Goal: Task Accomplishment & Management: Manage account settings

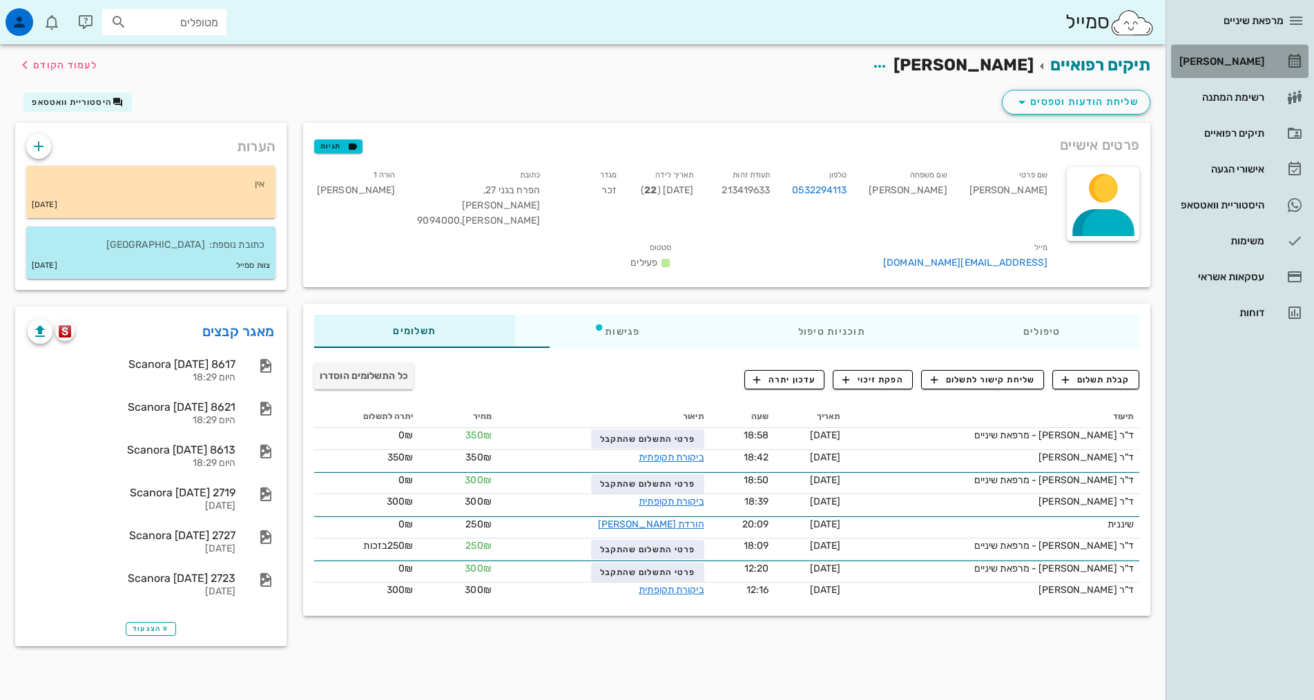
click at [1265, 54] on link "[PERSON_NAME]" at bounding box center [1239, 61] width 137 height 33
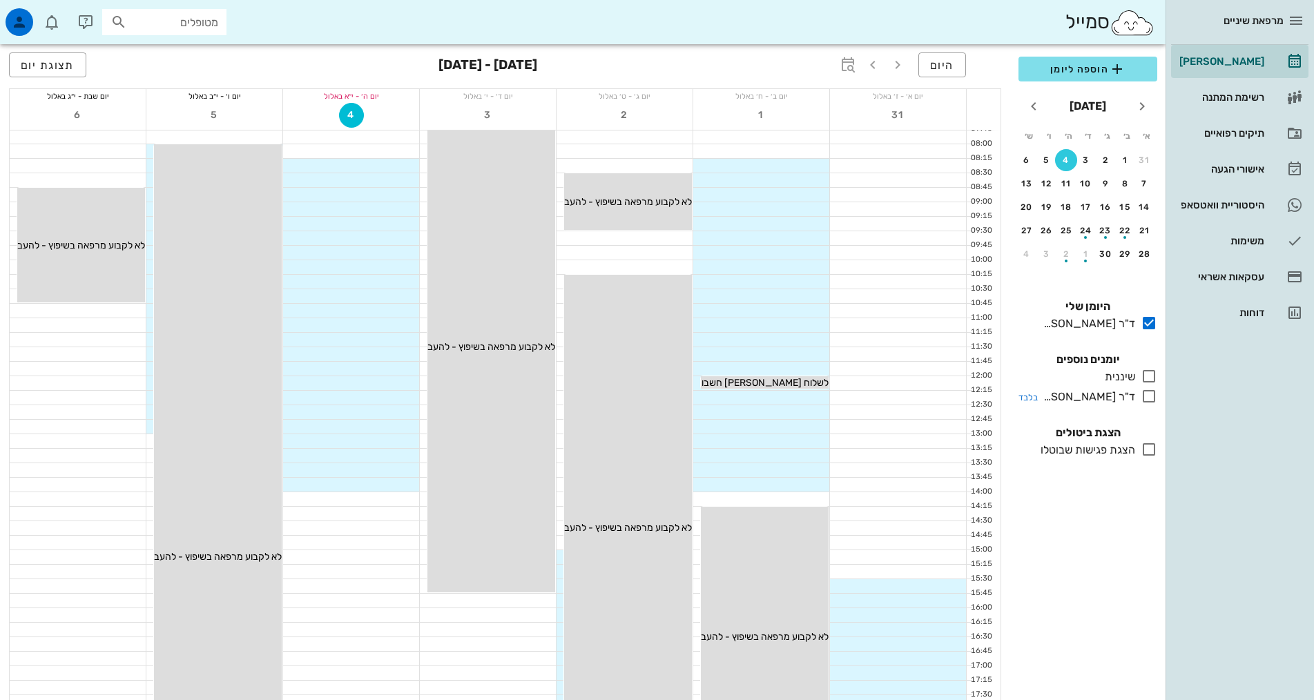
scroll to position [69, 0]
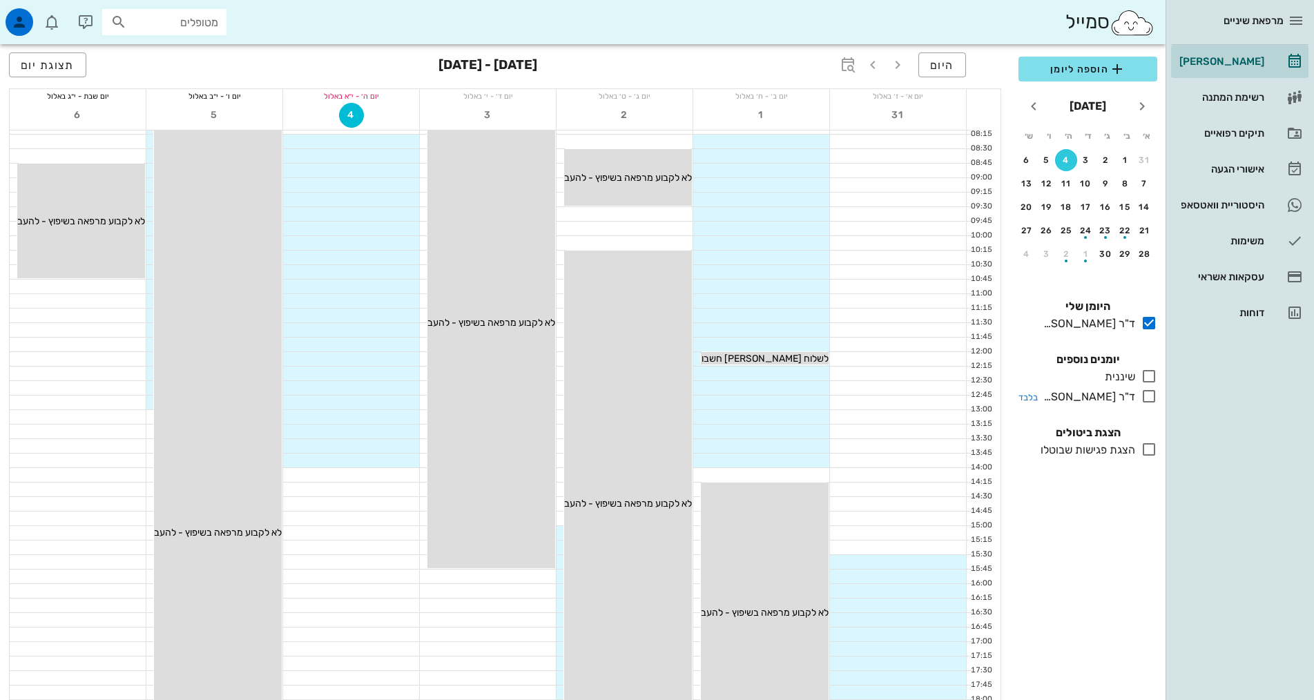
click at [1146, 402] on icon at bounding box center [1149, 396] width 17 height 17
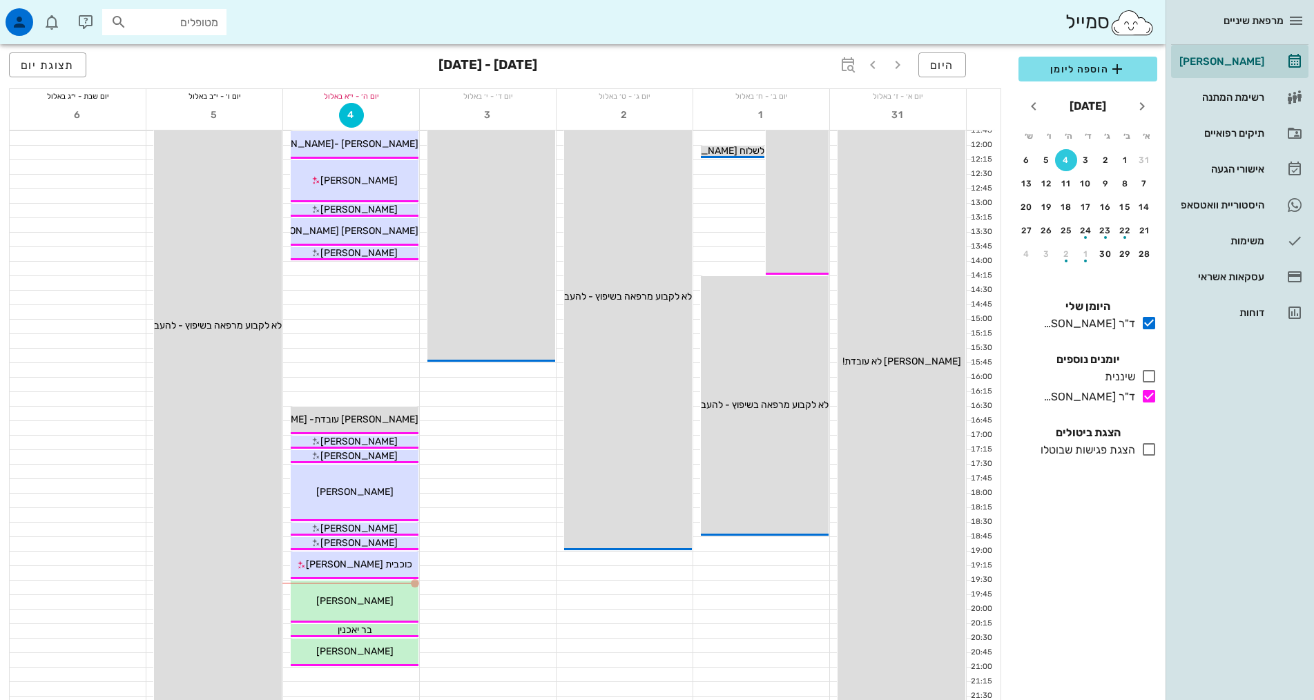
scroll to position [276, 0]
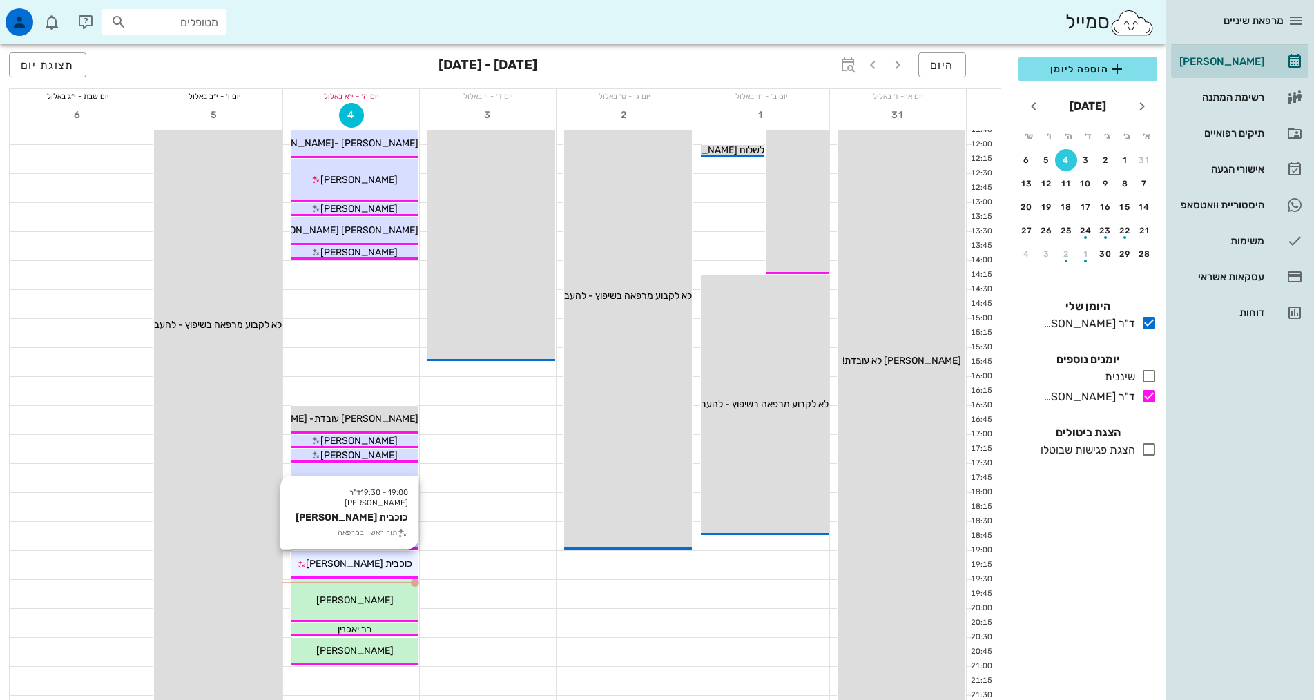
click at [366, 564] on span "כוכבית [PERSON_NAME]" at bounding box center [359, 564] width 106 height 12
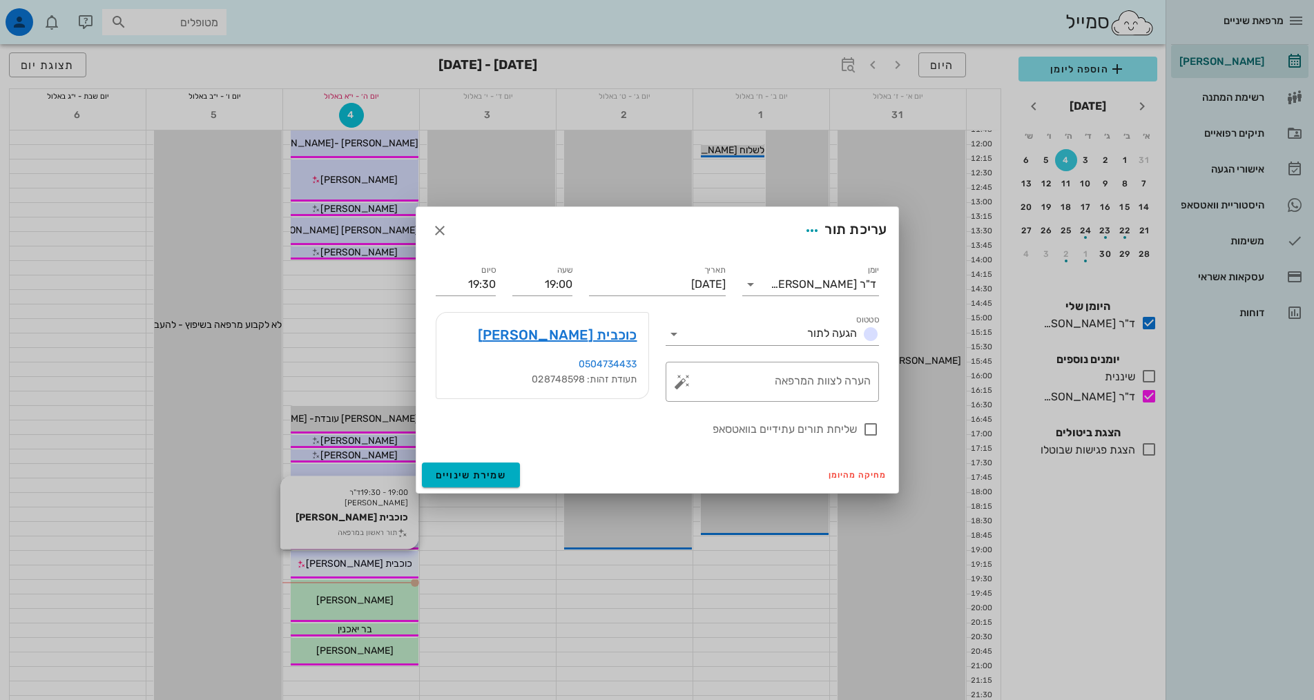
click at [366, 564] on div at bounding box center [657, 350] width 1314 height 700
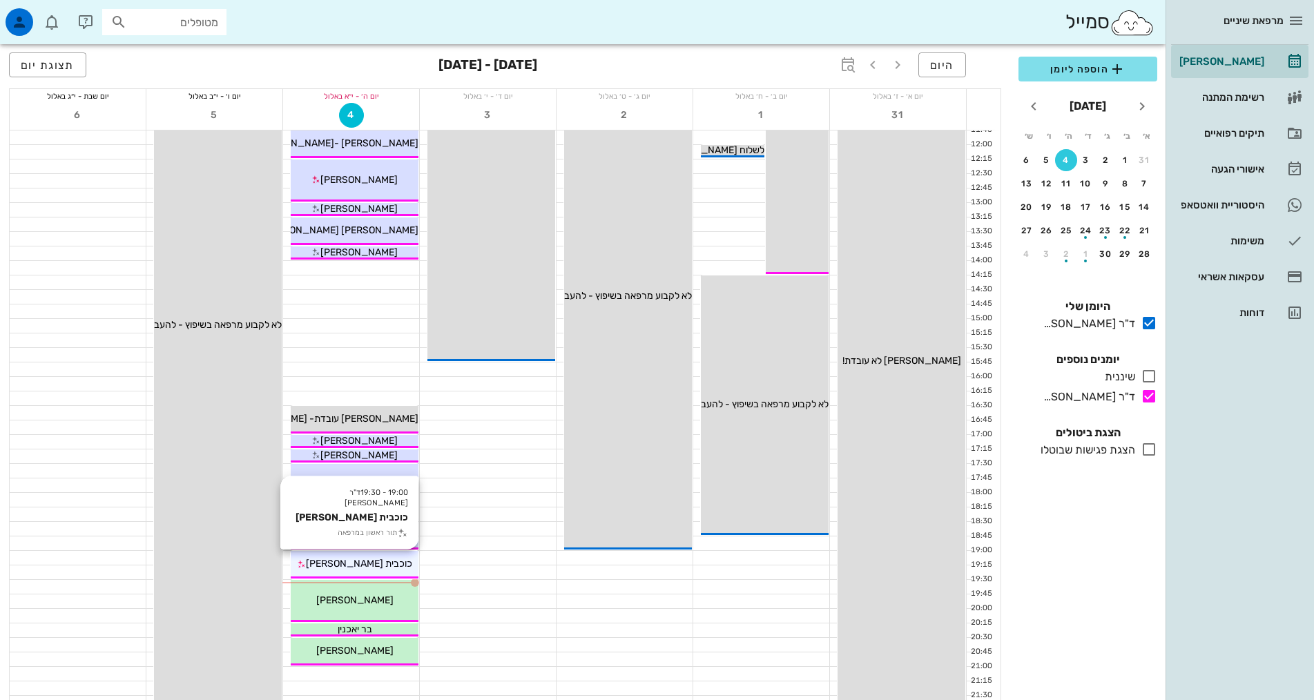
click at [367, 563] on span "כוכבית [PERSON_NAME]" at bounding box center [359, 564] width 106 height 12
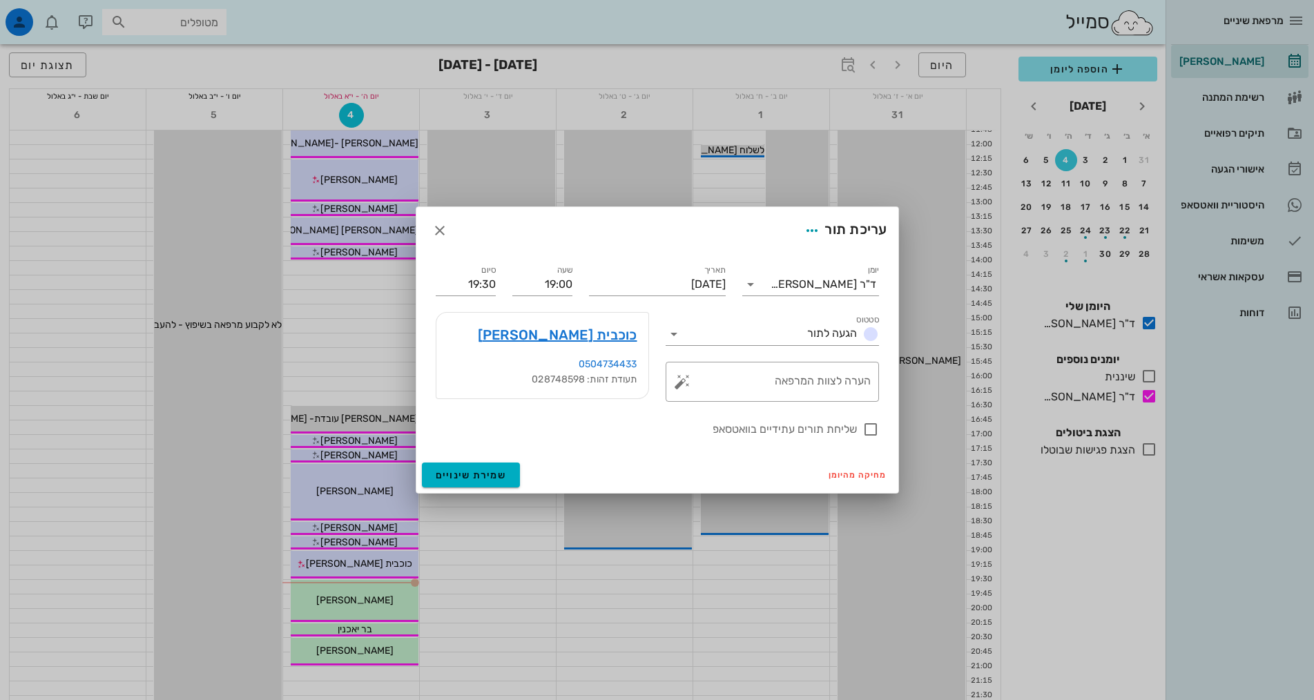
click at [342, 556] on div at bounding box center [657, 350] width 1314 height 700
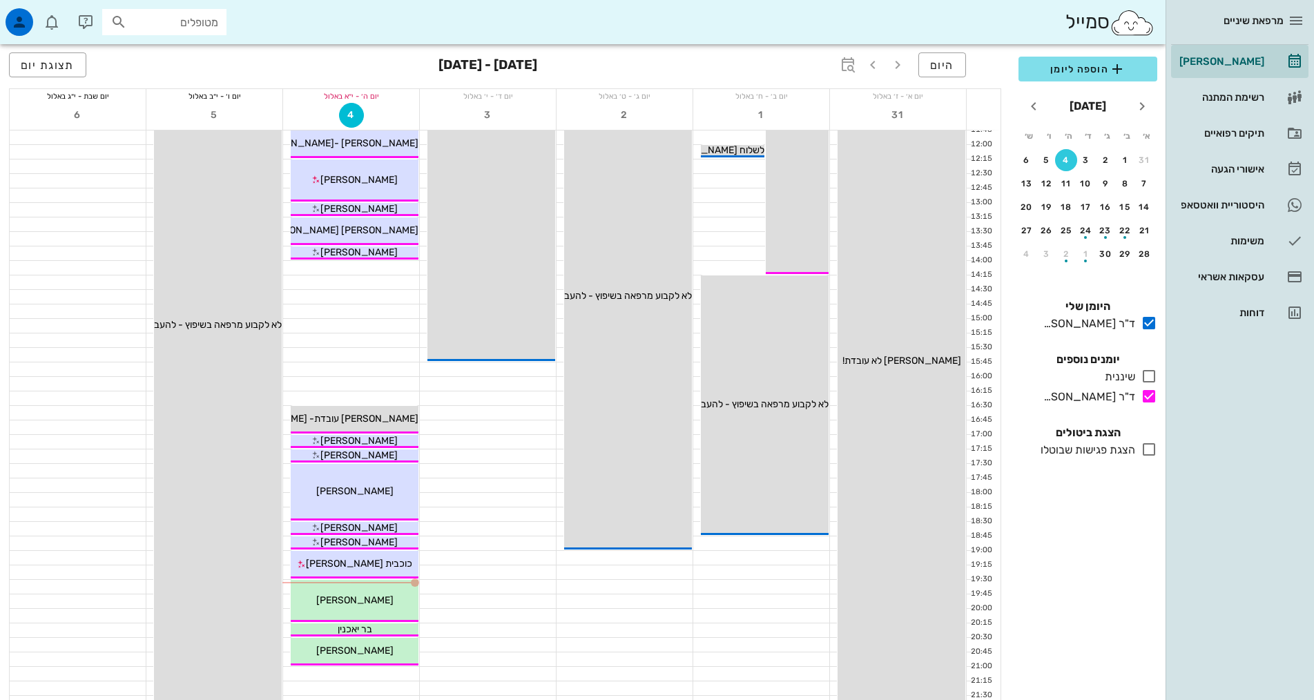
click at [342, 556] on div "כוכבית [PERSON_NAME]" at bounding box center [355, 563] width 128 height 14
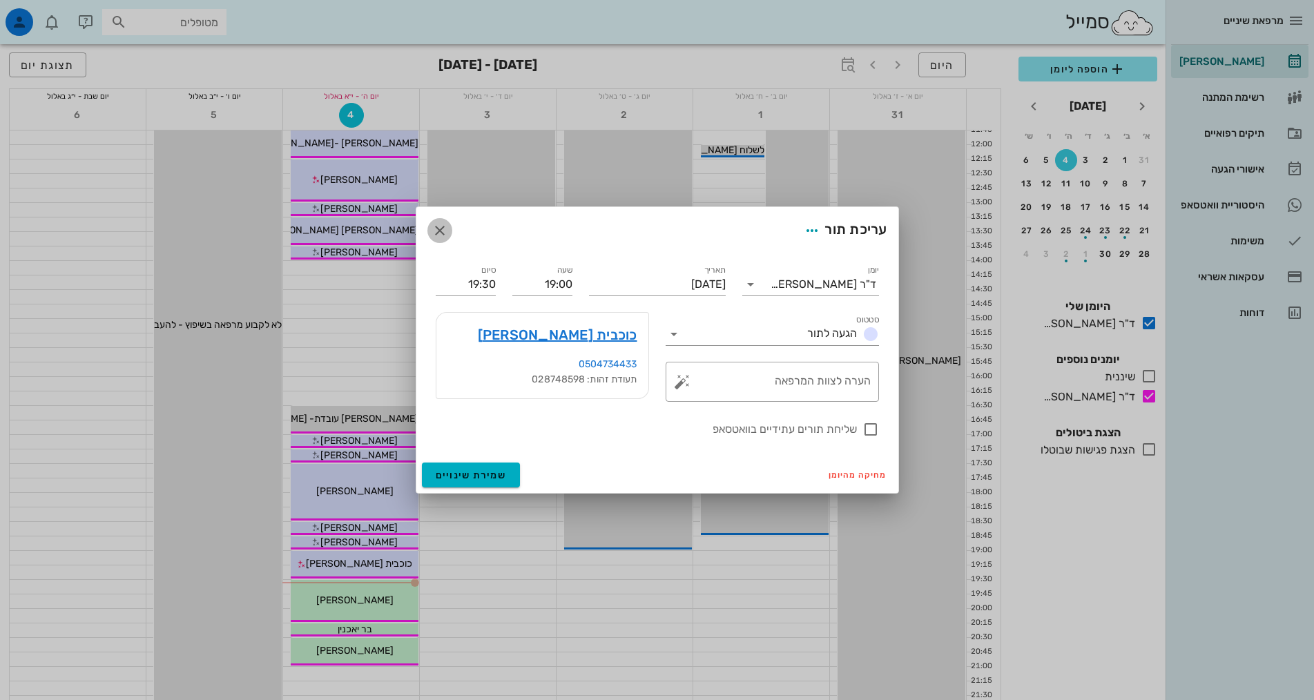
click at [438, 229] on icon "button" at bounding box center [440, 230] width 17 height 17
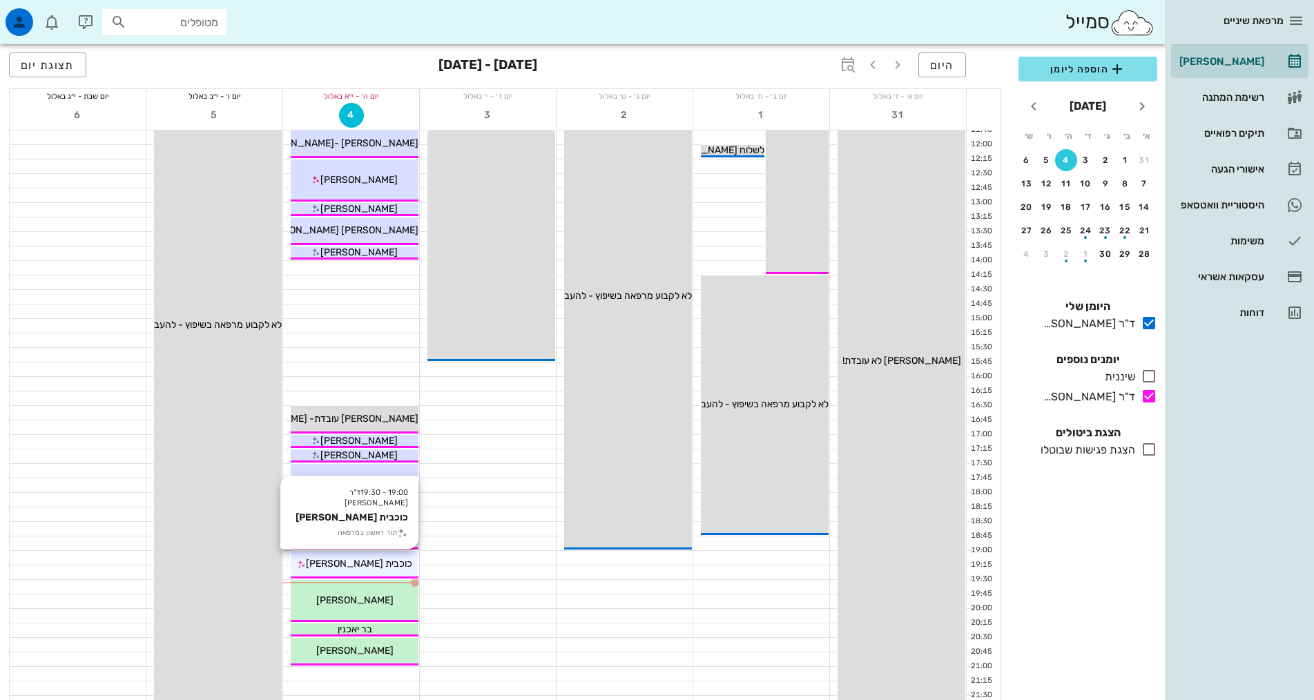
click at [331, 562] on span "כוכבית [PERSON_NAME]" at bounding box center [359, 564] width 106 height 12
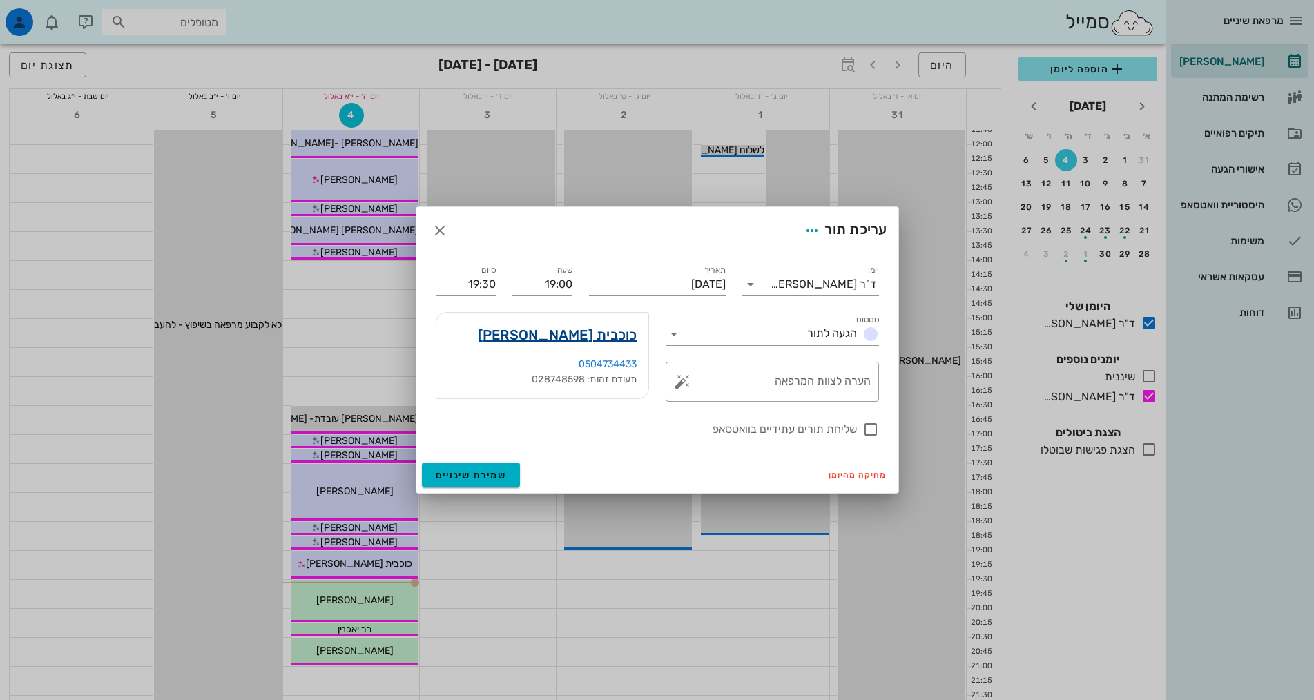
click at [614, 340] on link "כוכבית [PERSON_NAME]" at bounding box center [557, 335] width 159 height 22
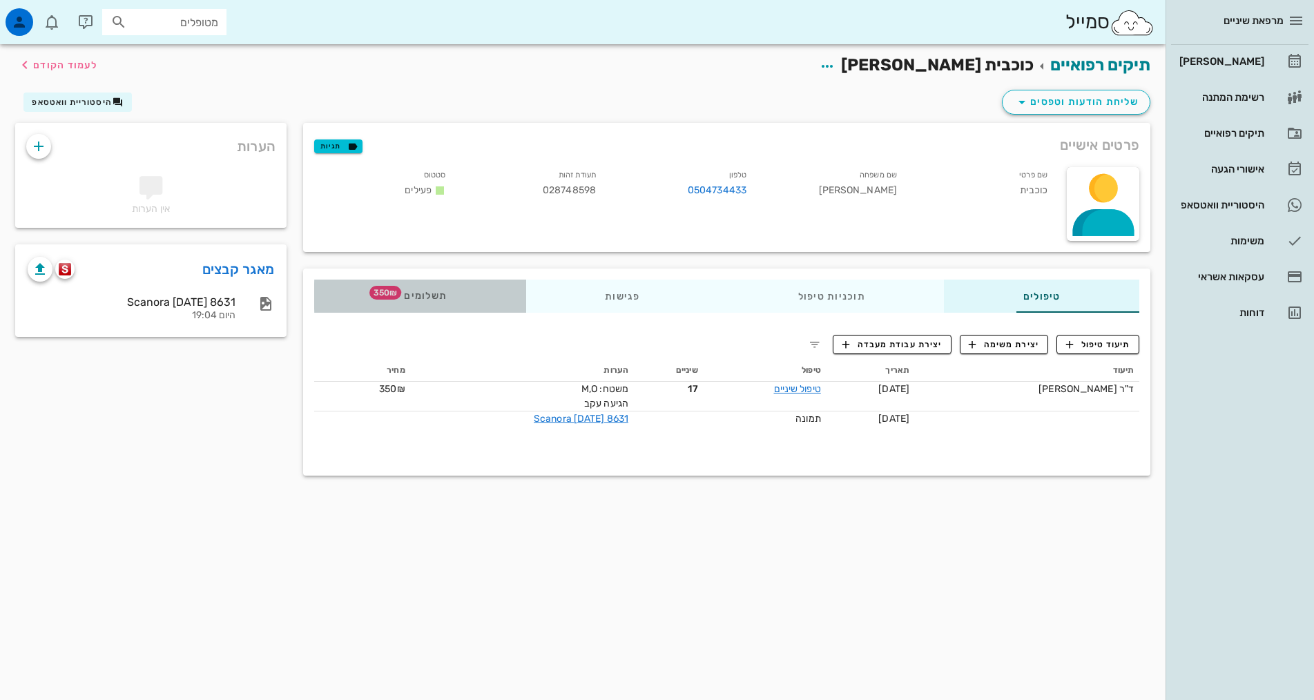
click at [393, 295] on span "תשלומים 350₪" at bounding box center [420, 296] width 54 height 10
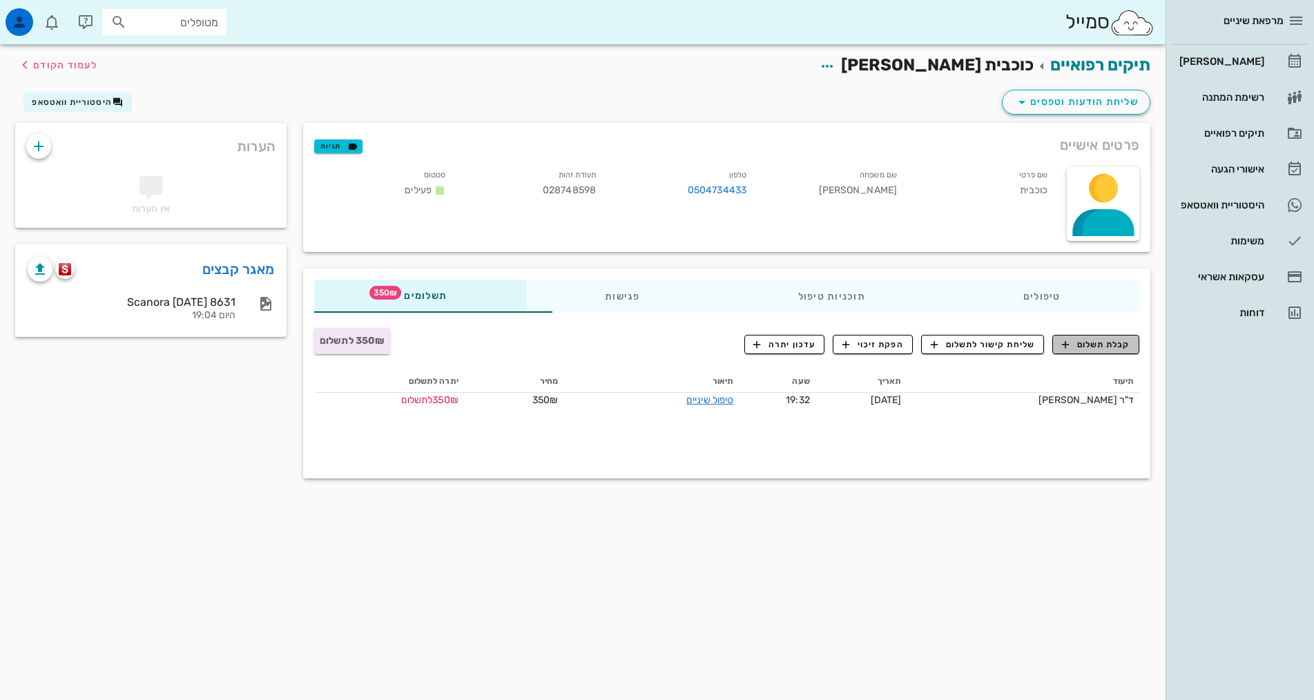
click at [1110, 349] on span "קבלת תשלום" at bounding box center [1096, 344] width 68 height 12
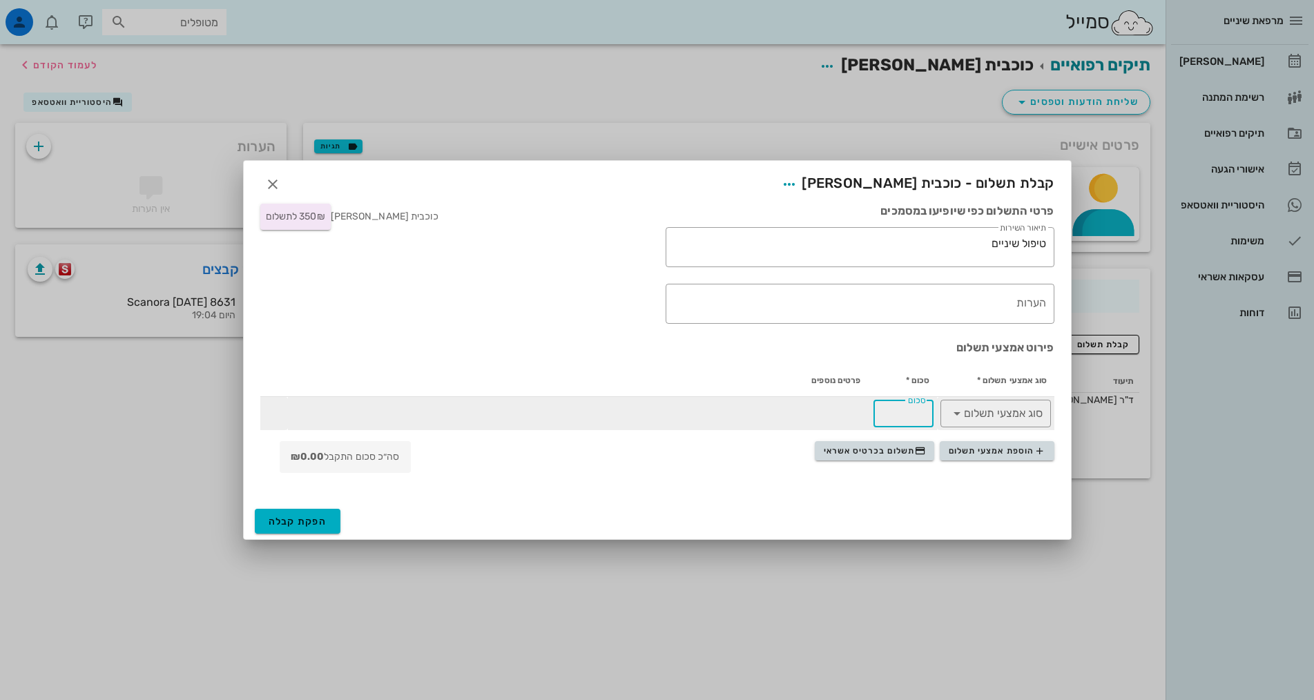
click at [890, 420] on input "סכום" at bounding box center [903, 414] width 43 height 22
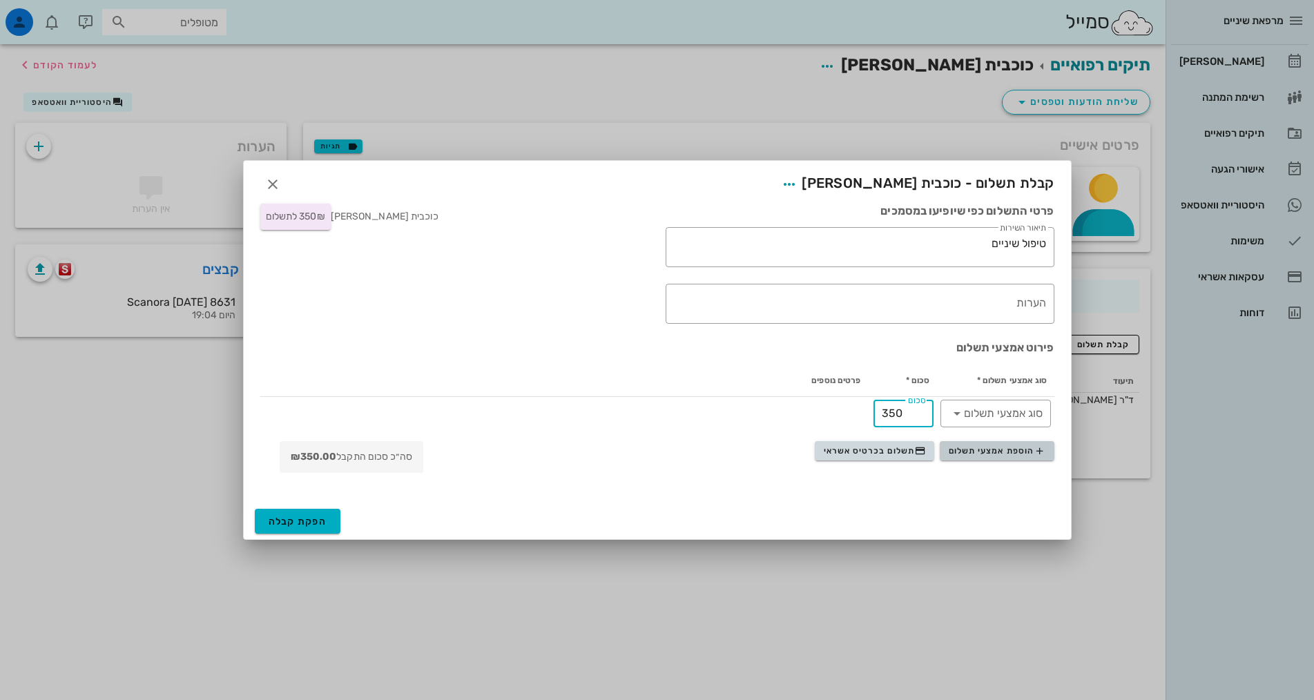
type input "350"
click at [984, 455] on span "הוספת אמצעי תשלום" at bounding box center [997, 450] width 97 height 11
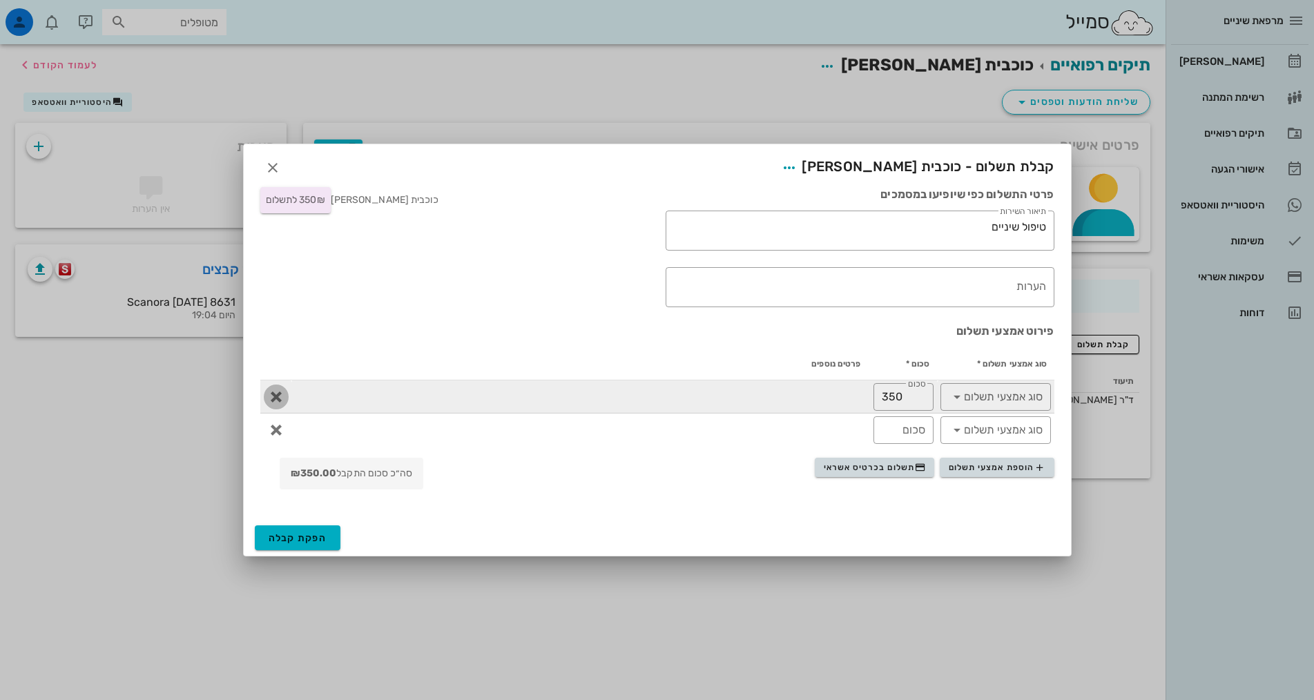
click at [273, 402] on icon "button" at bounding box center [276, 397] width 17 height 17
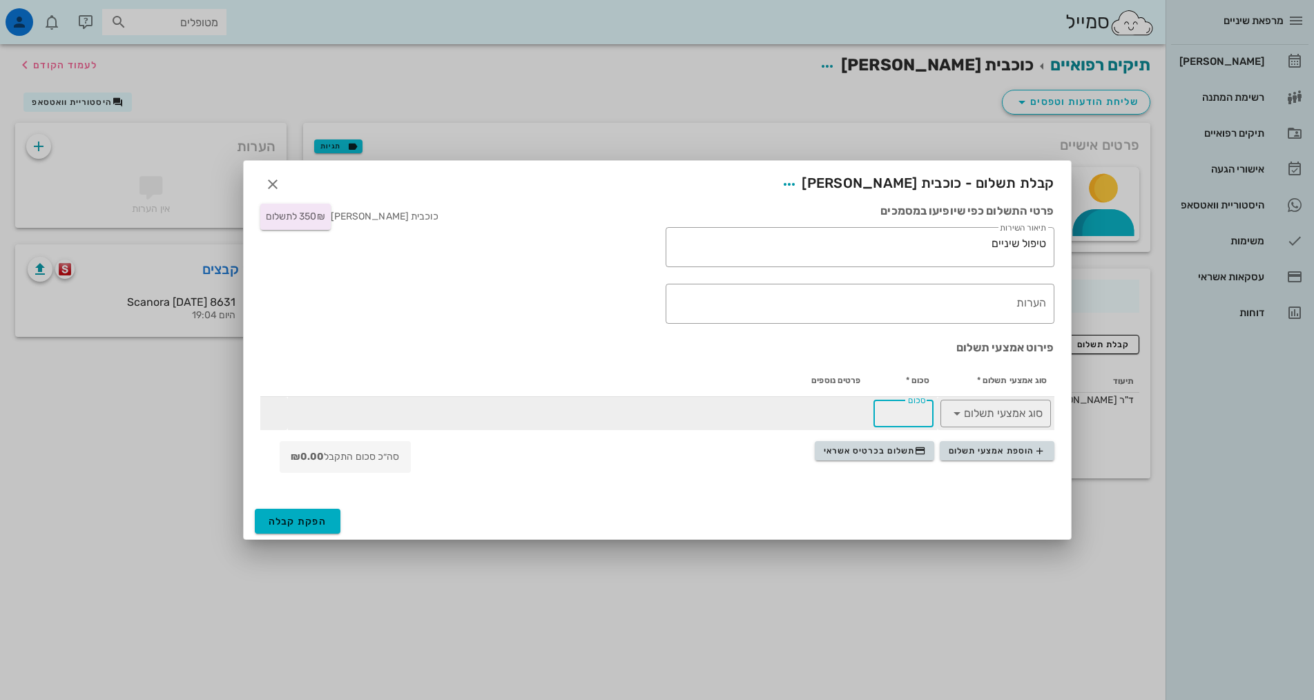
click at [904, 416] on input "סכום" at bounding box center [903, 414] width 43 height 22
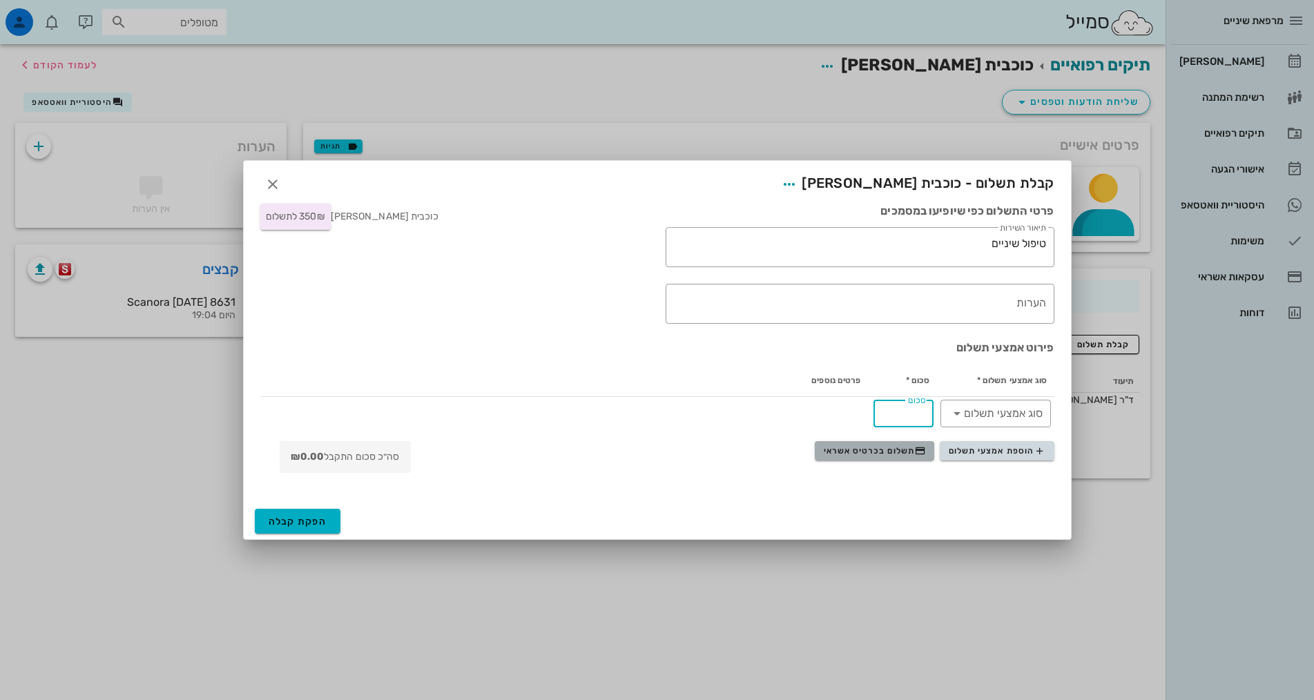
click at [891, 455] on span "תשלום בכרטיס אשראי" at bounding box center [875, 450] width 102 height 11
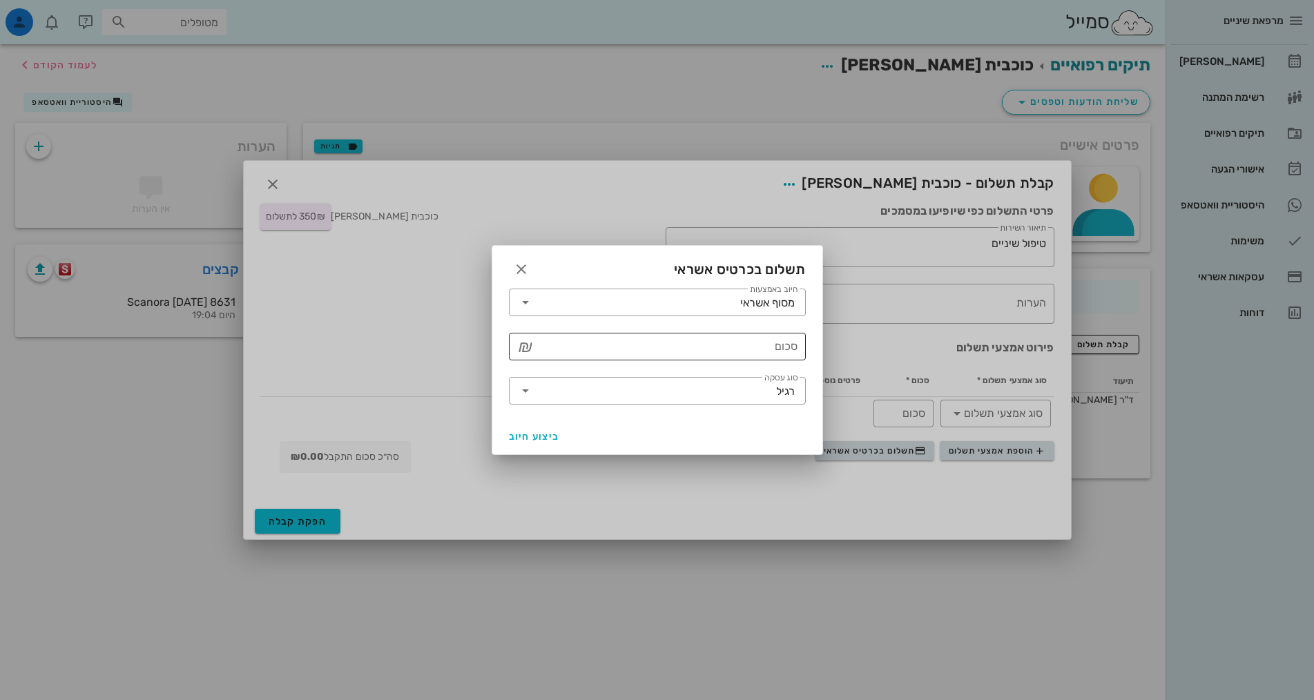
click at [766, 342] on input "סכום" at bounding box center [666, 347] width 261 height 22
type input "350"
click at [515, 278] on button "button" at bounding box center [521, 269] width 25 height 25
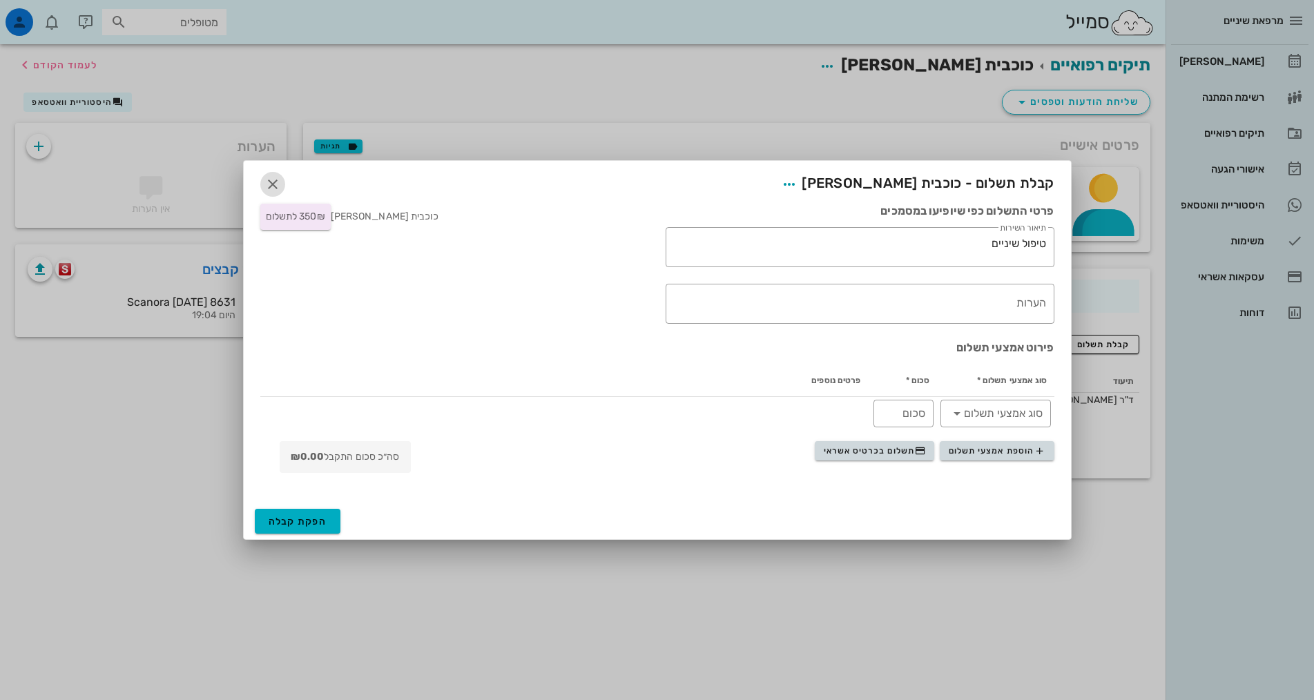
click at [271, 190] on icon "button" at bounding box center [272, 184] width 17 height 17
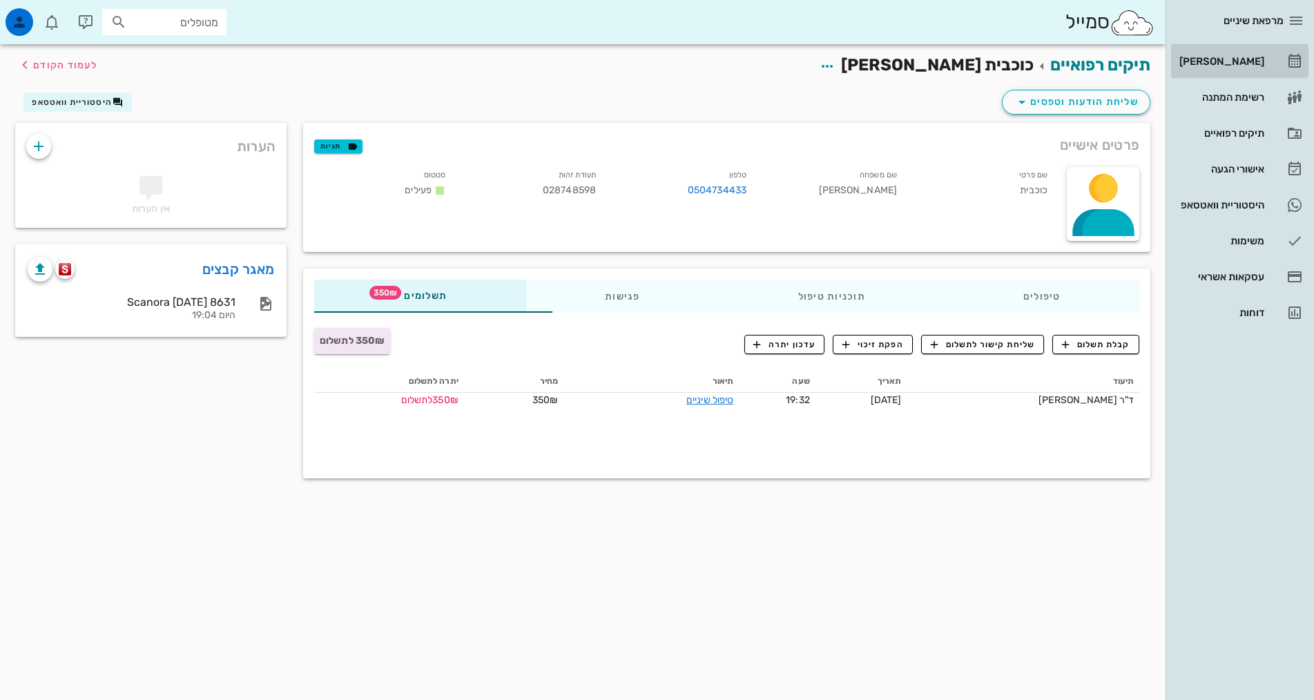
click at [1217, 64] on div "[PERSON_NAME]" at bounding box center [1221, 61] width 88 height 11
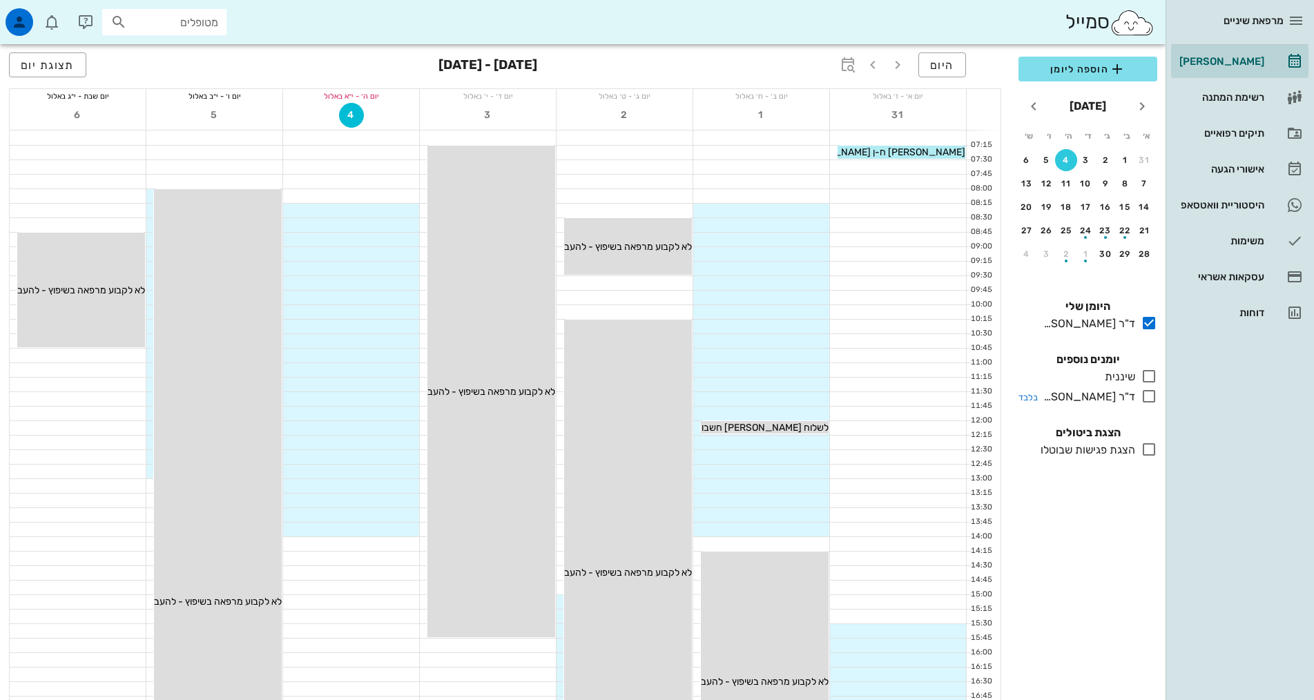
click at [1149, 403] on icon at bounding box center [1149, 396] width 17 height 17
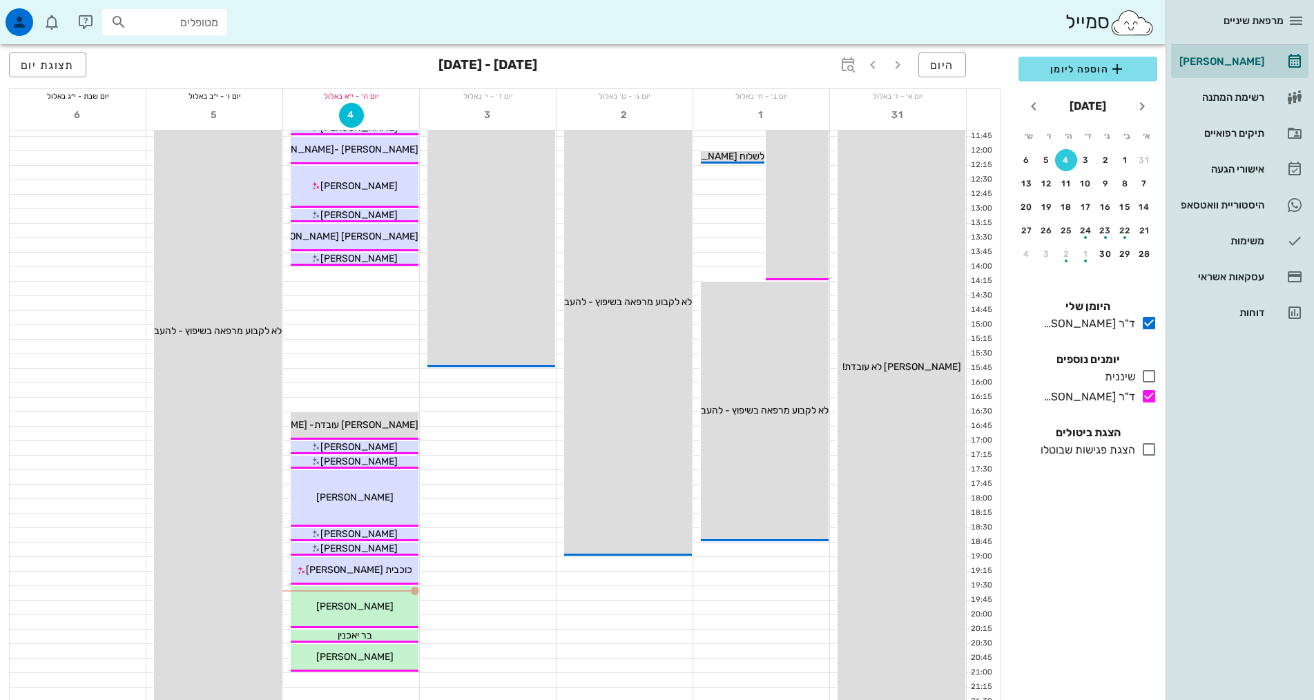
scroll to position [276, 0]
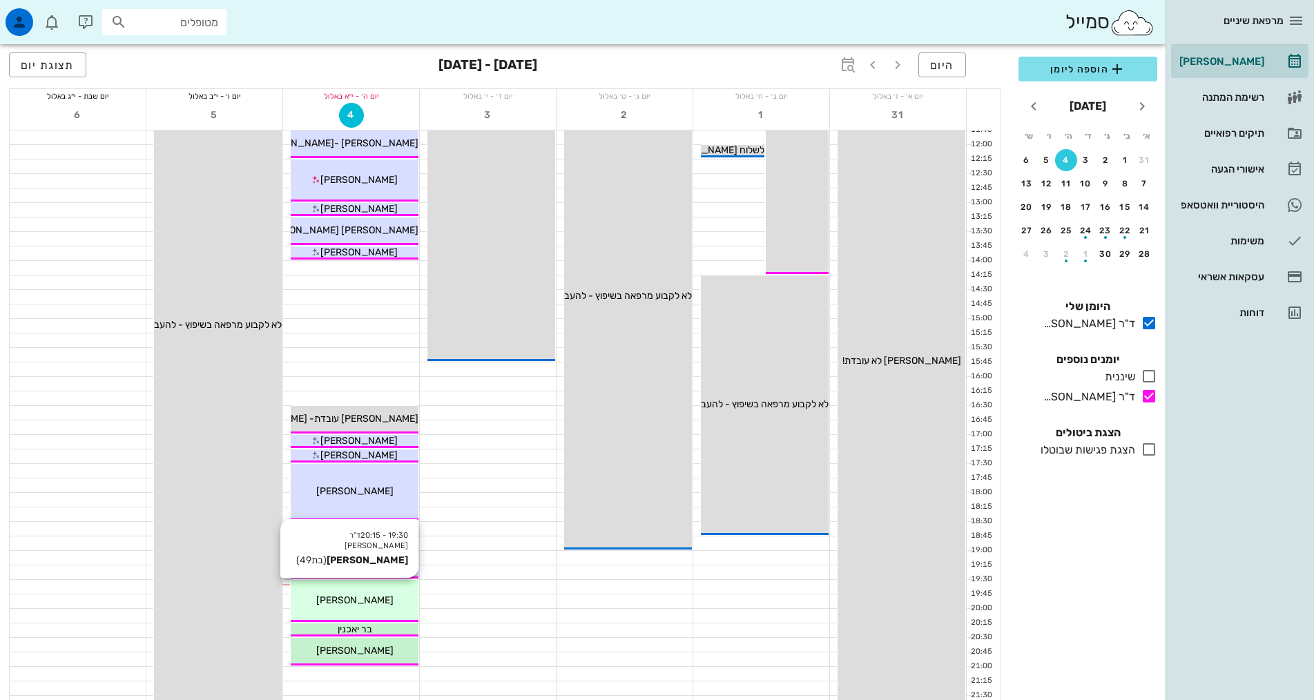
click at [360, 601] on span "[PERSON_NAME]" at bounding box center [354, 600] width 77 height 12
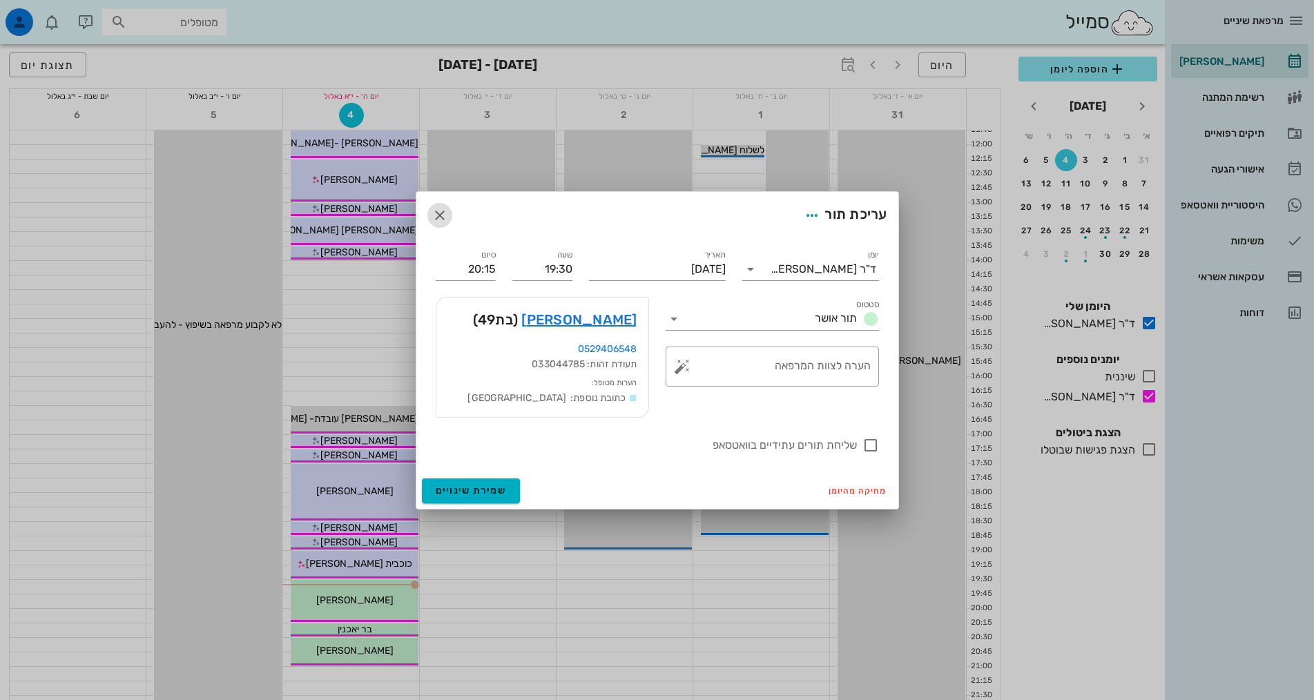
click at [443, 212] on icon "button" at bounding box center [440, 215] width 17 height 17
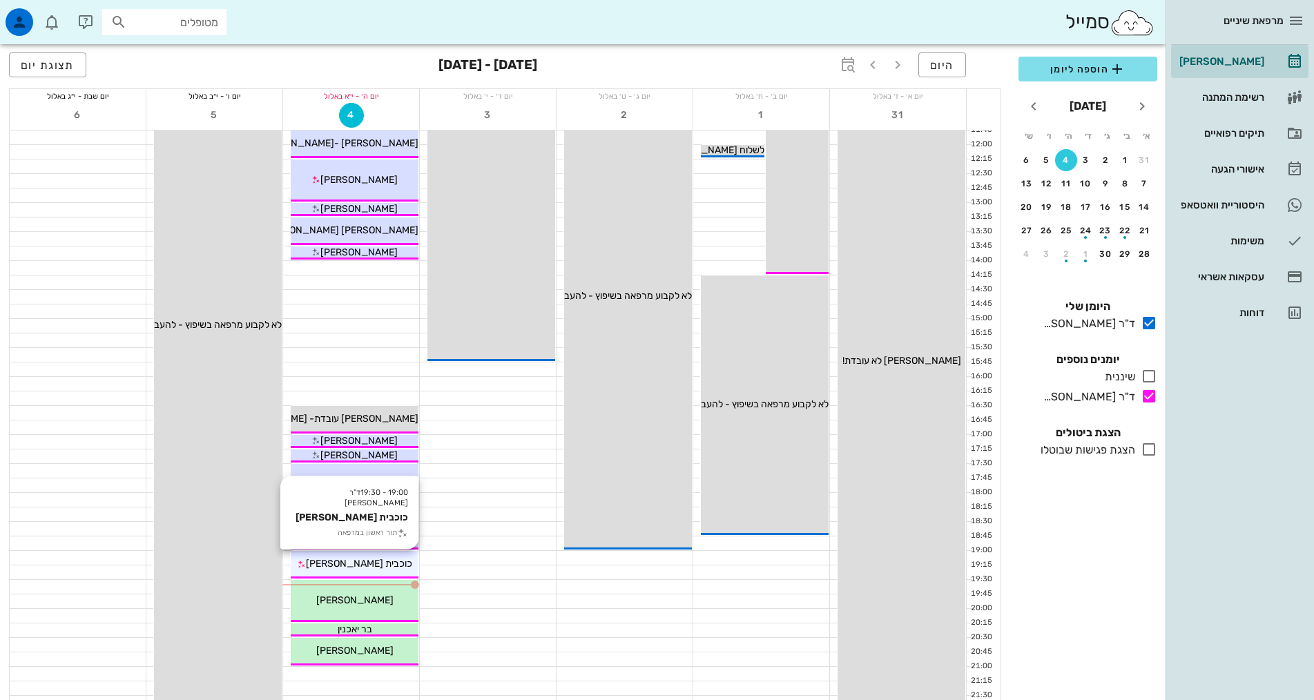
click at [371, 561] on span "כוכבית [PERSON_NAME]" at bounding box center [359, 564] width 106 height 12
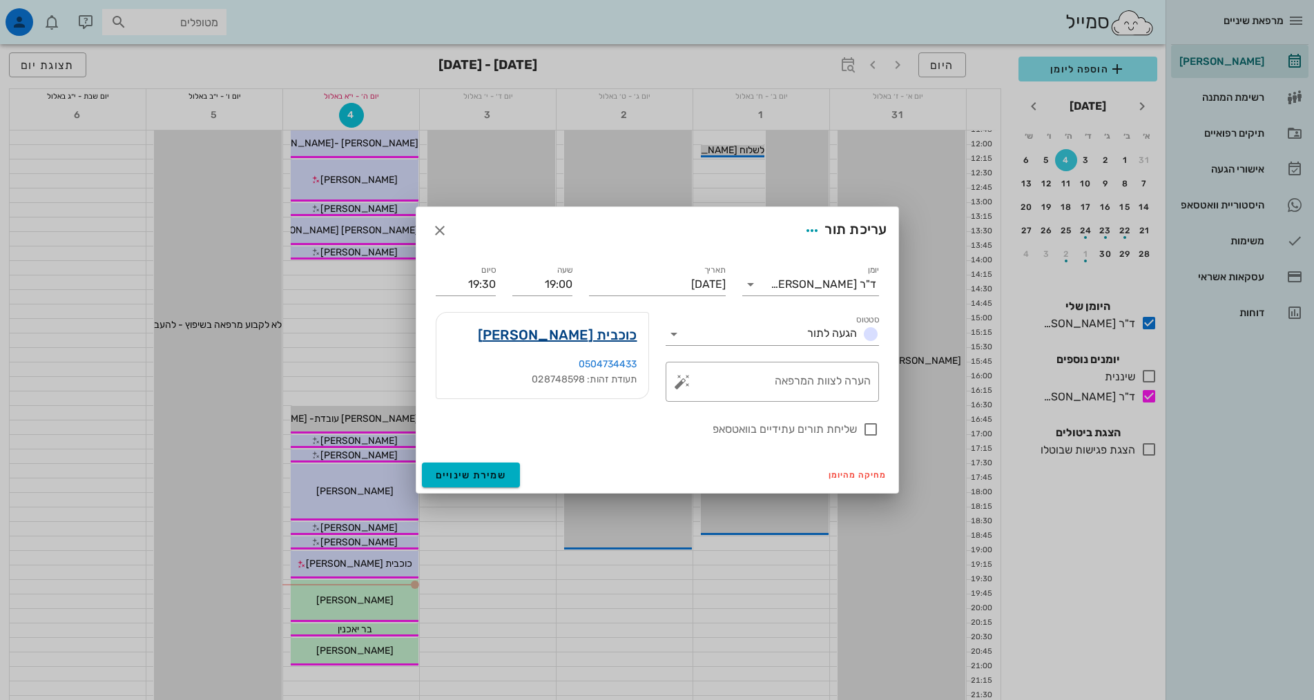
click at [608, 336] on link "כוכבית [PERSON_NAME]" at bounding box center [557, 335] width 159 height 22
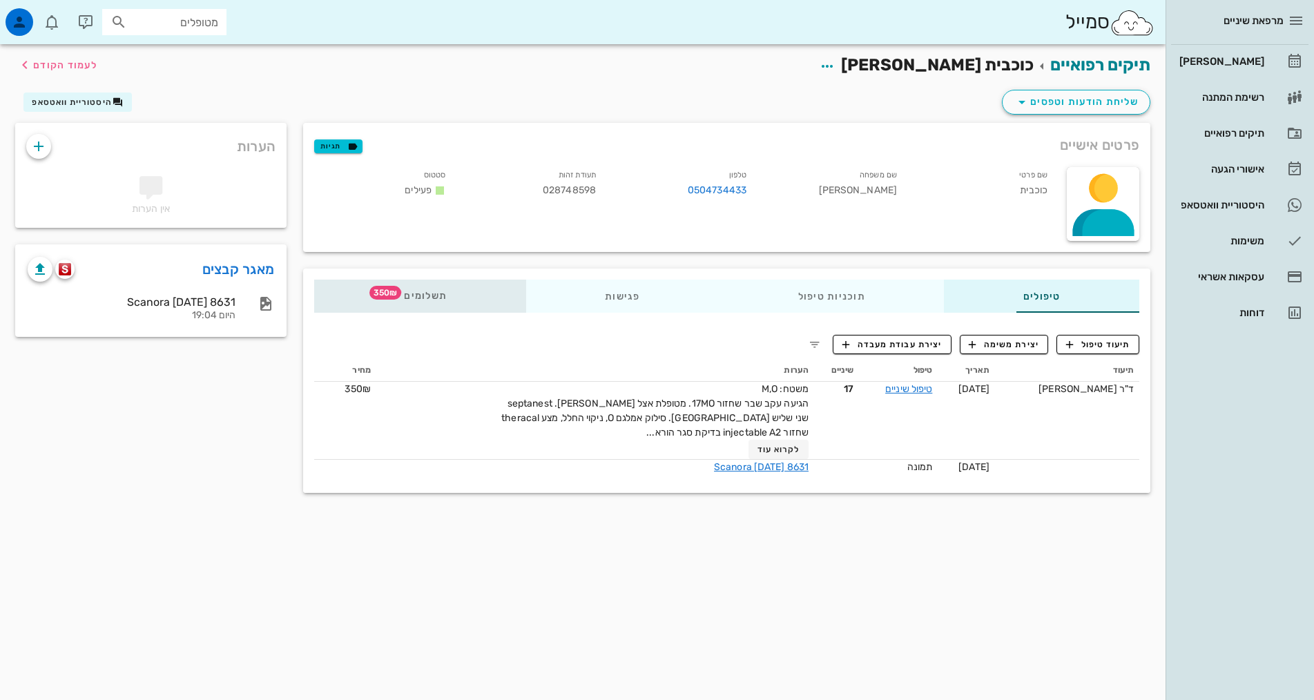
click at [393, 292] on span "תשלומים 350₪" at bounding box center [420, 296] width 54 height 10
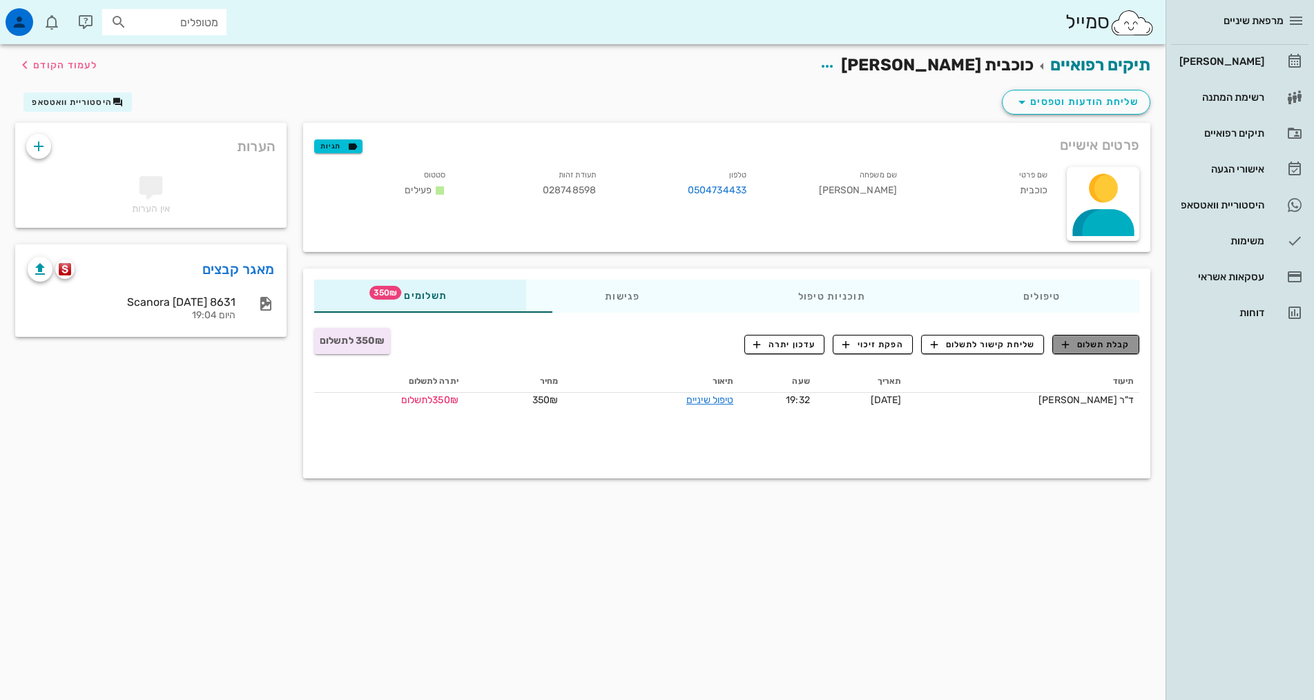
click at [1083, 347] on span "קבלת תשלום" at bounding box center [1096, 344] width 68 height 12
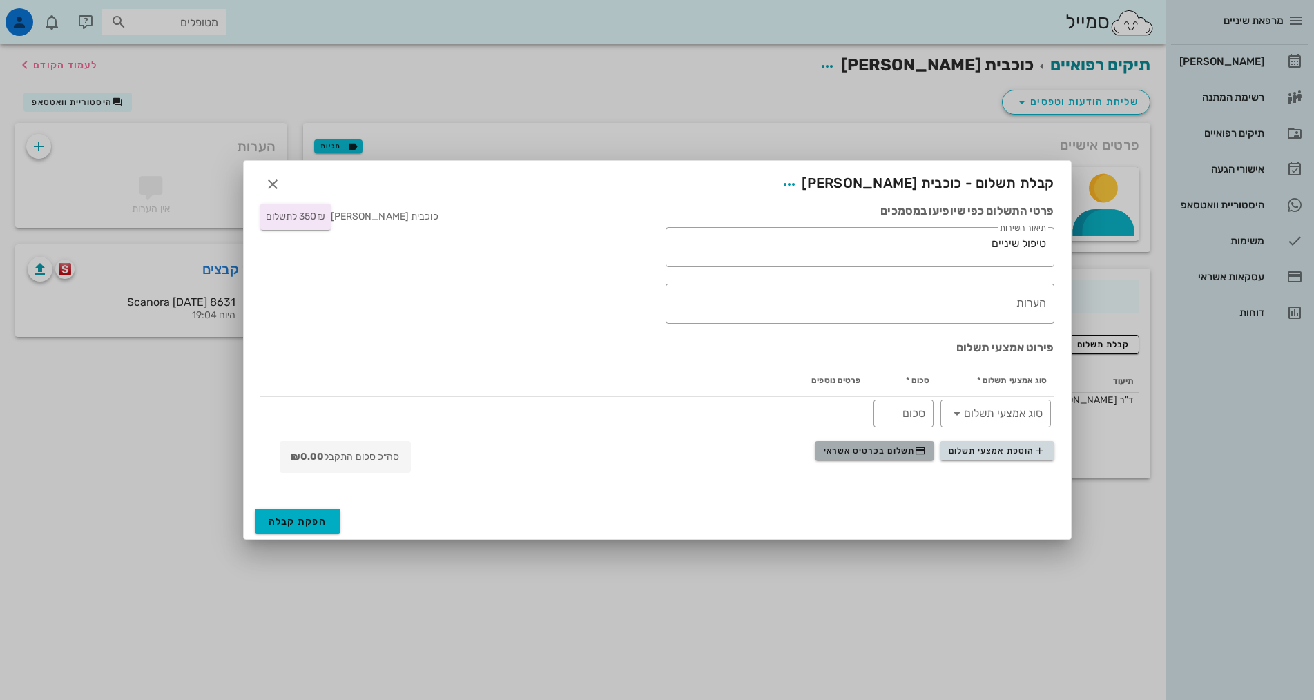
click at [900, 452] on span "תשלום בכרטיס אשראי" at bounding box center [875, 450] width 102 height 11
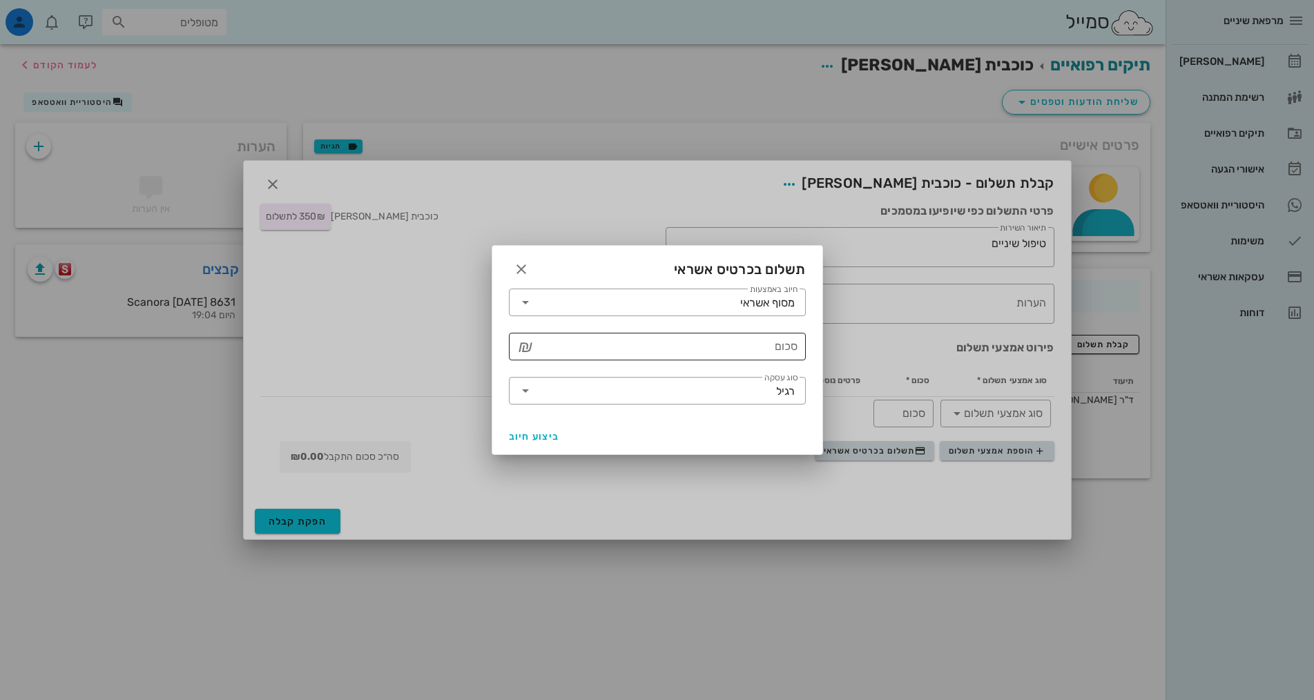
click at [726, 349] on input "סכום" at bounding box center [666, 347] width 261 height 22
type input "350"
click at [541, 434] on span "ביצוע חיוב" at bounding box center [534, 437] width 51 height 12
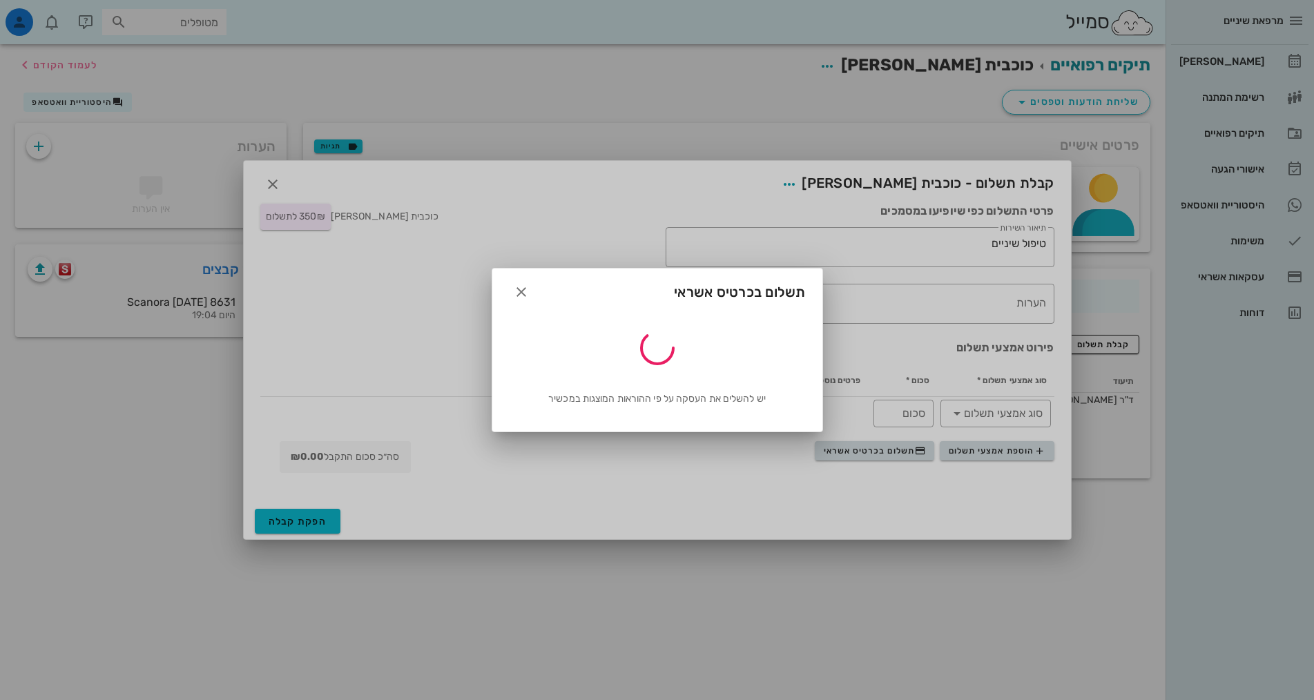
type input "350"
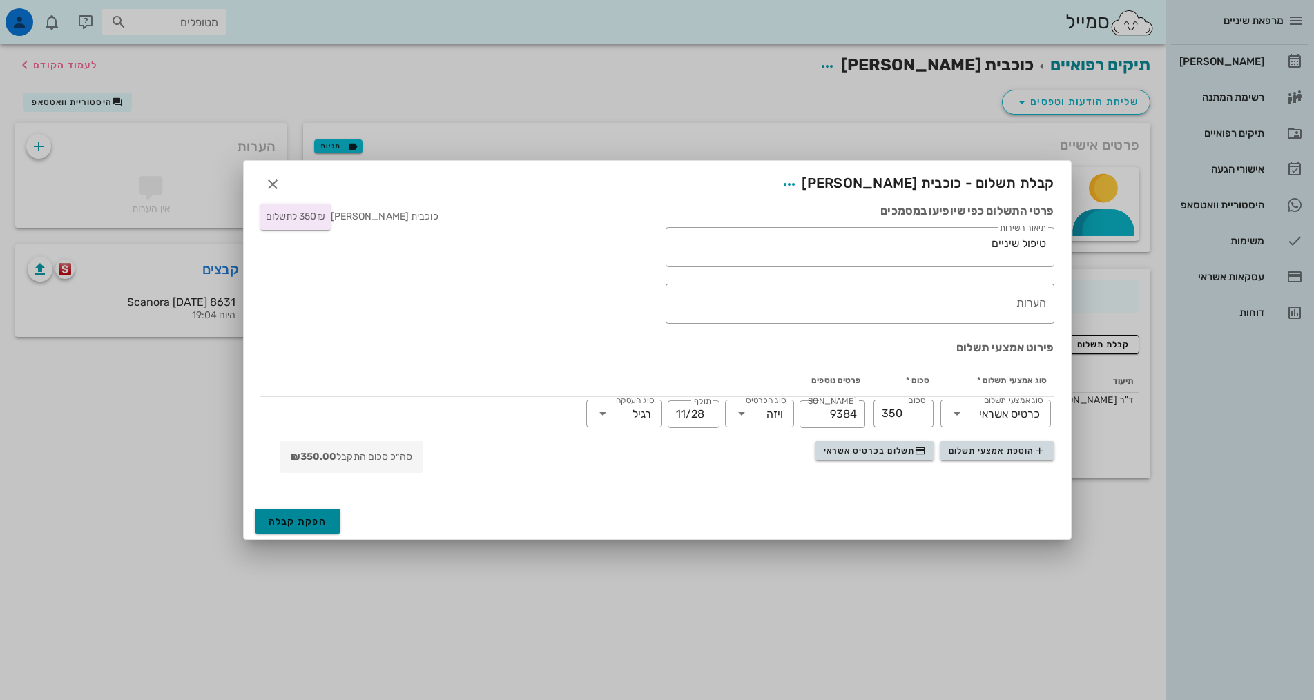
click at [317, 520] on span "הפקת קבלה" at bounding box center [298, 522] width 59 height 12
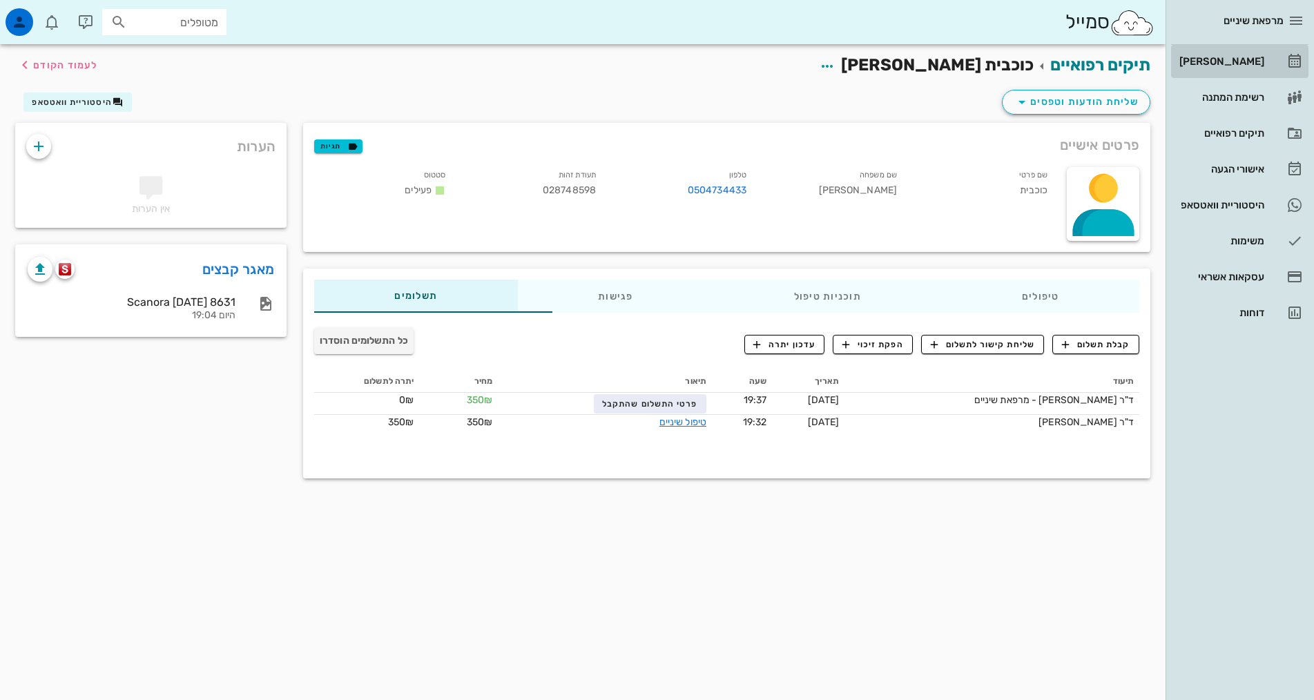
click at [1257, 53] on div "[PERSON_NAME]" at bounding box center [1221, 61] width 88 height 22
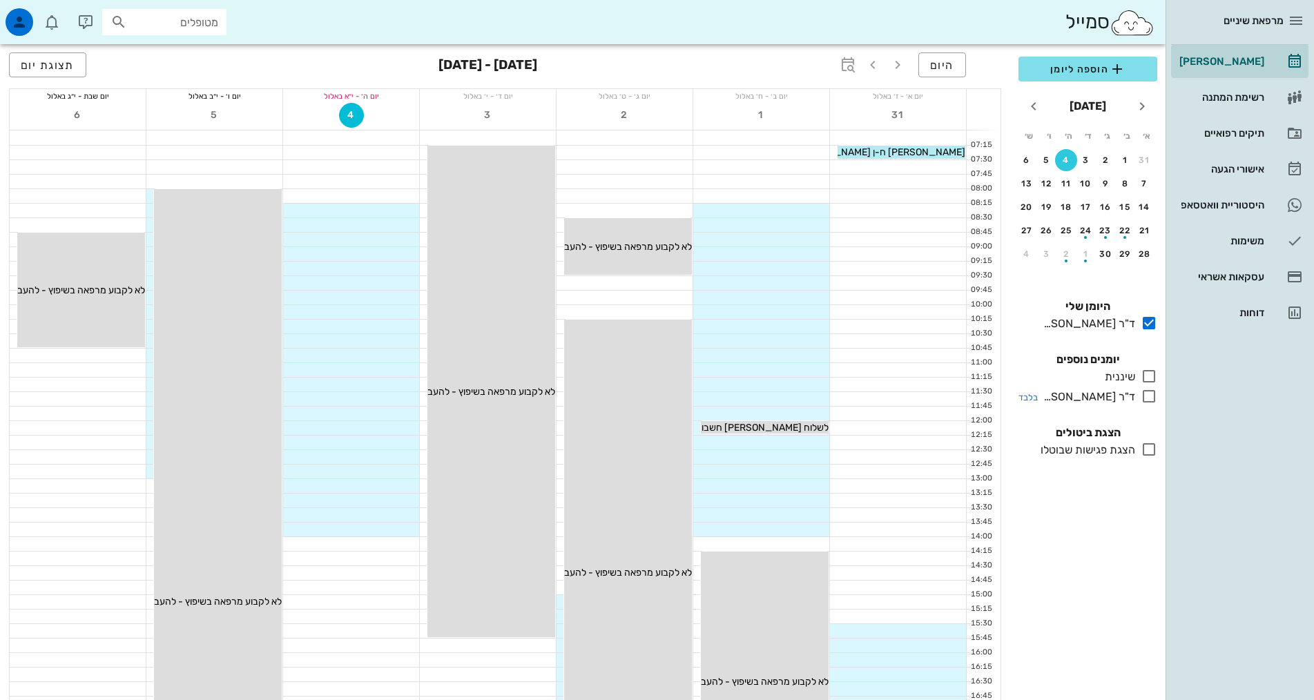
click at [1151, 401] on icon at bounding box center [1149, 396] width 17 height 17
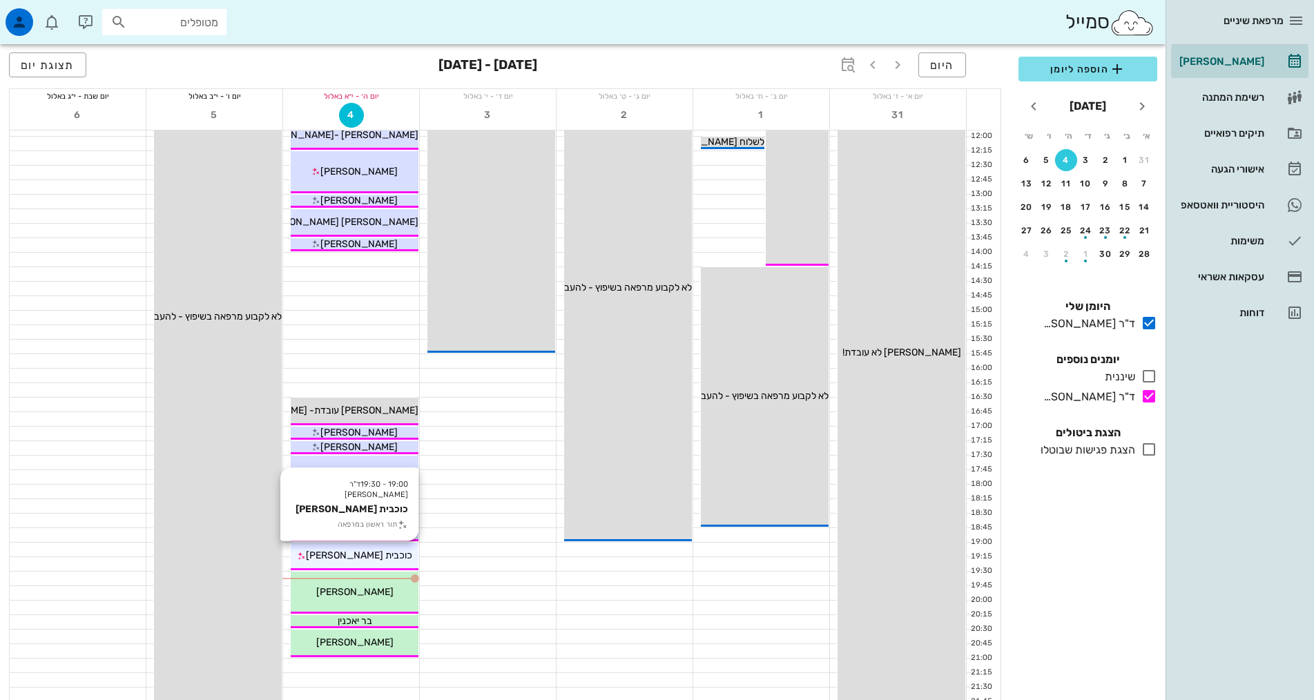
scroll to position [345, 0]
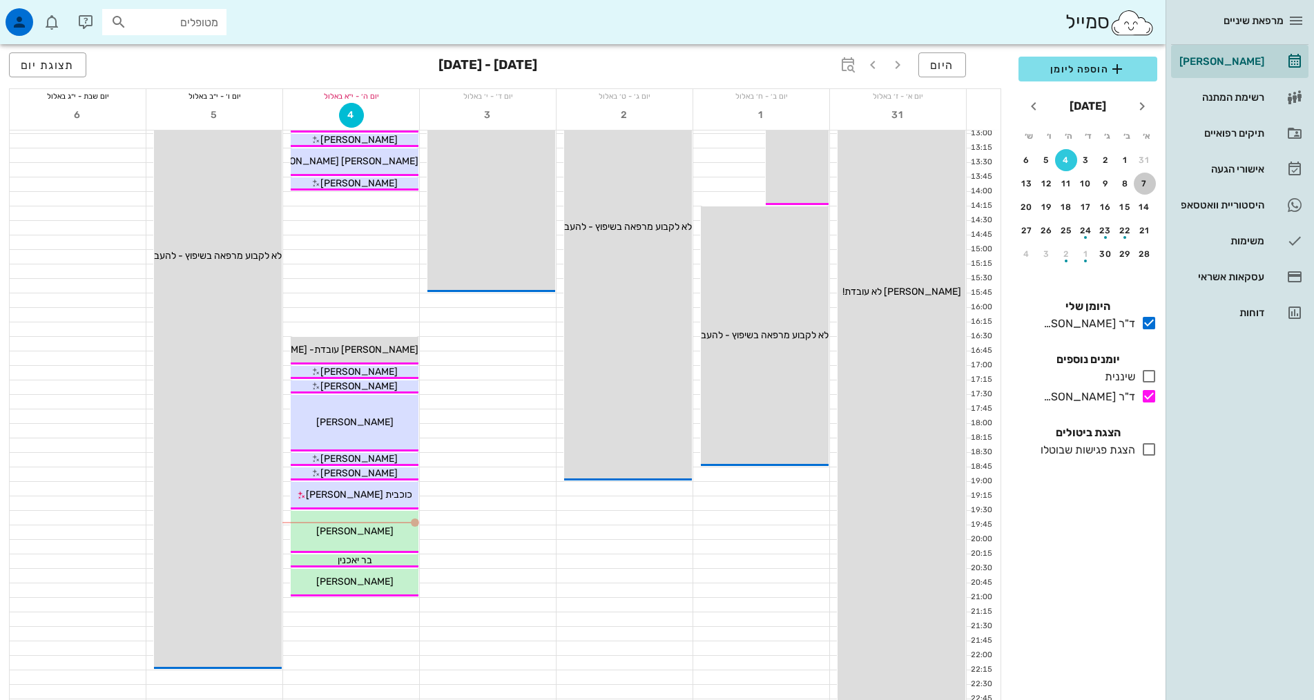
click at [1141, 184] on div "7" at bounding box center [1145, 184] width 22 height 10
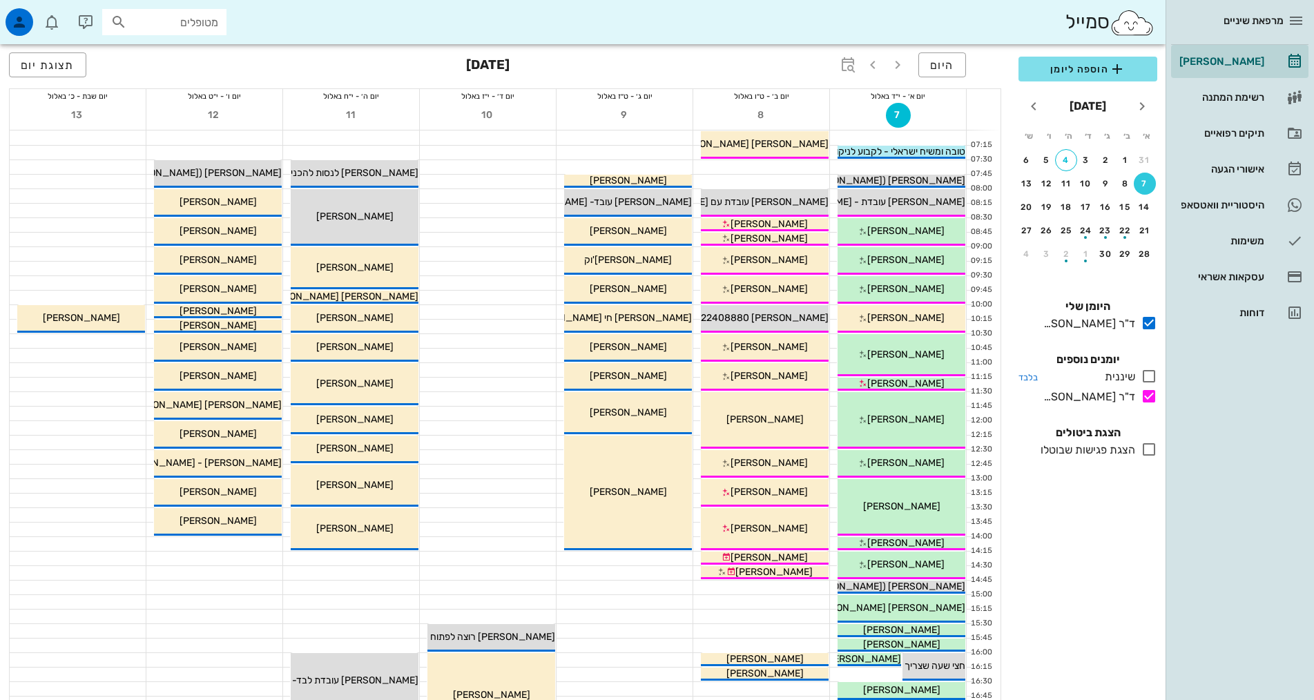
click at [1146, 378] on icon at bounding box center [1149, 376] width 17 height 17
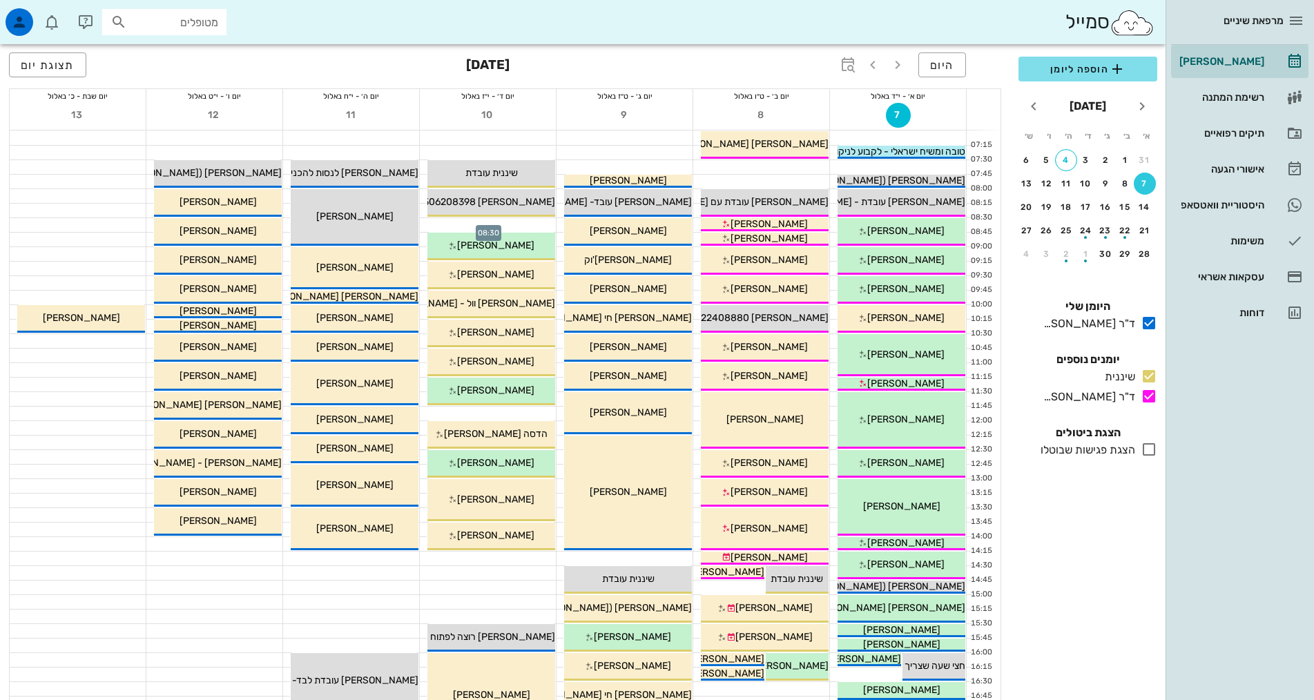
click at [496, 222] on div at bounding box center [488, 225] width 136 height 14
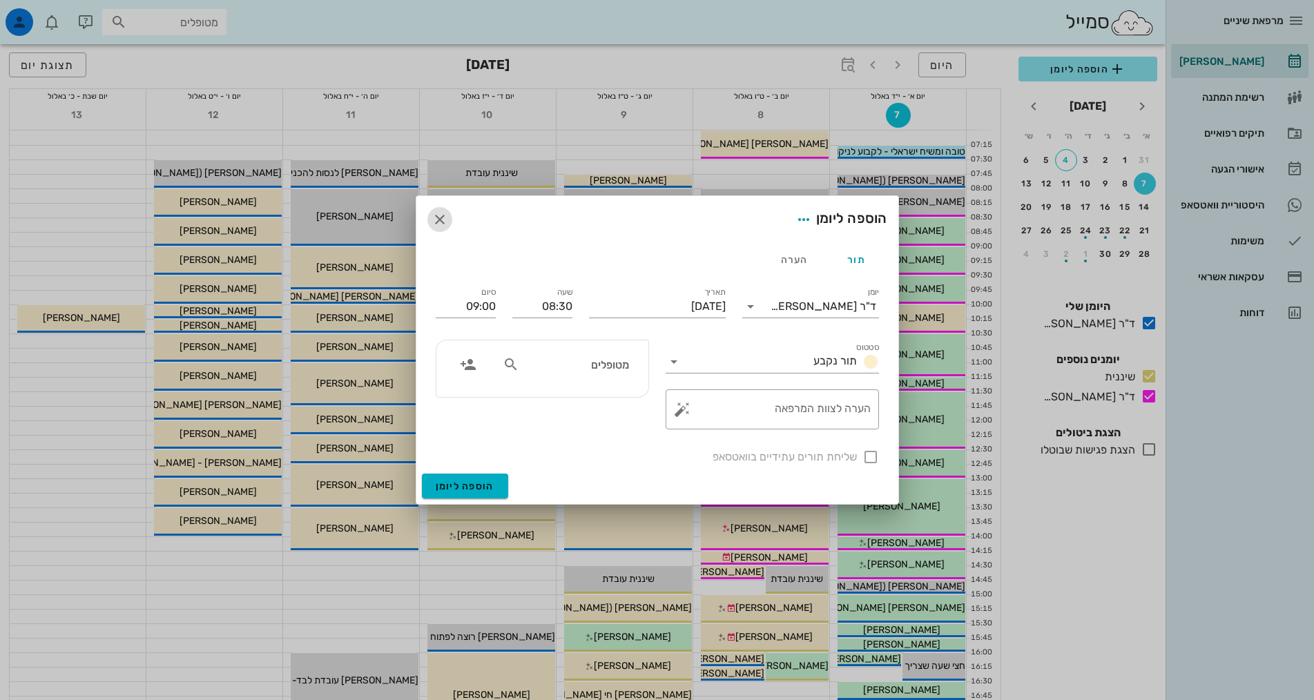
click at [441, 220] on icon "button" at bounding box center [440, 219] width 17 height 17
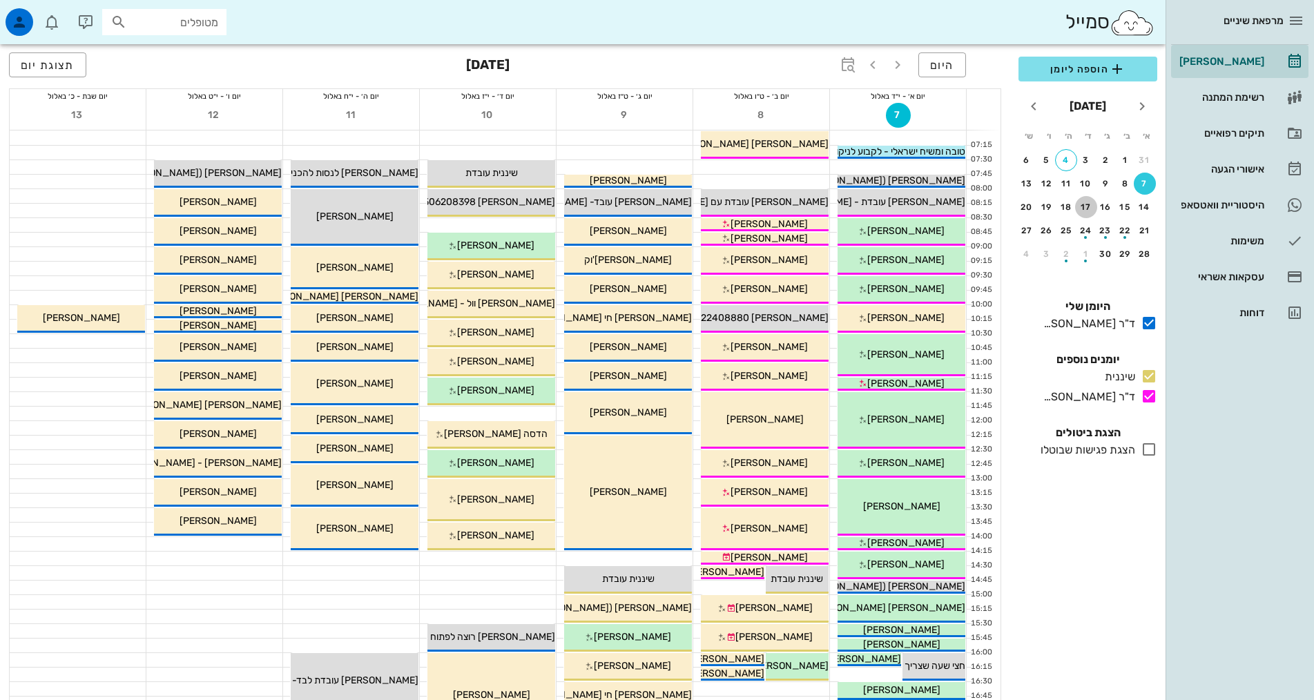
click at [1089, 205] on div "17" at bounding box center [1086, 207] width 22 height 10
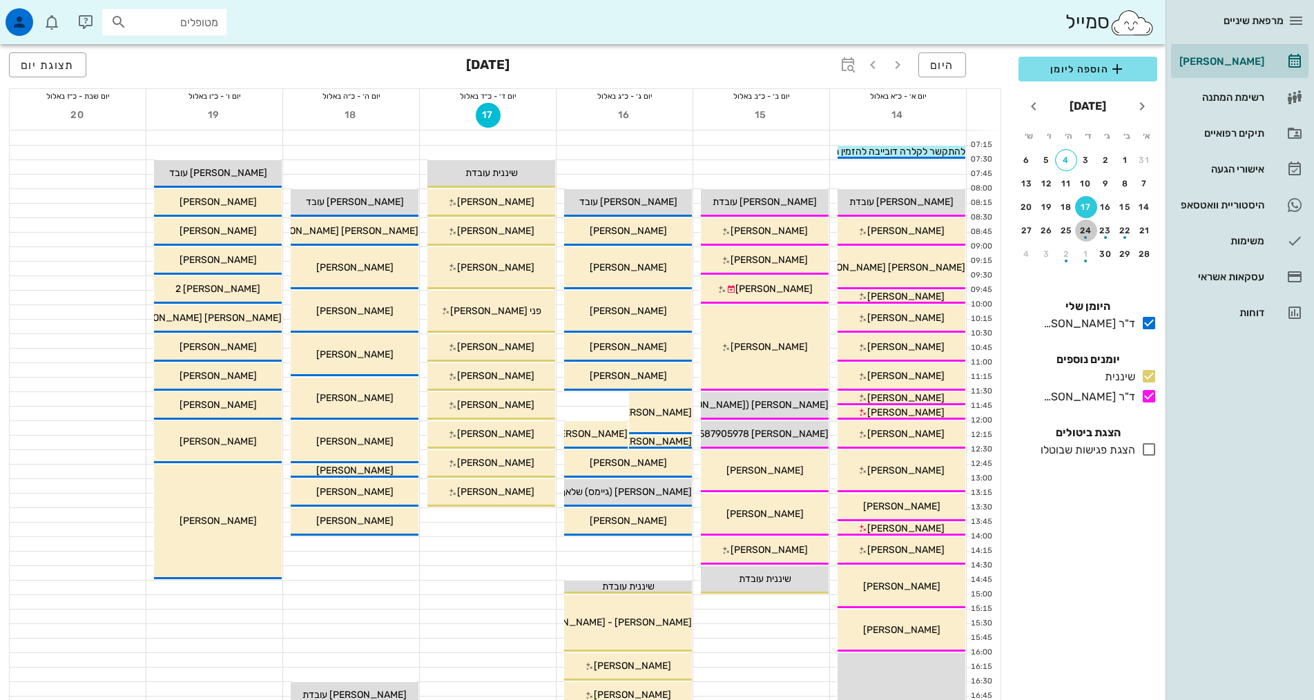
click at [1092, 232] on div "button" at bounding box center [1086, 234] width 22 height 8
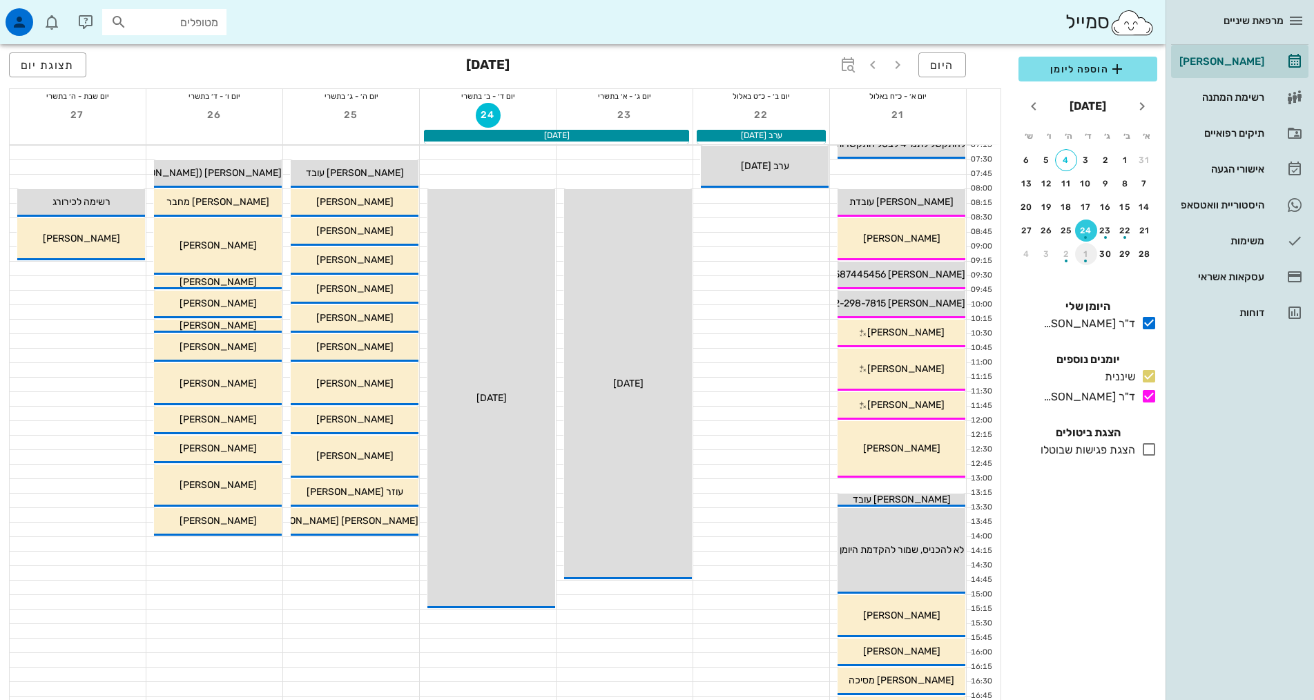
click at [1082, 254] on div "button" at bounding box center [1086, 257] width 22 height 8
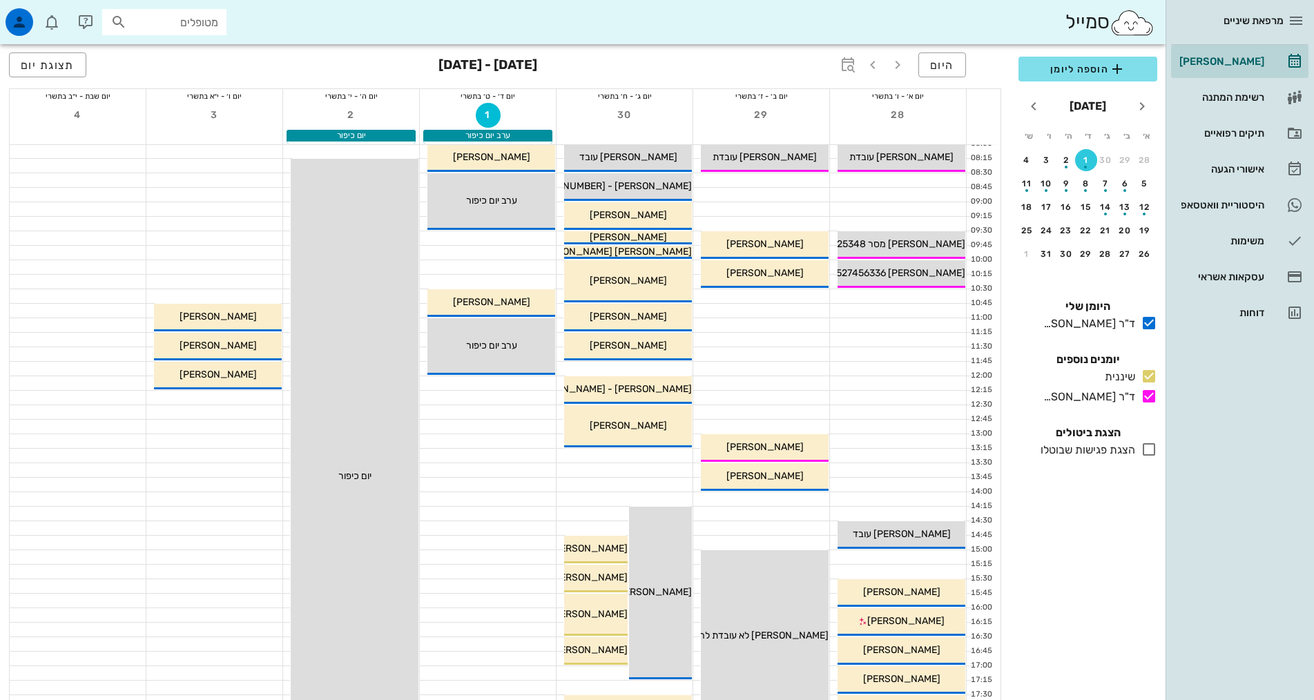
scroll to position [69, 0]
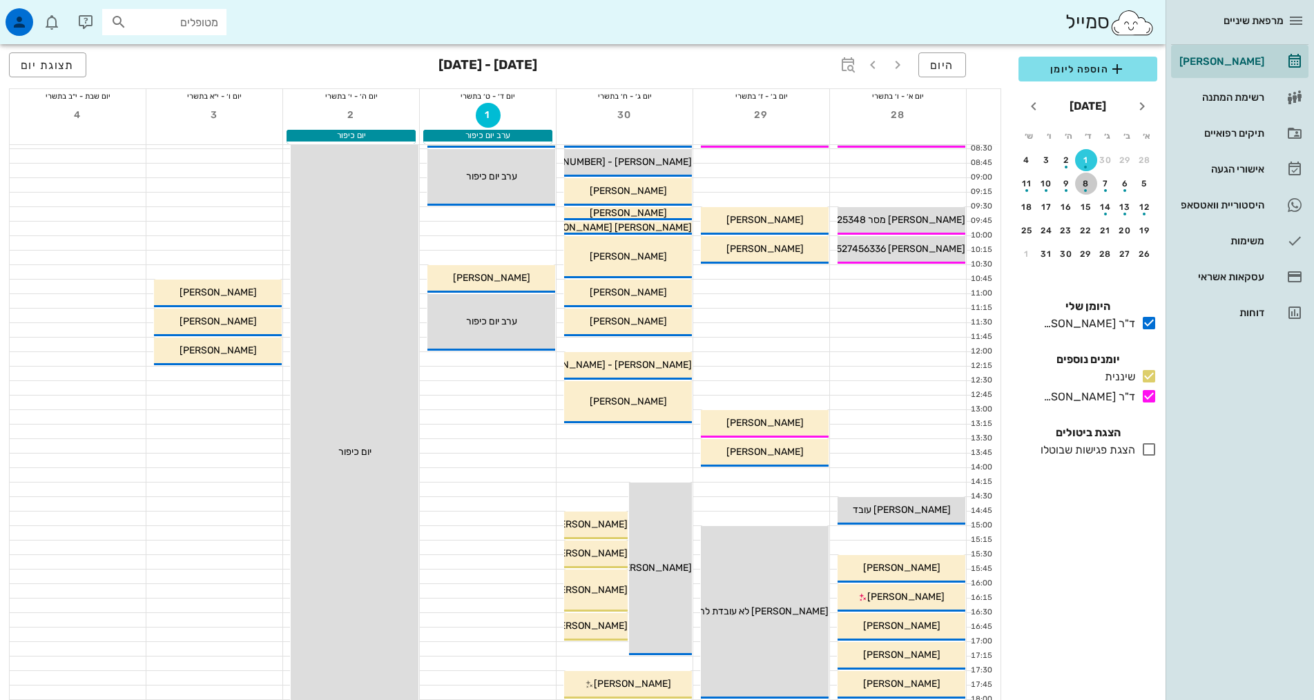
click at [1082, 187] on div "button" at bounding box center [1086, 187] width 22 height 8
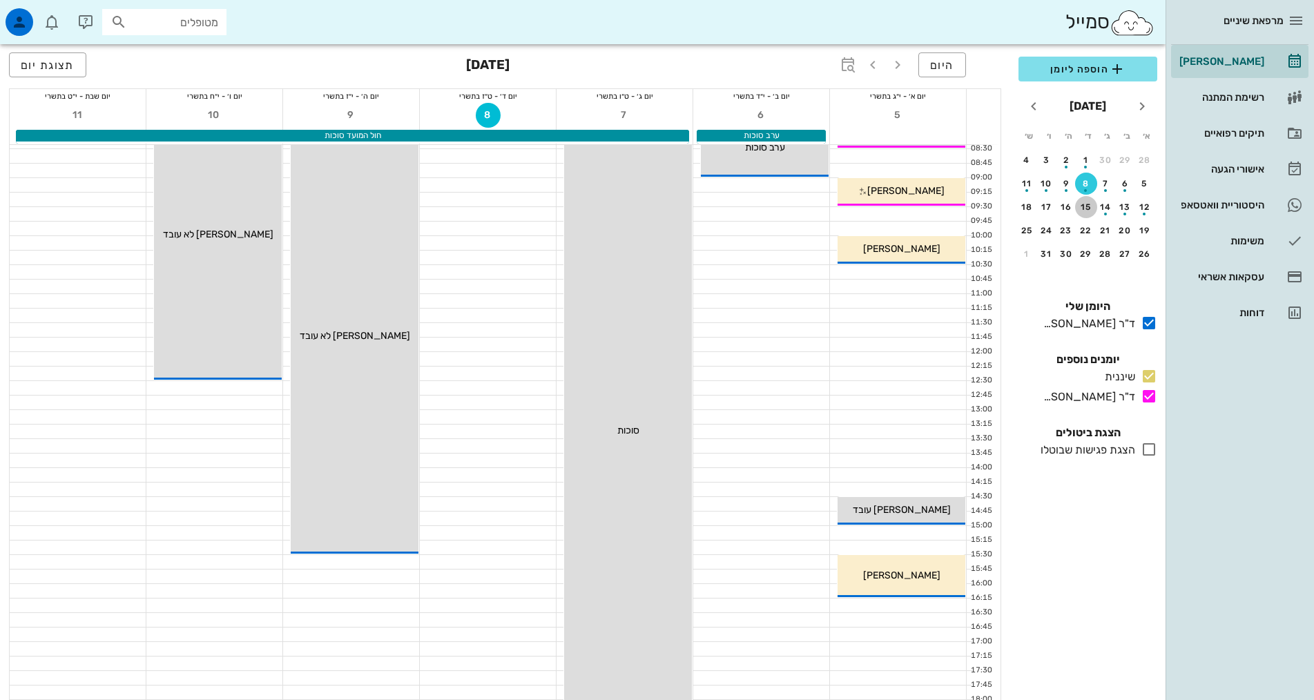
click at [1082, 206] on div "15" at bounding box center [1086, 207] width 22 height 10
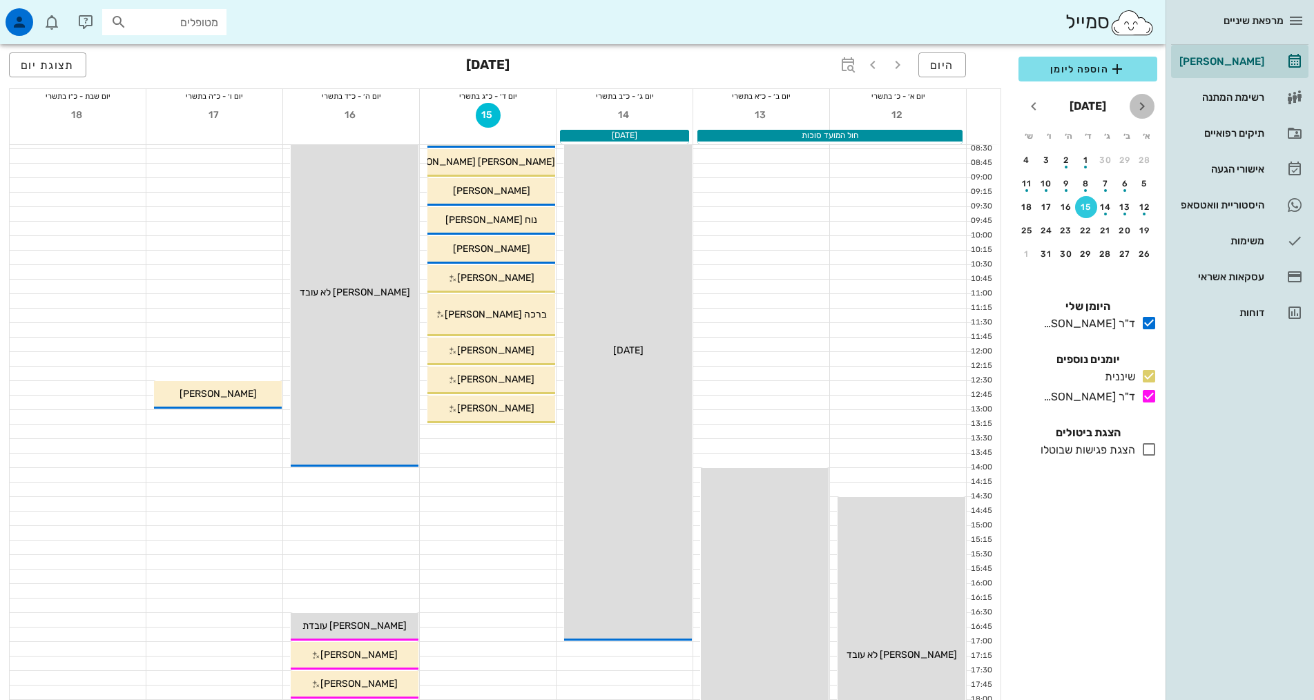
click at [1142, 100] on icon "חודש שעבר" at bounding box center [1142, 106] width 17 height 17
click at [1124, 180] on div "8" at bounding box center [1125, 184] width 22 height 10
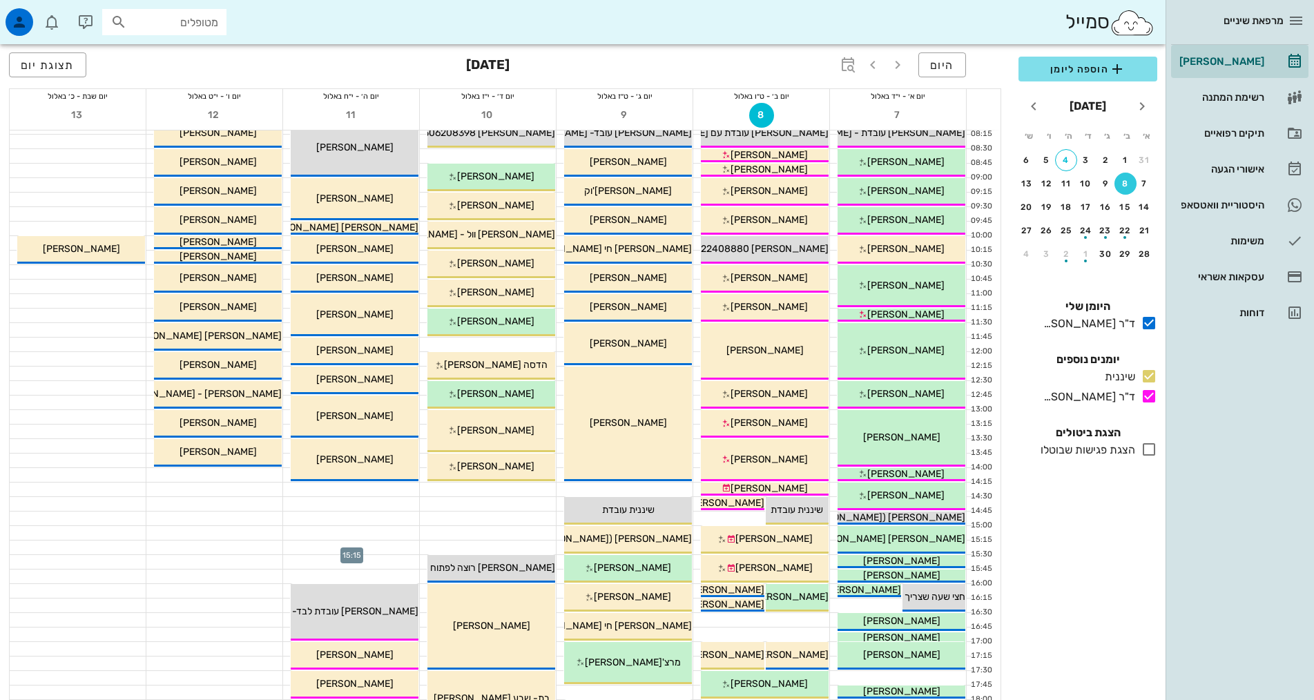
click at [365, 546] on div at bounding box center [351, 548] width 136 height 14
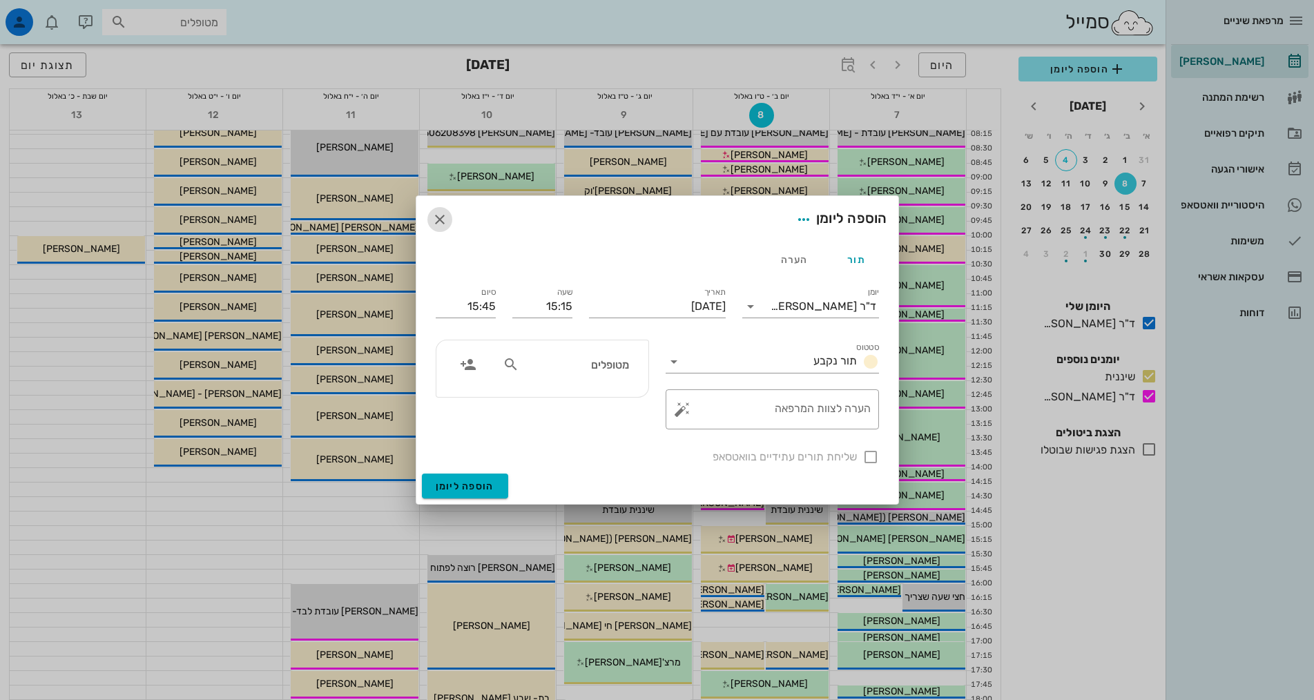
click at [442, 222] on icon "button" at bounding box center [440, 219] width 17 height 17
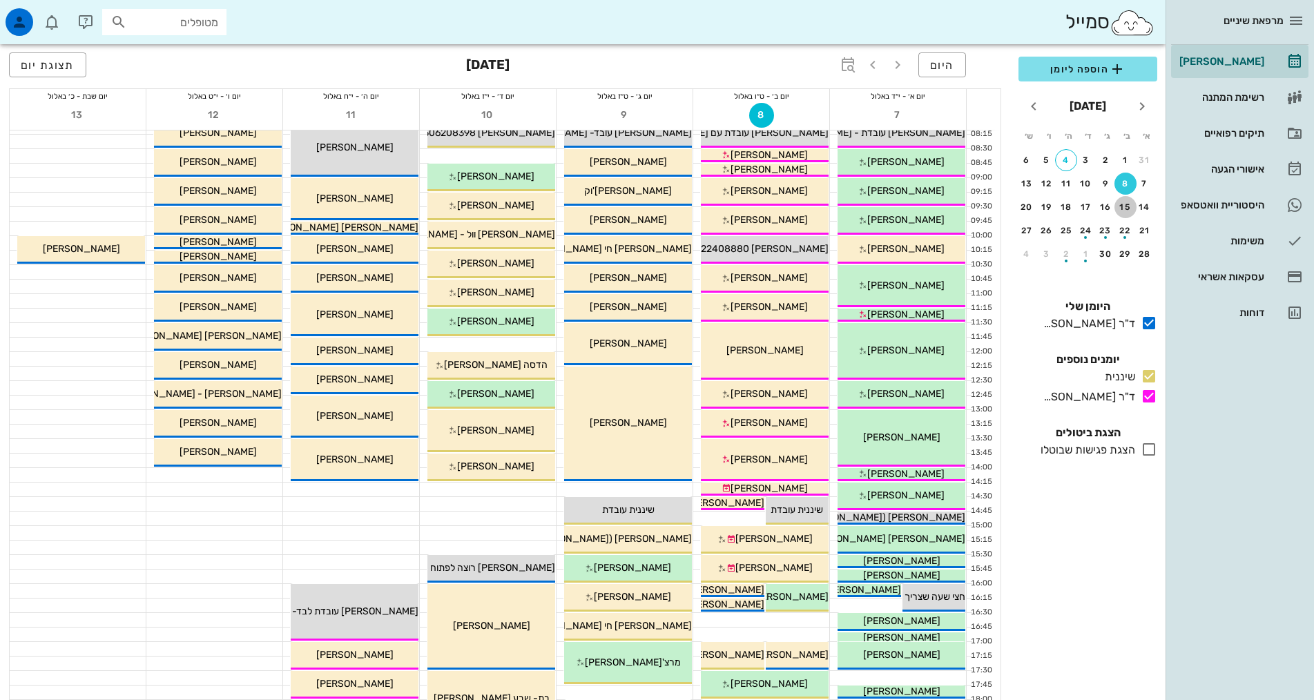
click at [1133, 211] on div "15" at bounding box center [1125, 207] width 22 height 10
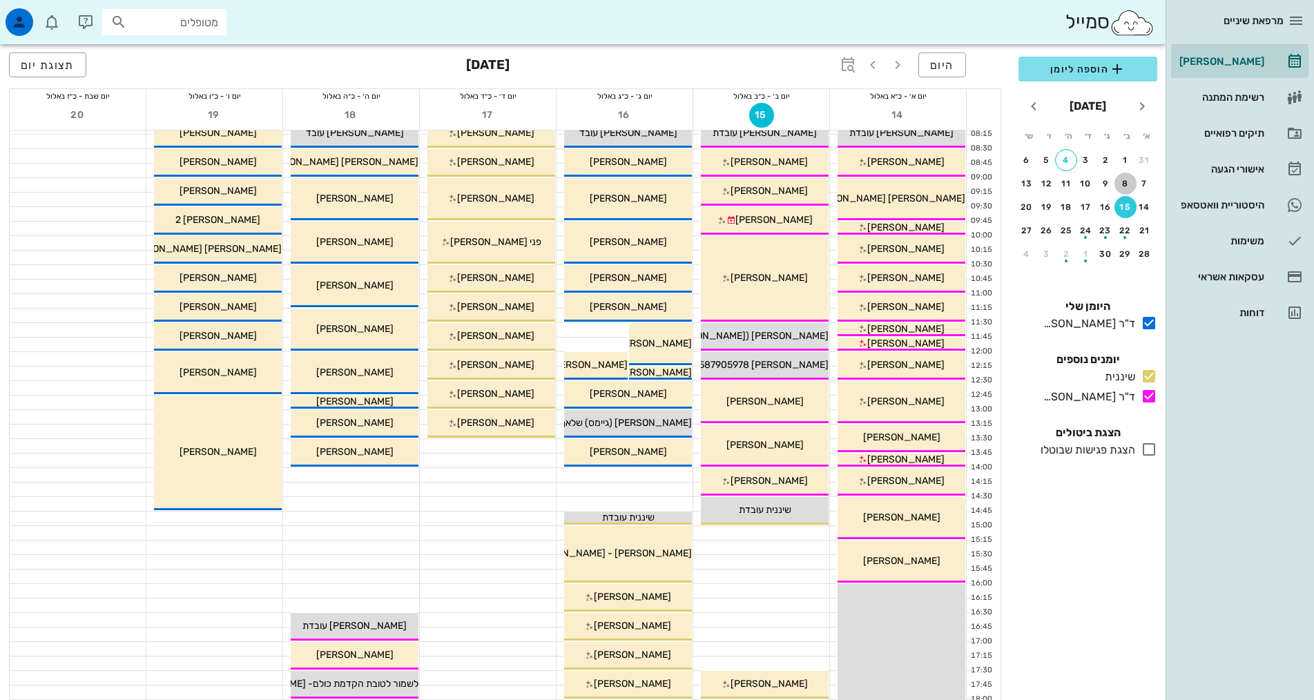
click at [1127, 191] on button "8" at bounding box center [1125, 184] width 22 height 22
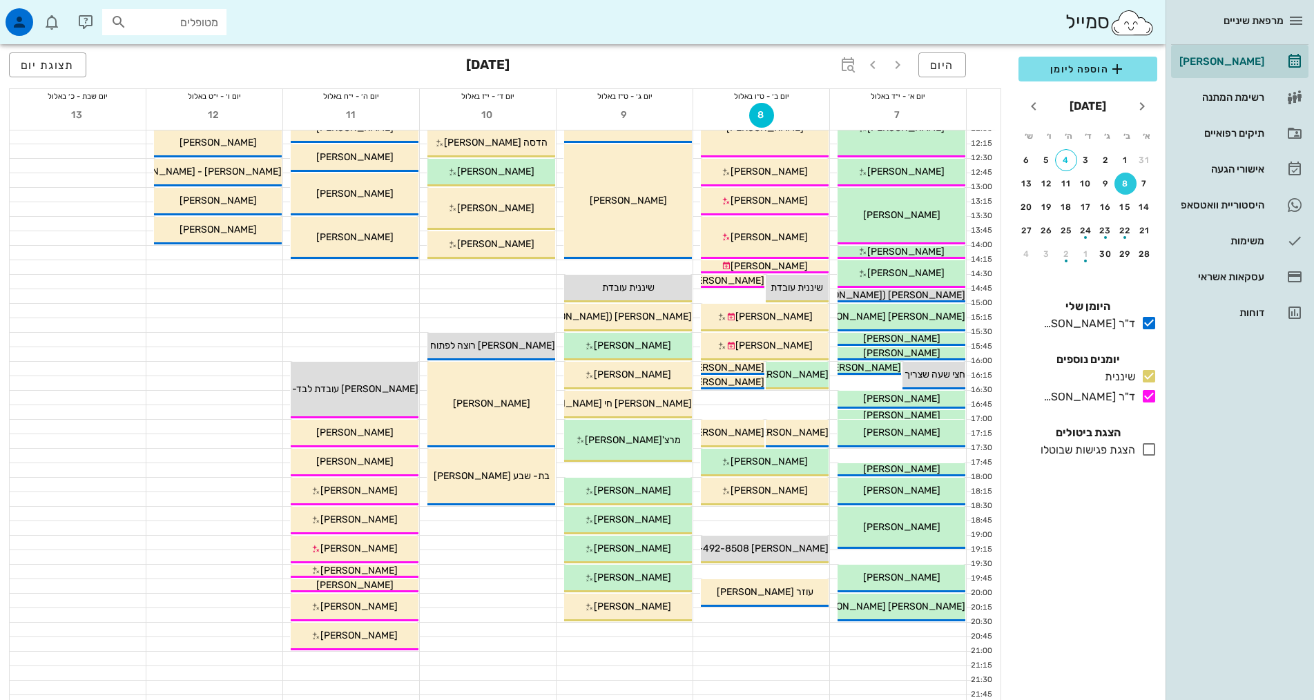
scroll to position [276, 0]
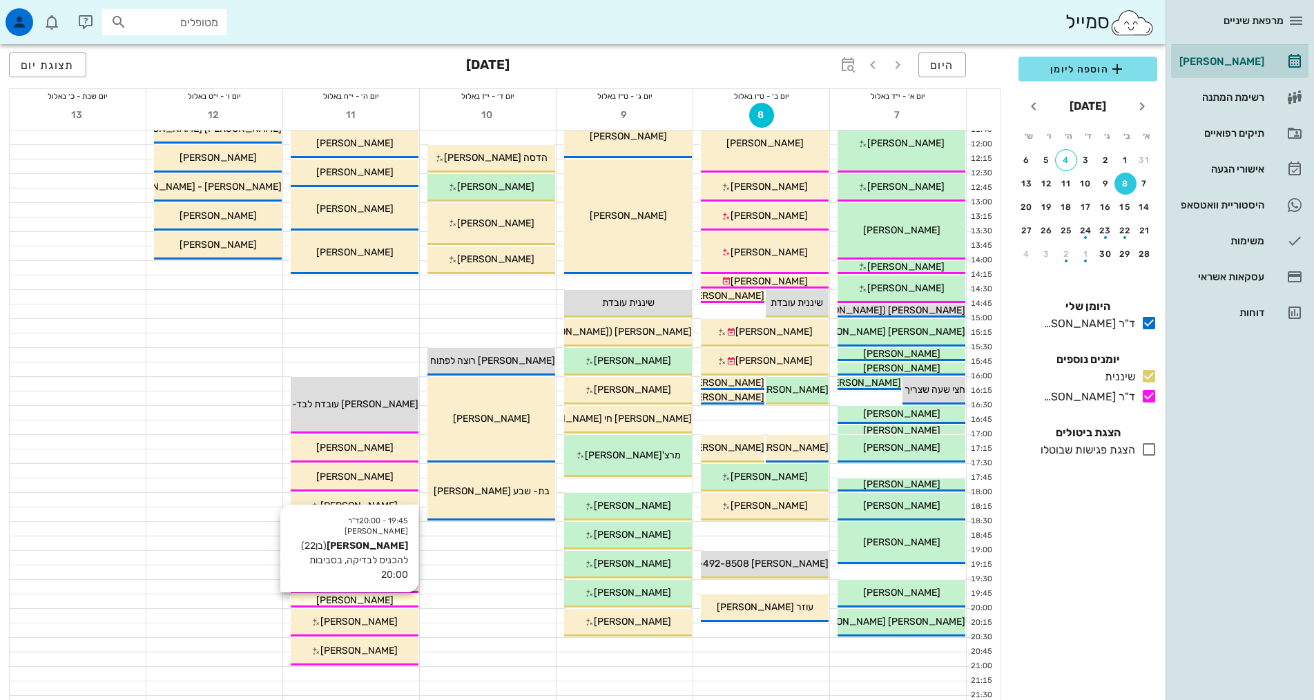
click at [349, 603] on span "[PERSON_NAME]" at bounding box center [354, 600] width 77 height 12
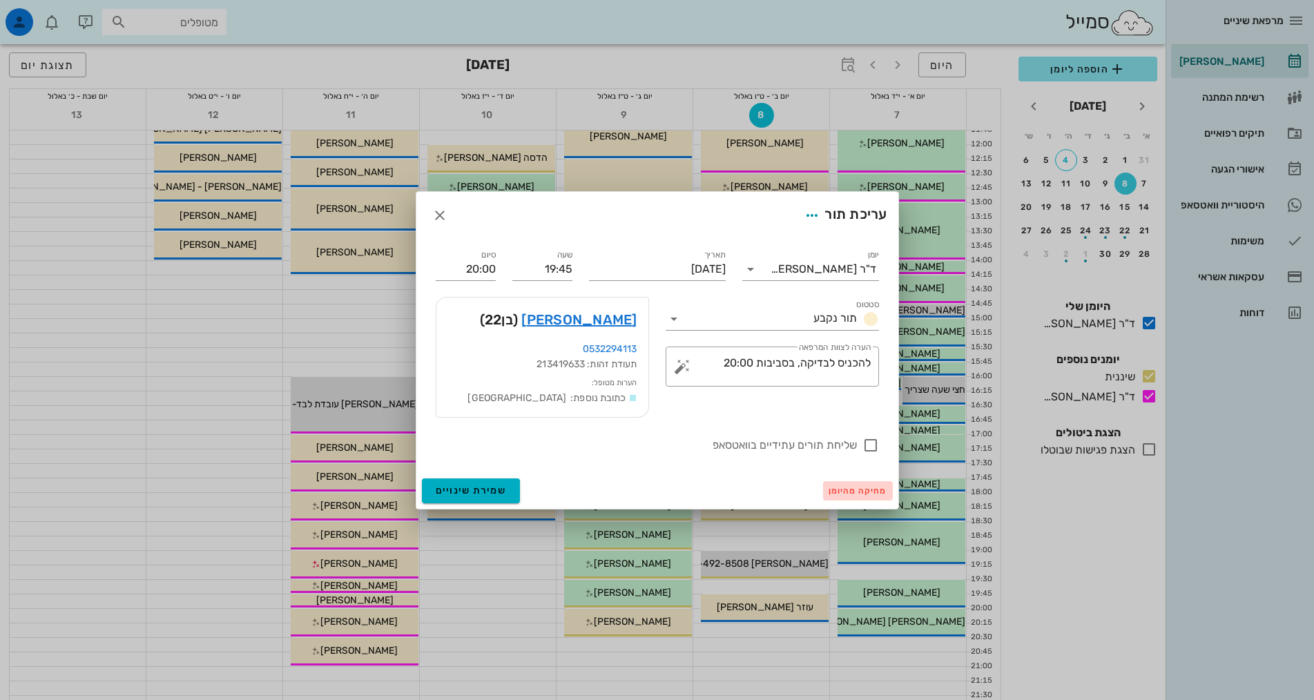
click at [836, 494] on span "מחיקה מהיומן" at bounding box center [858, 491] width 59 height 10
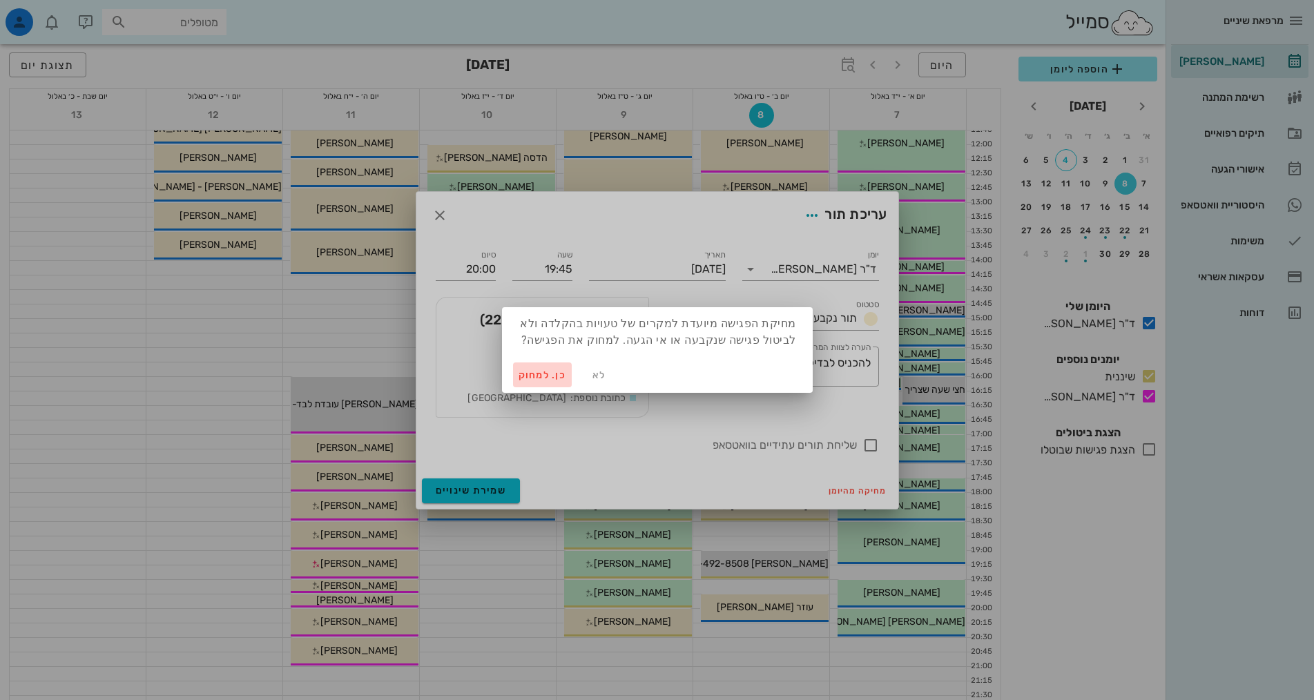
click at [553, 374] on span "כן. למחוק" at bounding box center [543, 375] width 48 height 12
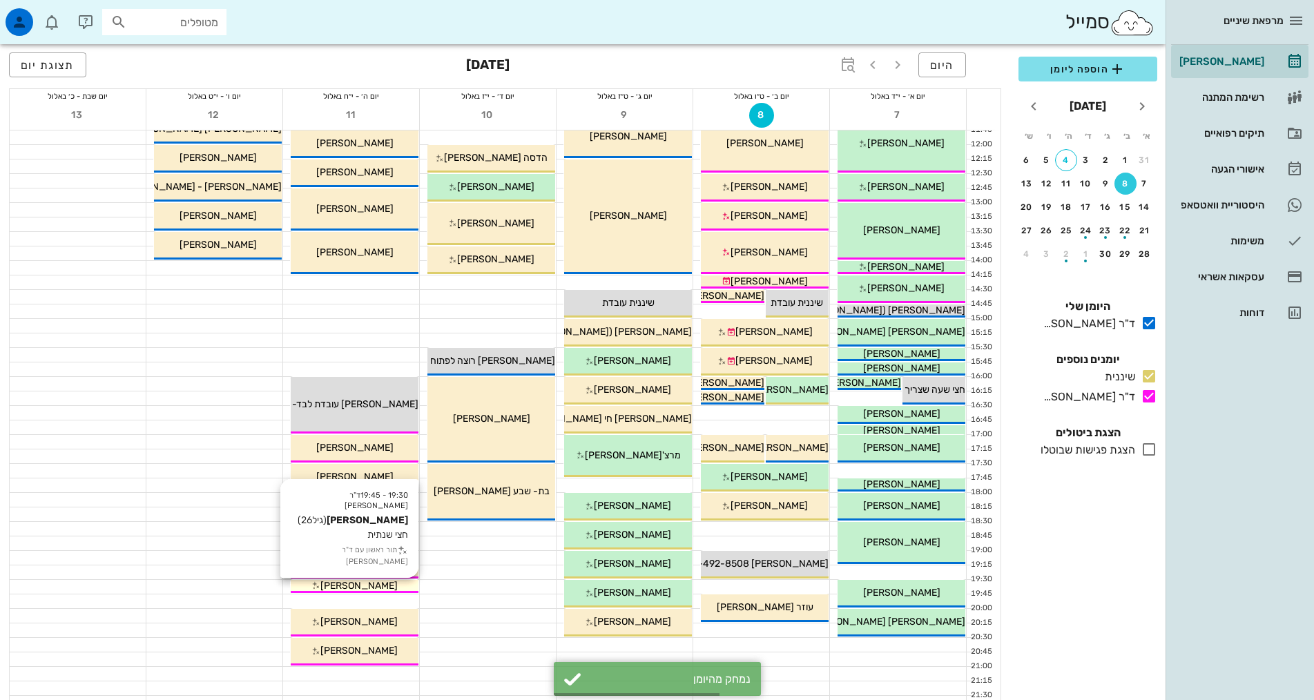
click at [378, 583] on span "[PERSON_NAME]" at bounding box center [358, 586] width 77 height 12
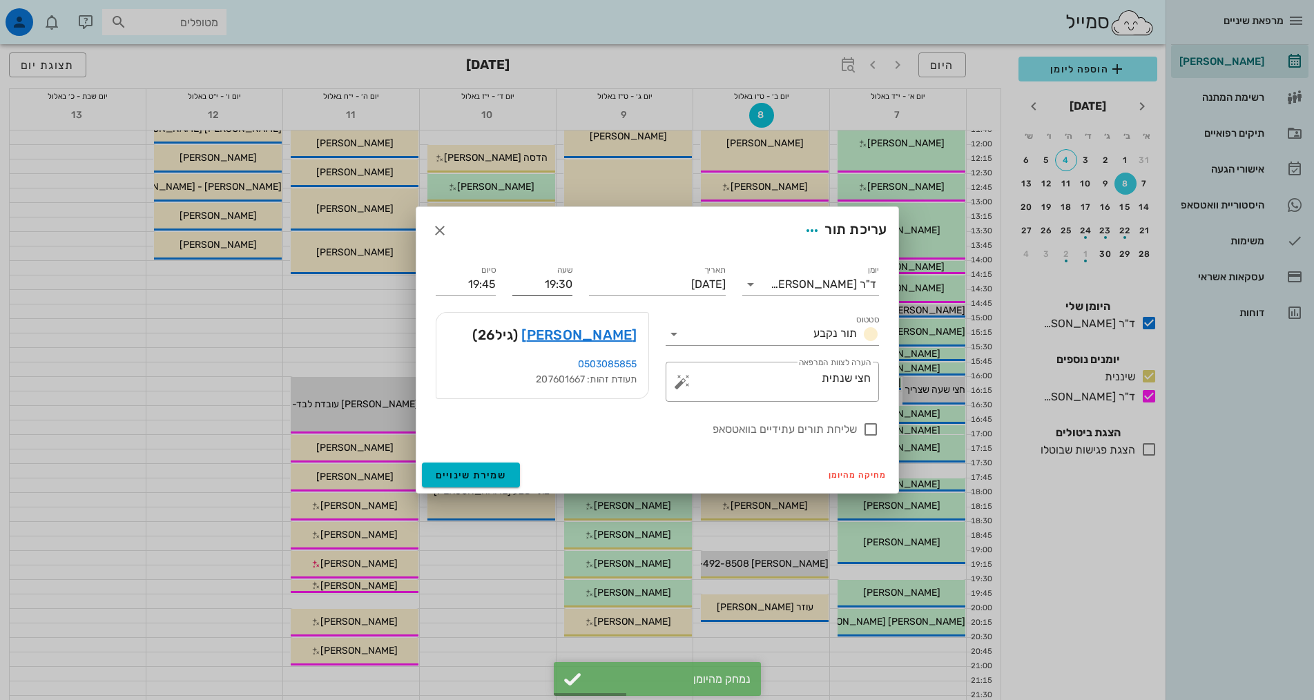
click at [530, 290] on input "19:30" at bounding box center [542, 284] width 60 height 22
drag, startPoint x: 489, startPoint y: 298, endPoint x: 483, endPoint y: 284, distance: 14.2
click at [488, 298] on div "סיום 19:45" at bounding box center [465, 279] width 77 height 50
click at [482, 280] on input "19:45" at bounding box center [466, 284] width 60 height 22
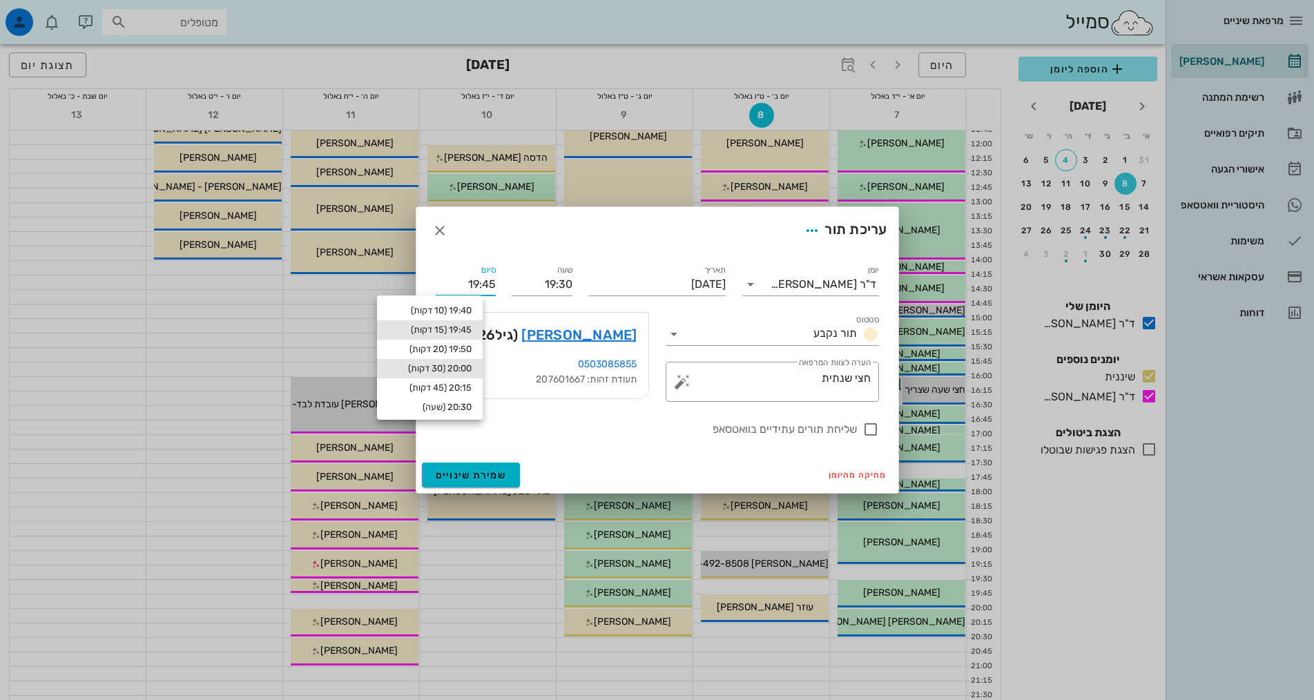
click at [465, 371] on div "20:00 (30 דקות)" at bounding box center [430, 368] width 84 height 11
type input "20:00"
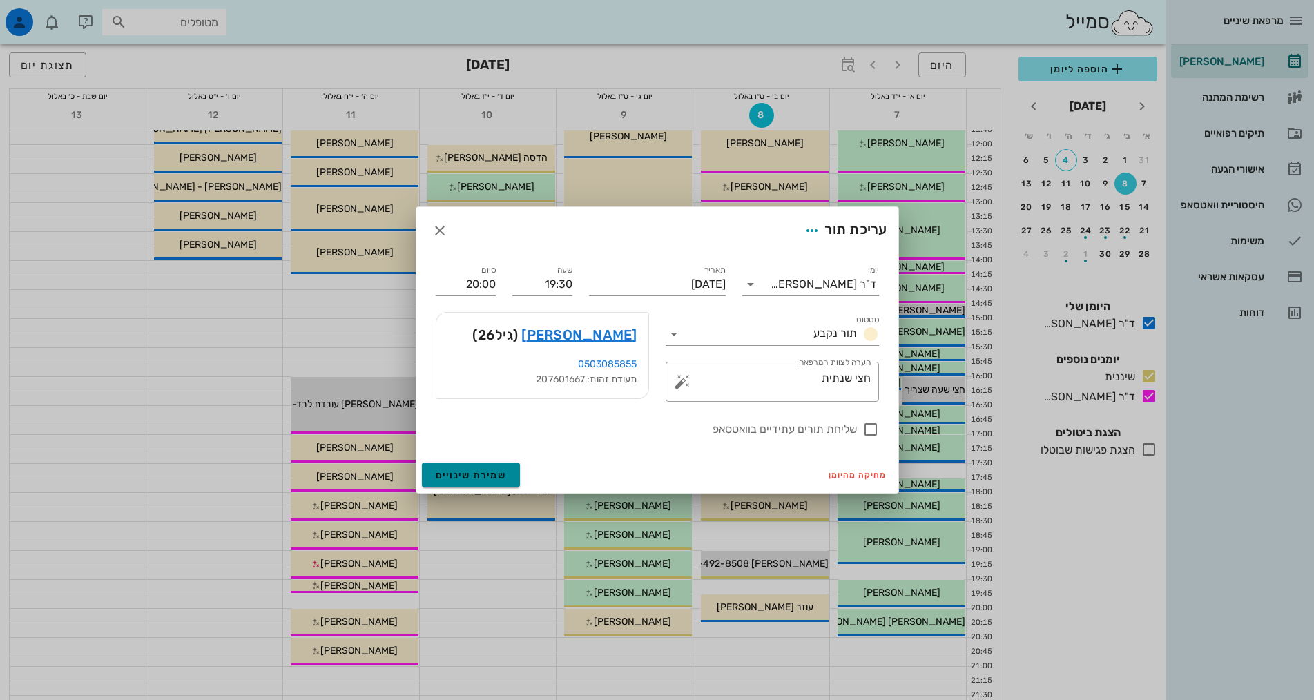
click at [472, 470] on span "שמירת שינויים" at bounding box center [471, 476] width 71 height 12
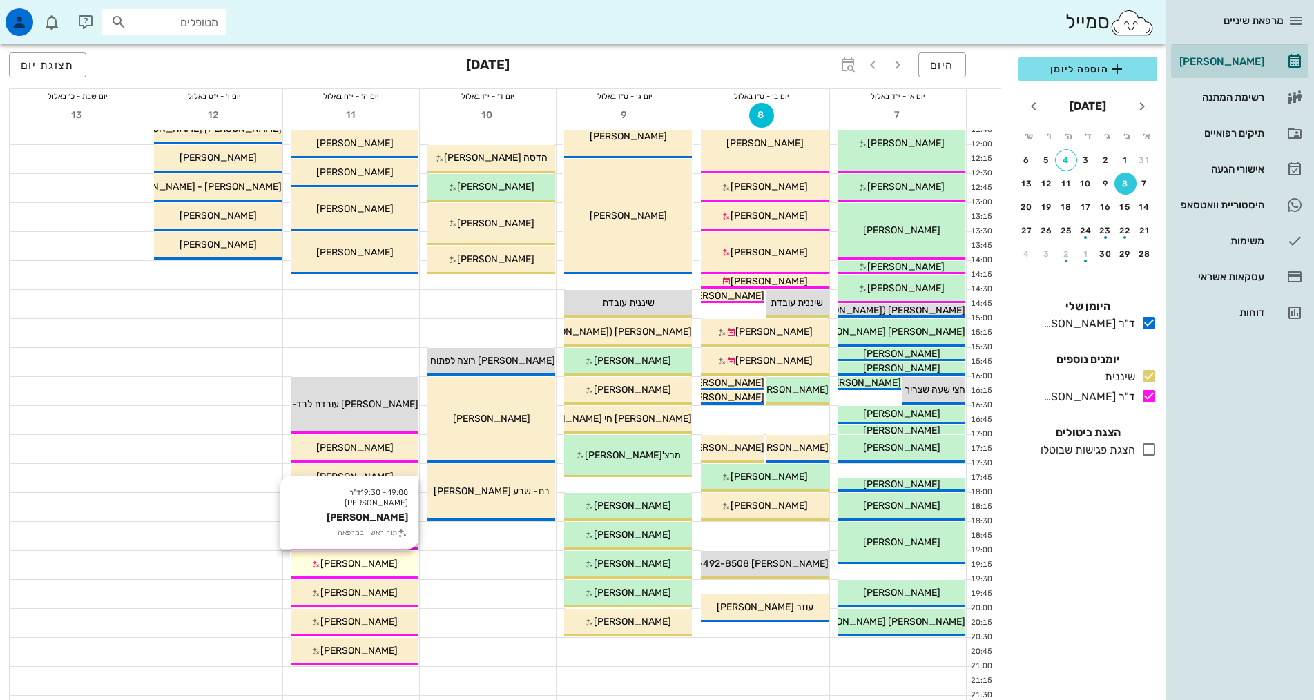
click at [368, 560] on span "[PERSON_NAME]" at bounding box center [358, 564] width 77 height 12
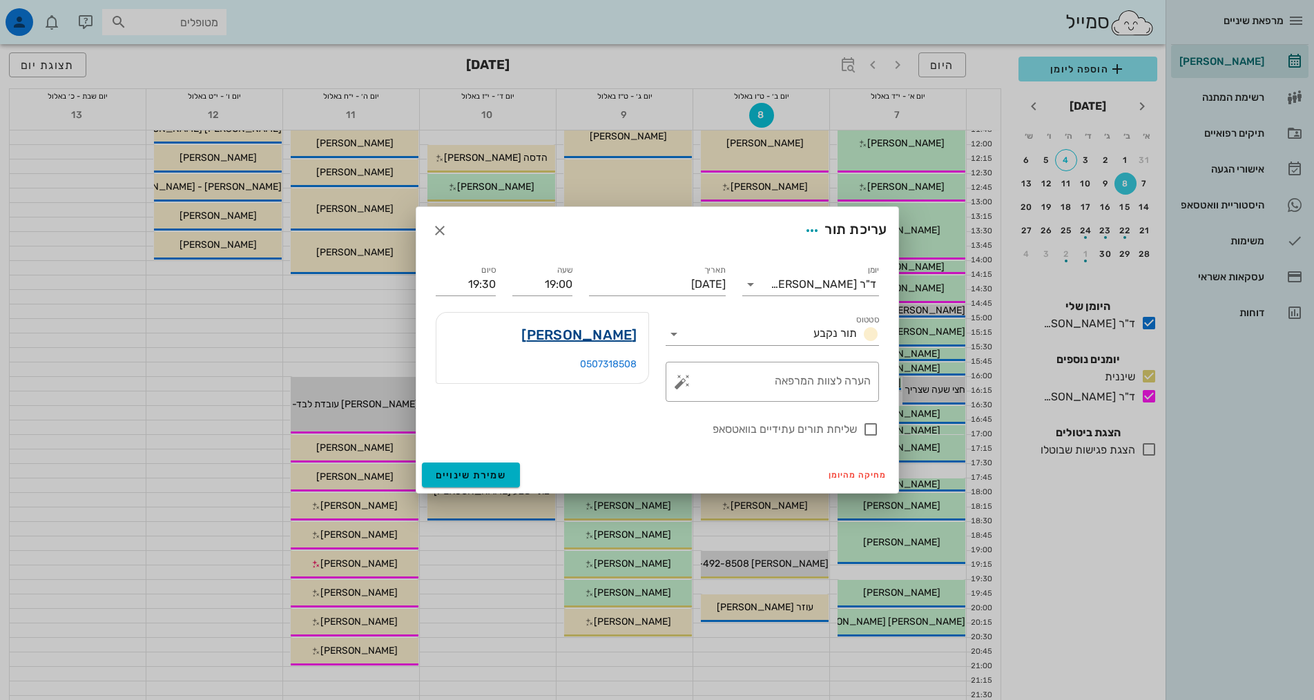
click at [592, 327] on link "[PERSON_NAME]" at bounding box center [578, 335] width 115 height 22
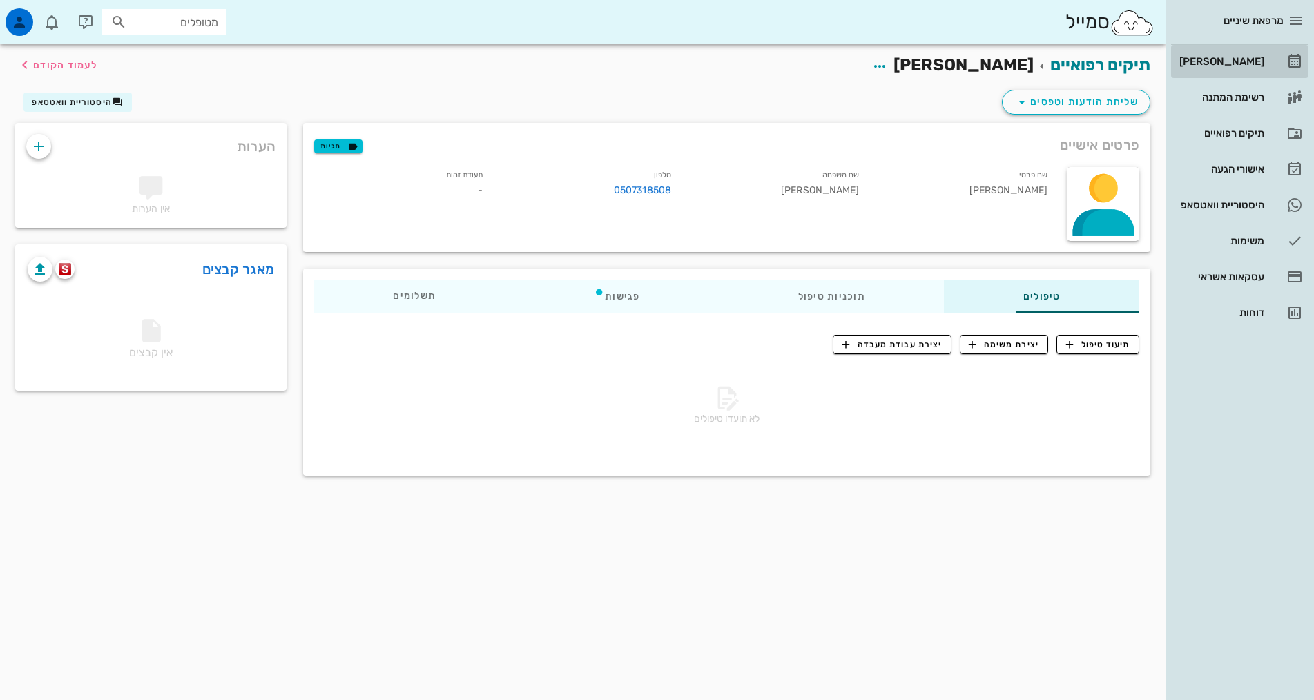
click at [1243, 59] on div "[PERSON_NAME]" at bounding box center [1221, 61] width 88 height 11
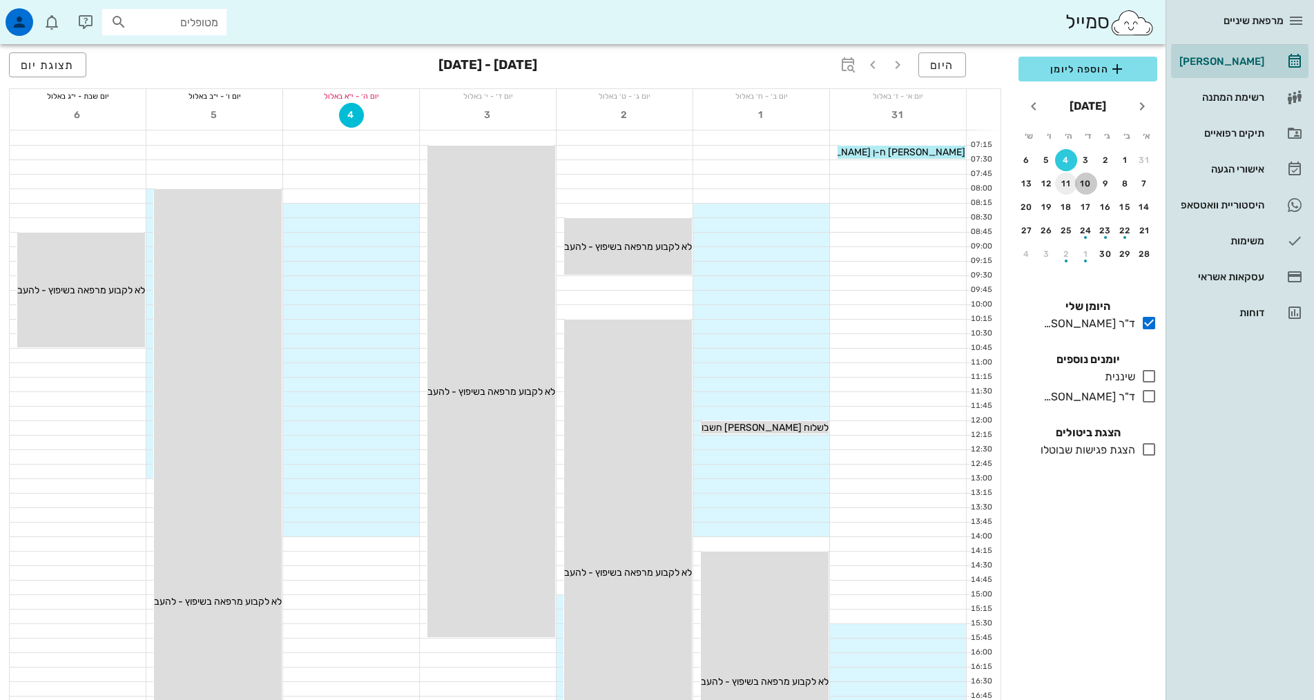
click at [1077, 183] on tr "7 8 9 10 11 12 13" at bounding box center [1088, 184] width 136 height 22
click at [1143, 398] on icon at bounding box center [1149, 396] width 17 height 17
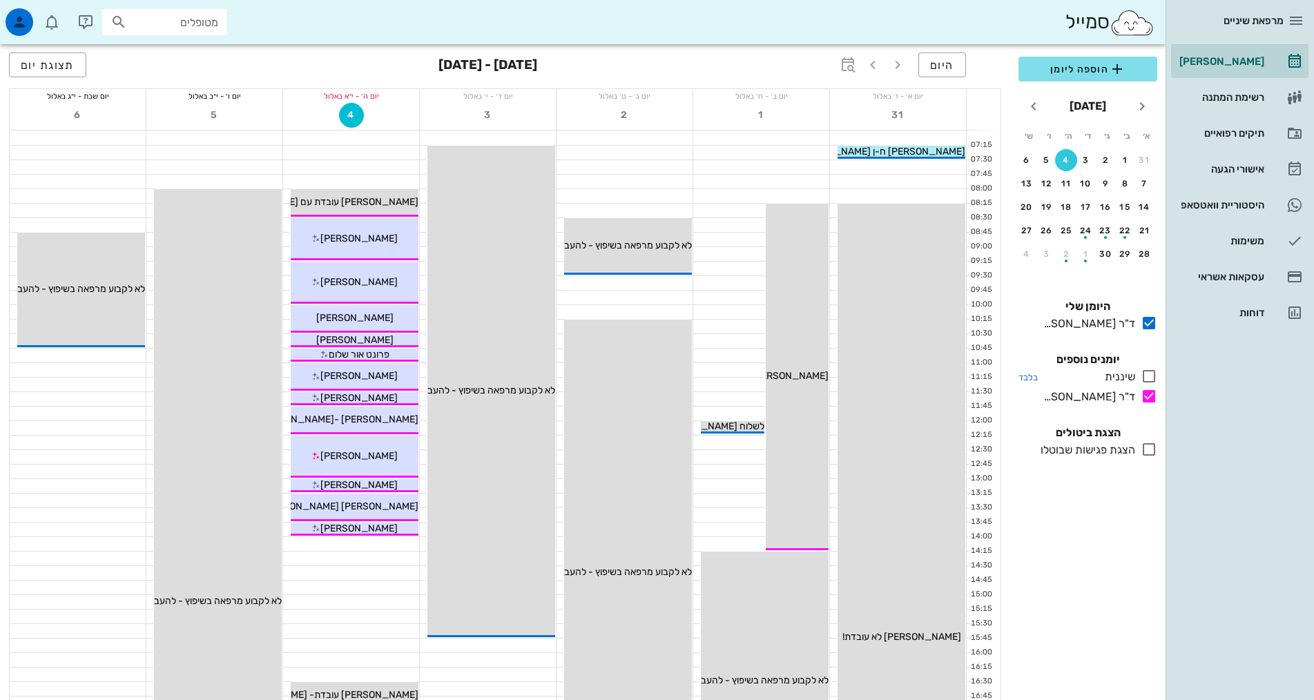
click at [1149, 371] on icon at bounding box center [1149, 376] width 17 height 17
click at [1072, 187] on div "11" at bounding box center [1066, 184] width 22 height 10
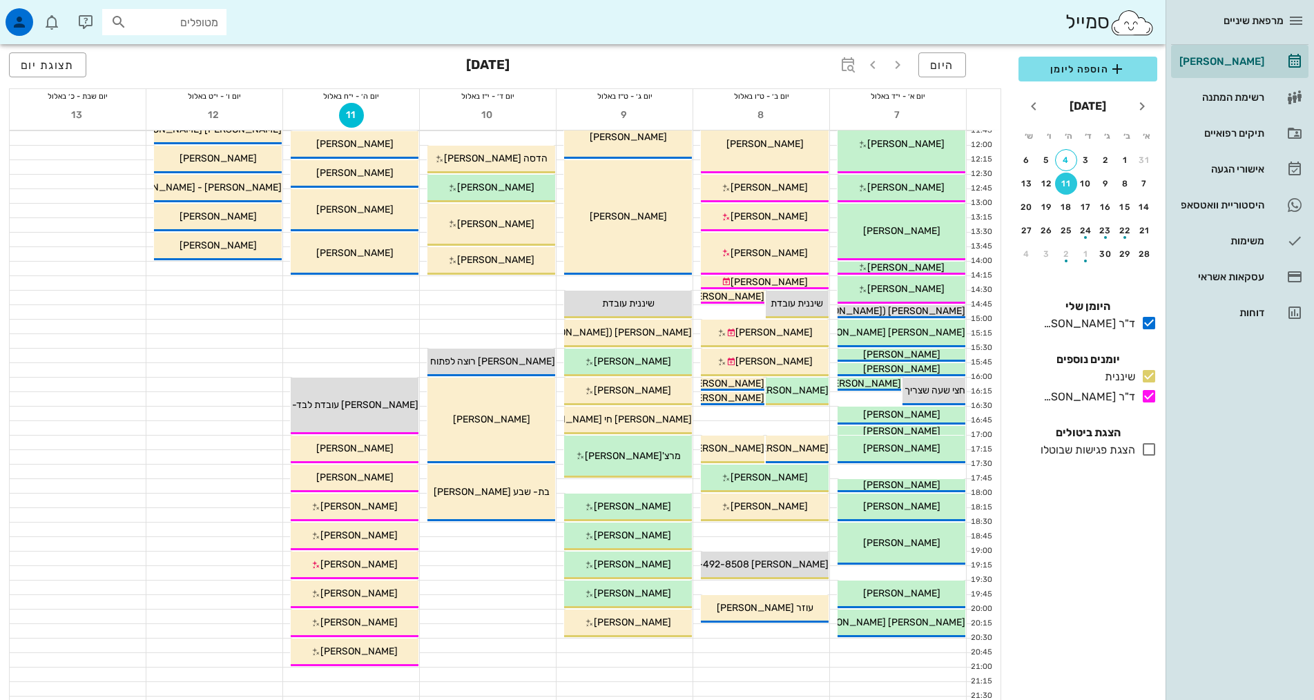
scroll to position [276, 0]
click at [1069, 212] on button "18" at bounding box center [1066, 207] width 22 height 22
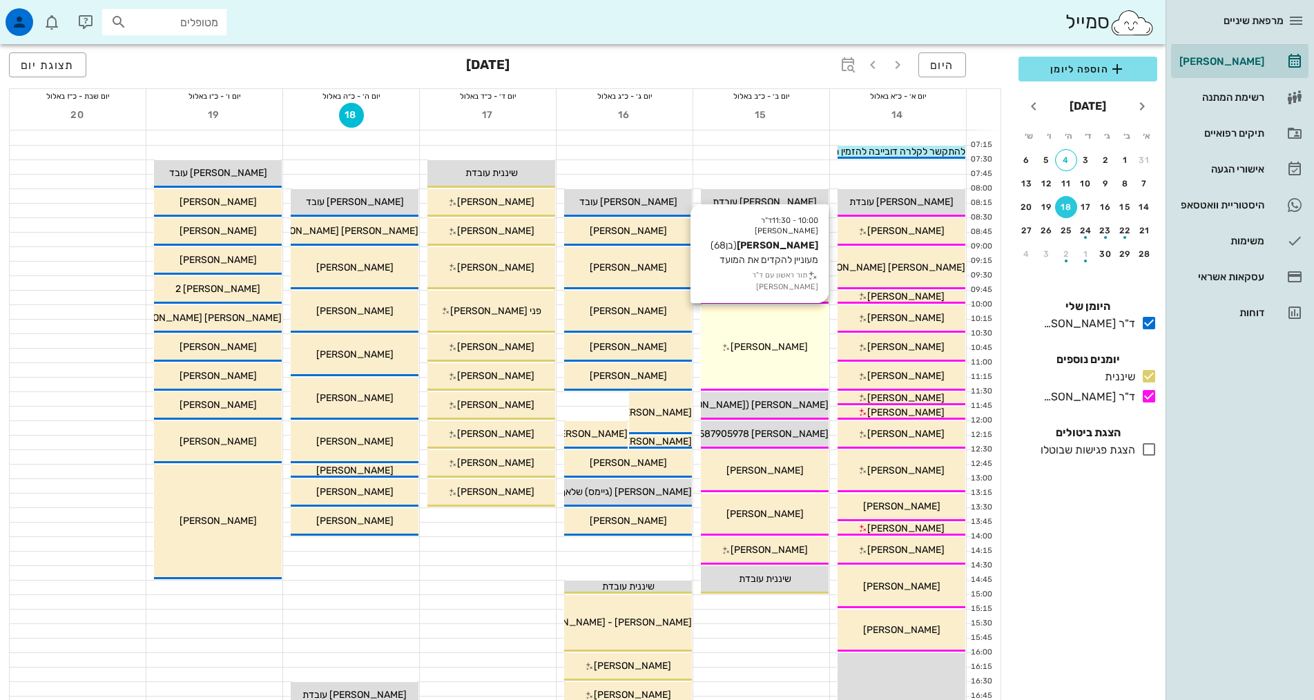
click at [1055, 196] on button "18" at bounding box center [1066, 207] width 22 height 22
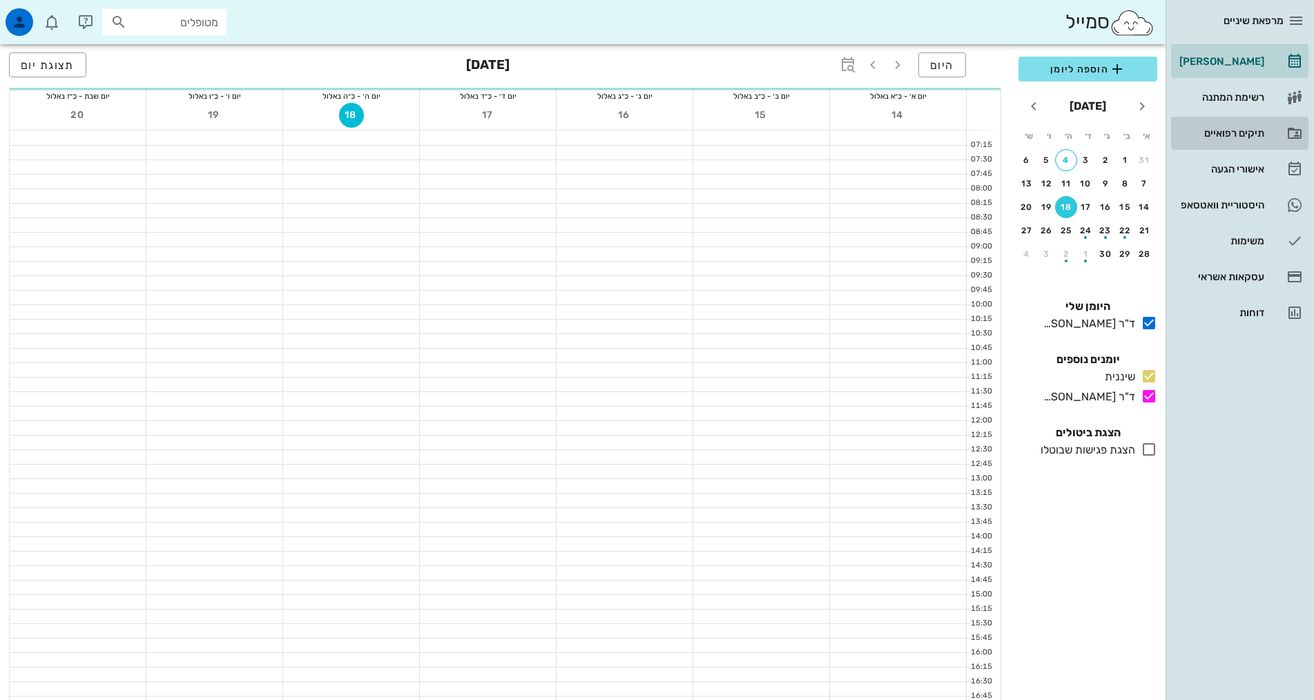
click at [1293, 129] on icon at bounding box center [1294, 133] width 17 height 17
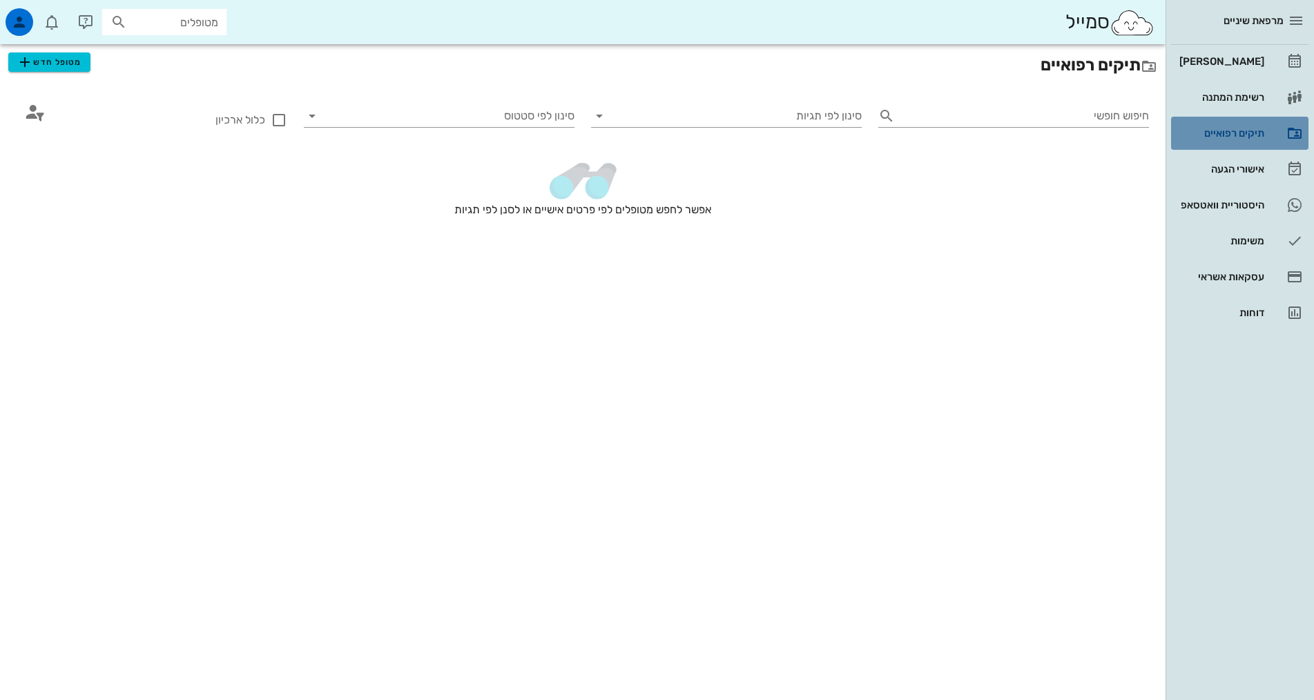
click at [1294, 127] on icon at bounding box center [1294, 133] width 17 height 17
click at [1250, 65] on div "[PERSON_NAME]" at bounding box center [1221, 61] width 88 height 11
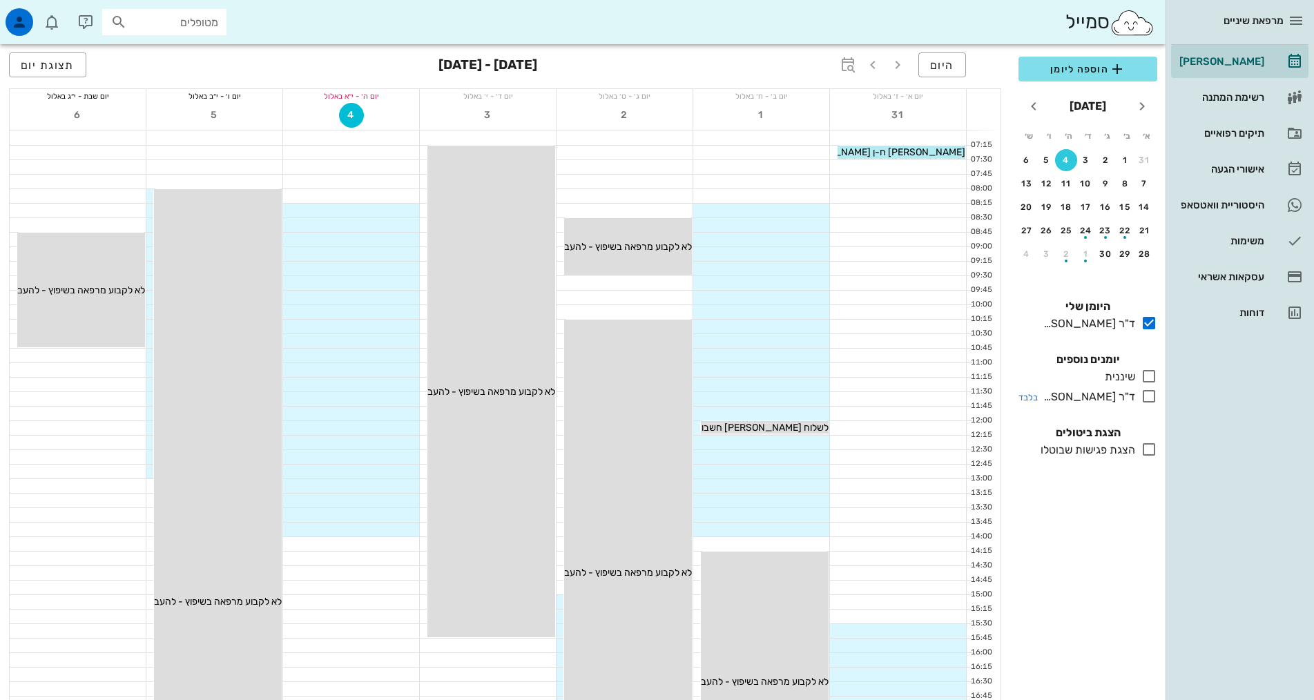
click at [1148, 400] on icon at bounding box center [1149, 396] width 17 height 17
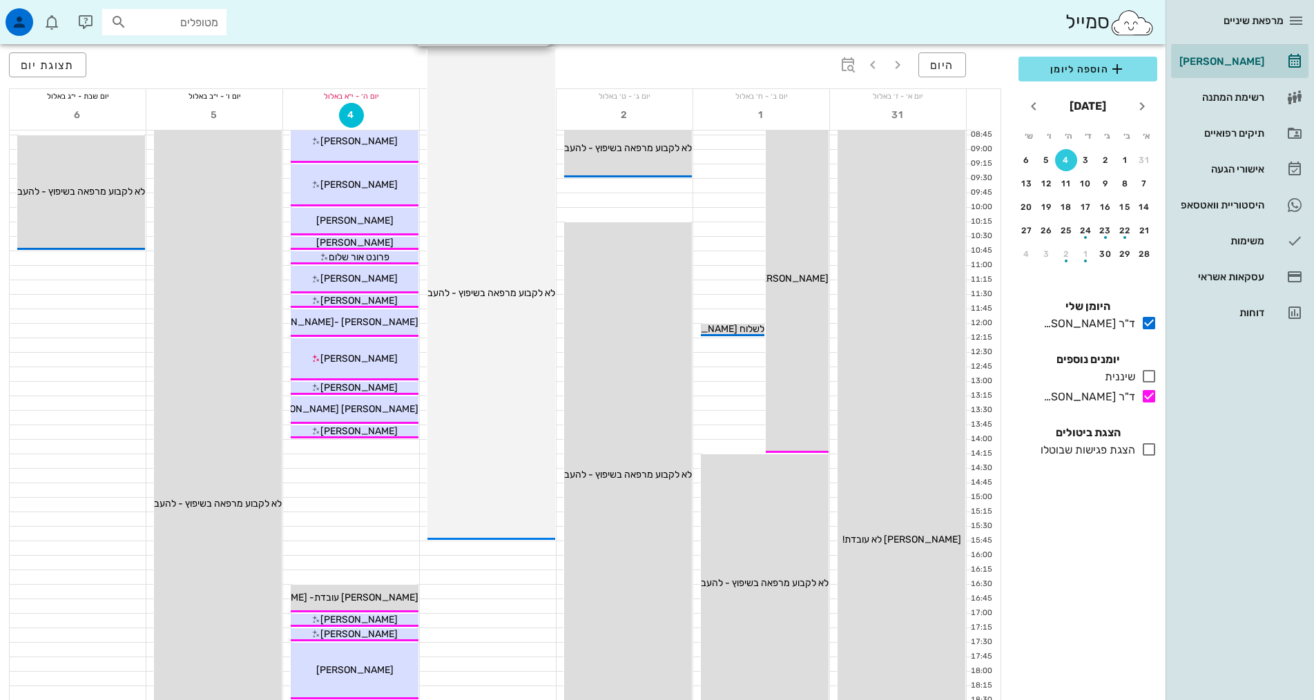
scroll to position [414, 0]
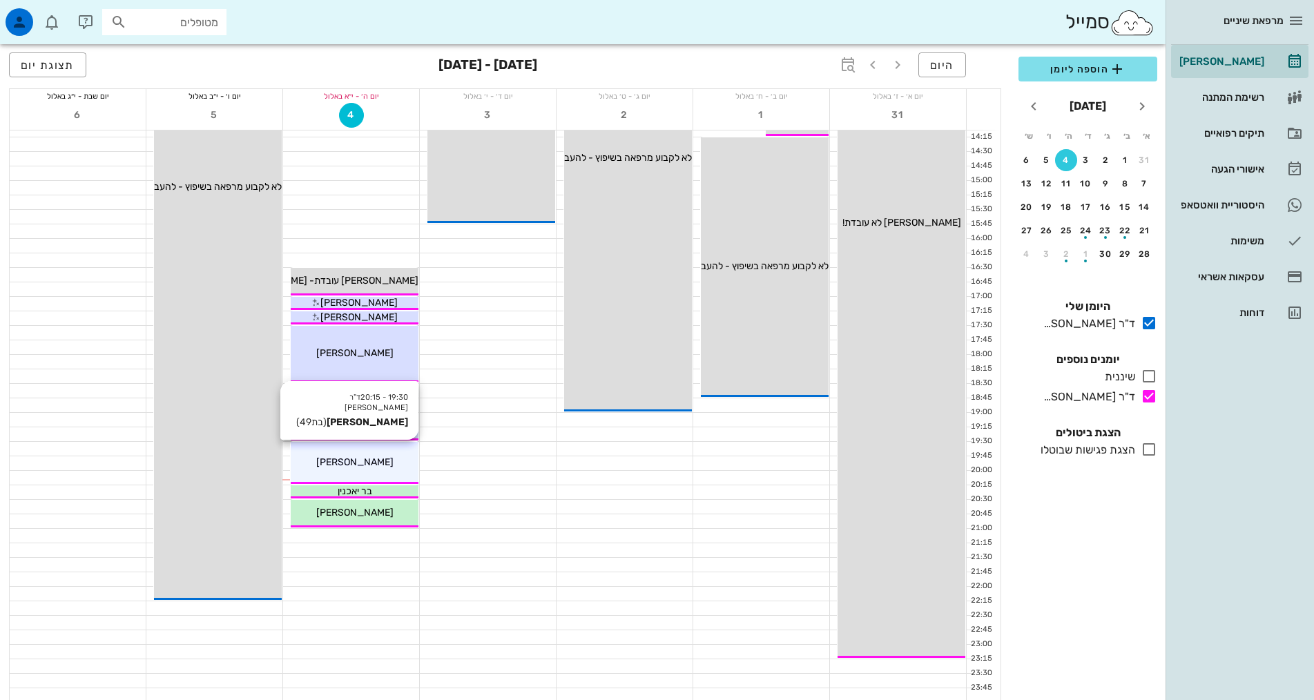
click at [345, 463] on span "[PERSON_NAME]" at bounding box center [354, 462] width 77 height 12
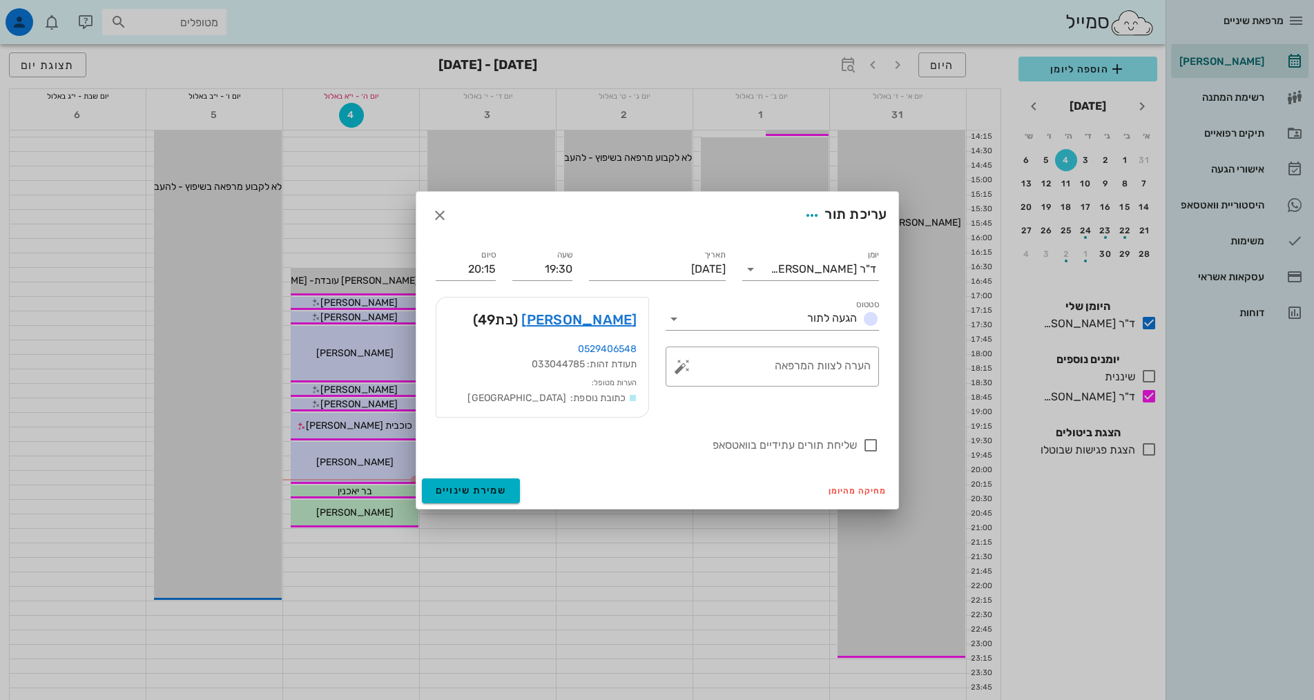
click at [362, 457] on div at bounding box center [657, 350] width 1314 height 700
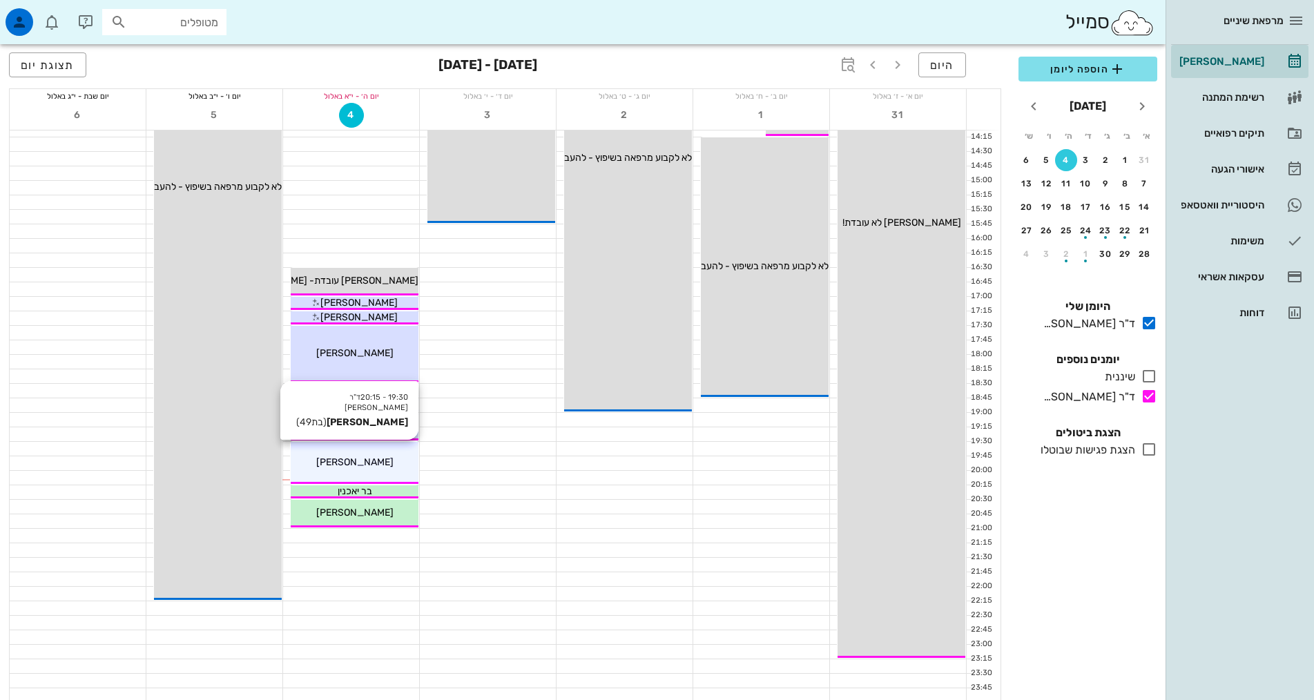
click at [371, 454] on div "19:30 - 20:15 ד"ר [PERSON_NAME] [PERSON_NAME] (בת 49 ) [PERSON_NAME]" at bounding box center [355, 463] width 128 height 42
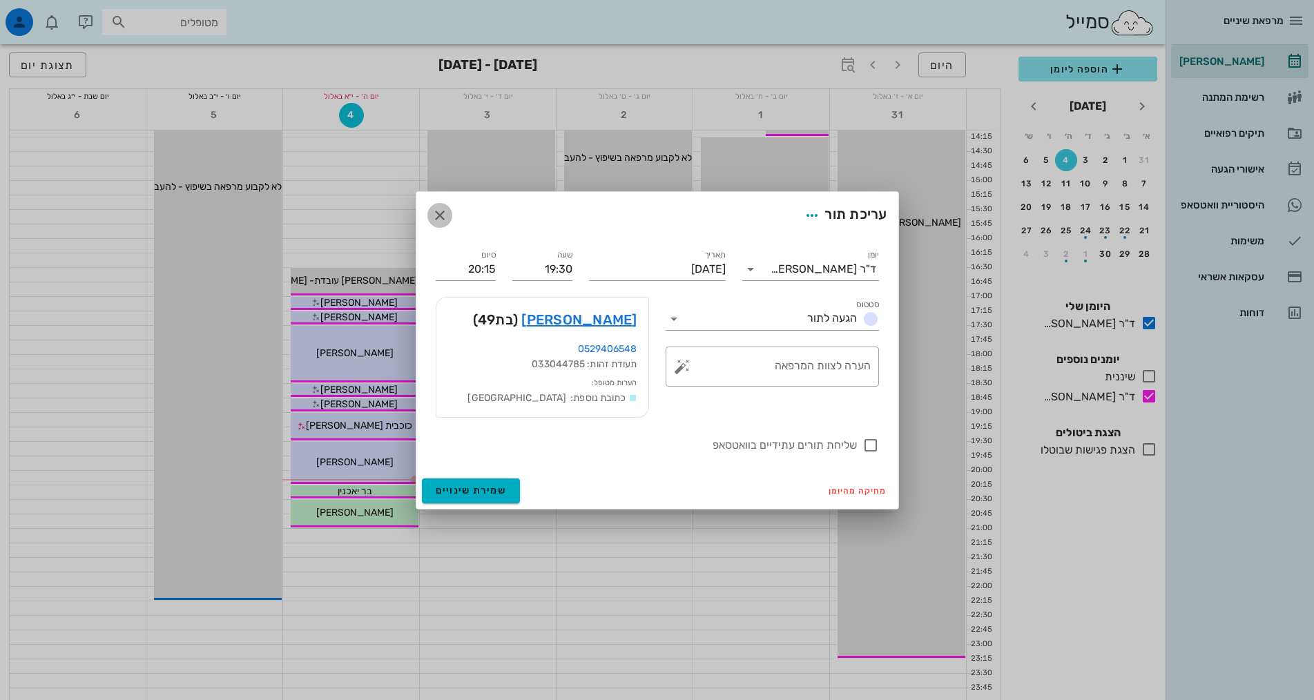
click at [443, 219] on icon "button" at bounding box center [440, 215] width 17 height 17
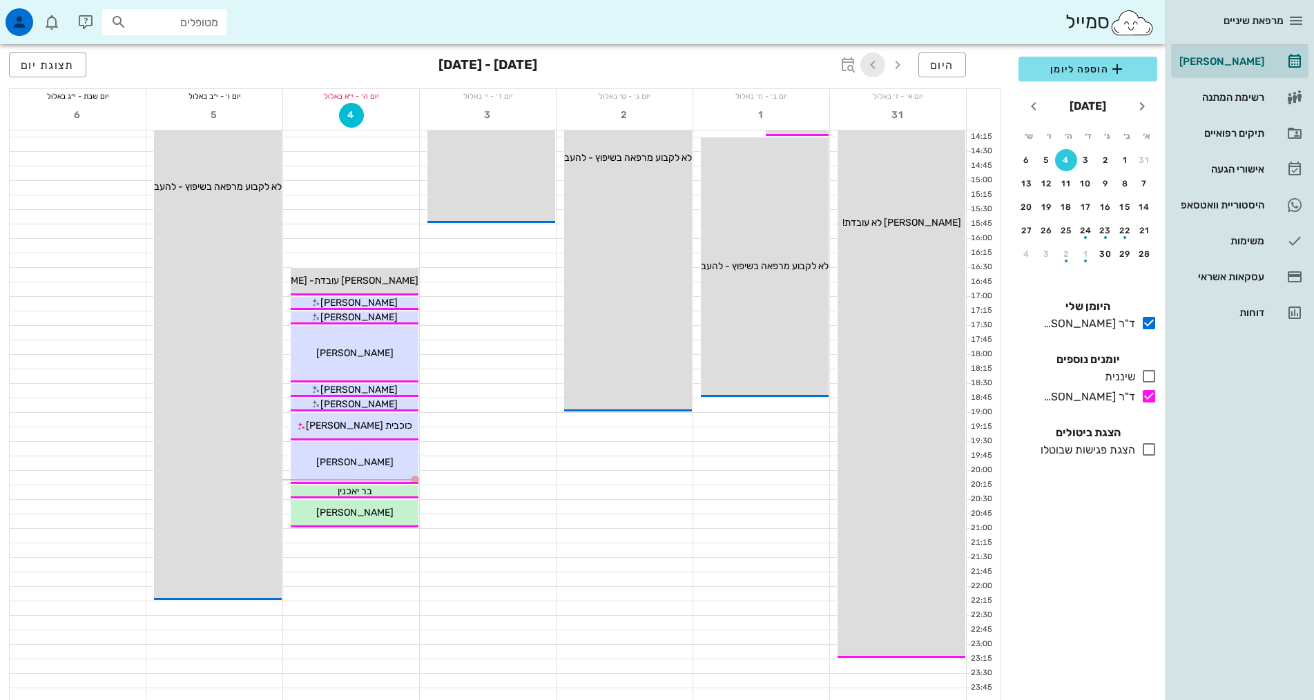
click at [873, 68] on icon "button" at bounding box center [872, 65] width 17 height 17
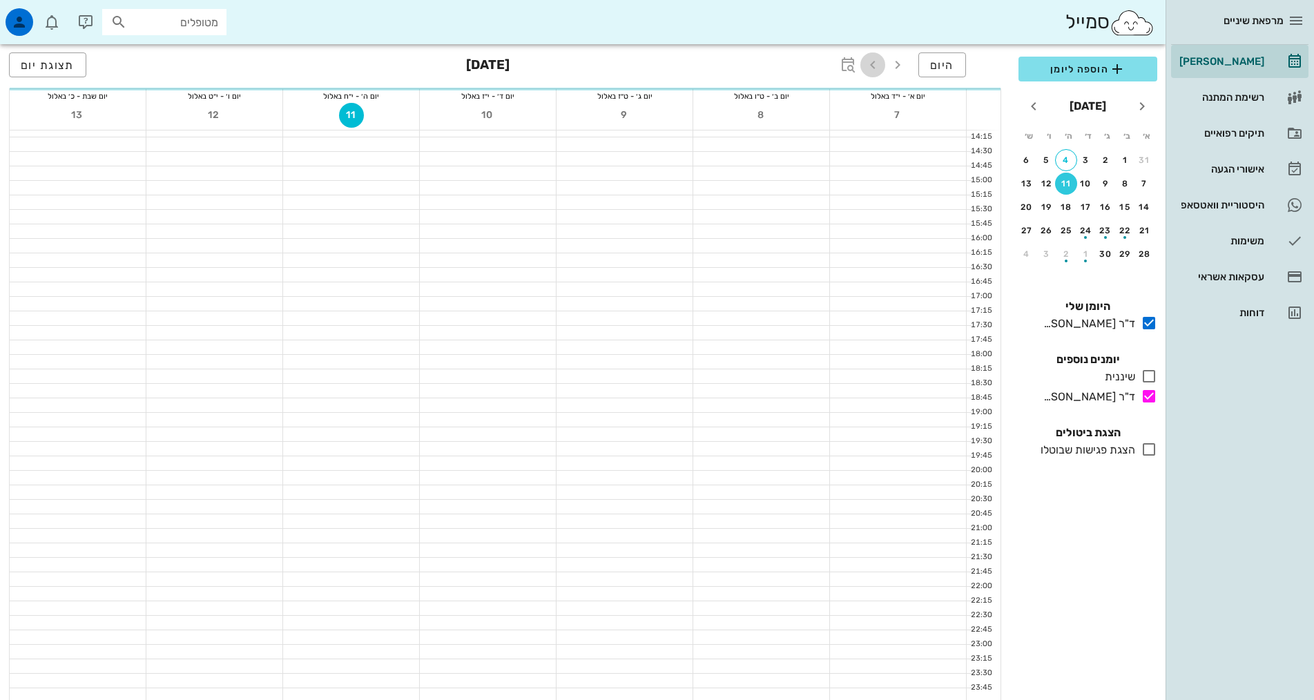
click at [873, 68] on icon "button" at bounding box center [872, 65] width 17 height 17
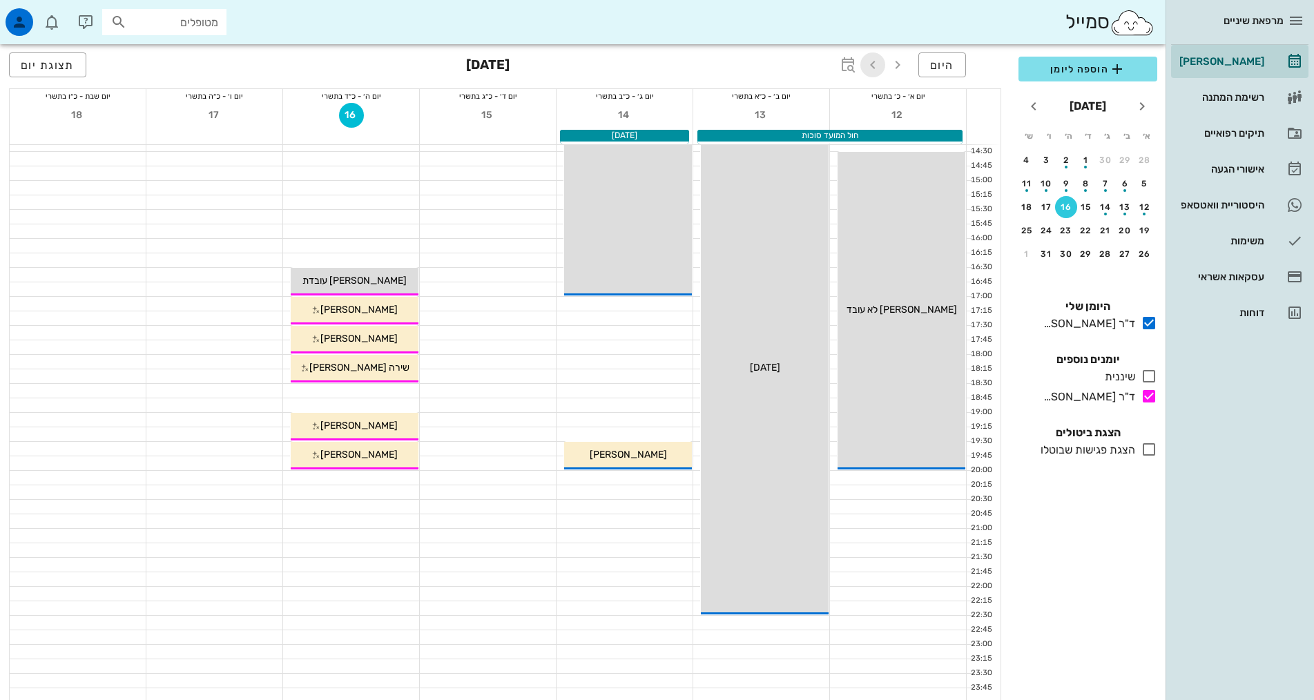
click at [873, 68] on icon "button" at bounding box center [872, 65] width 17 height 17
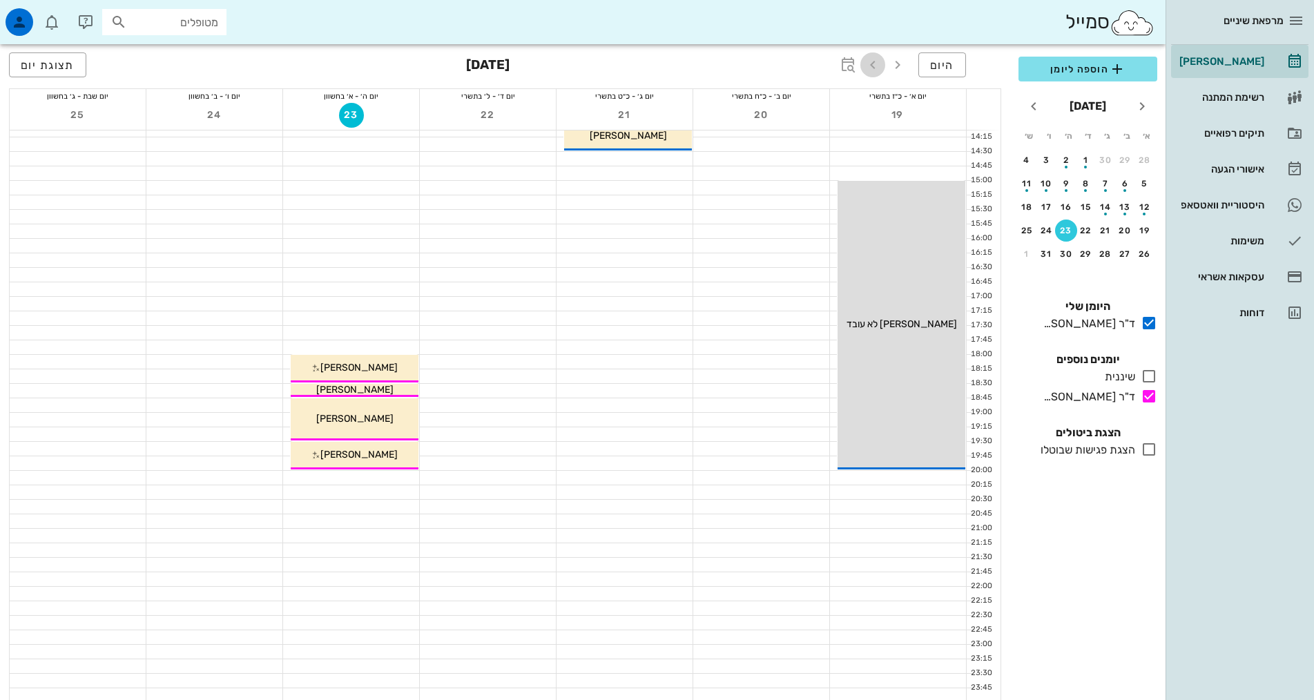
click at [873, 68] on icon "button" at bounding box center [872, 65] width 17 height 17
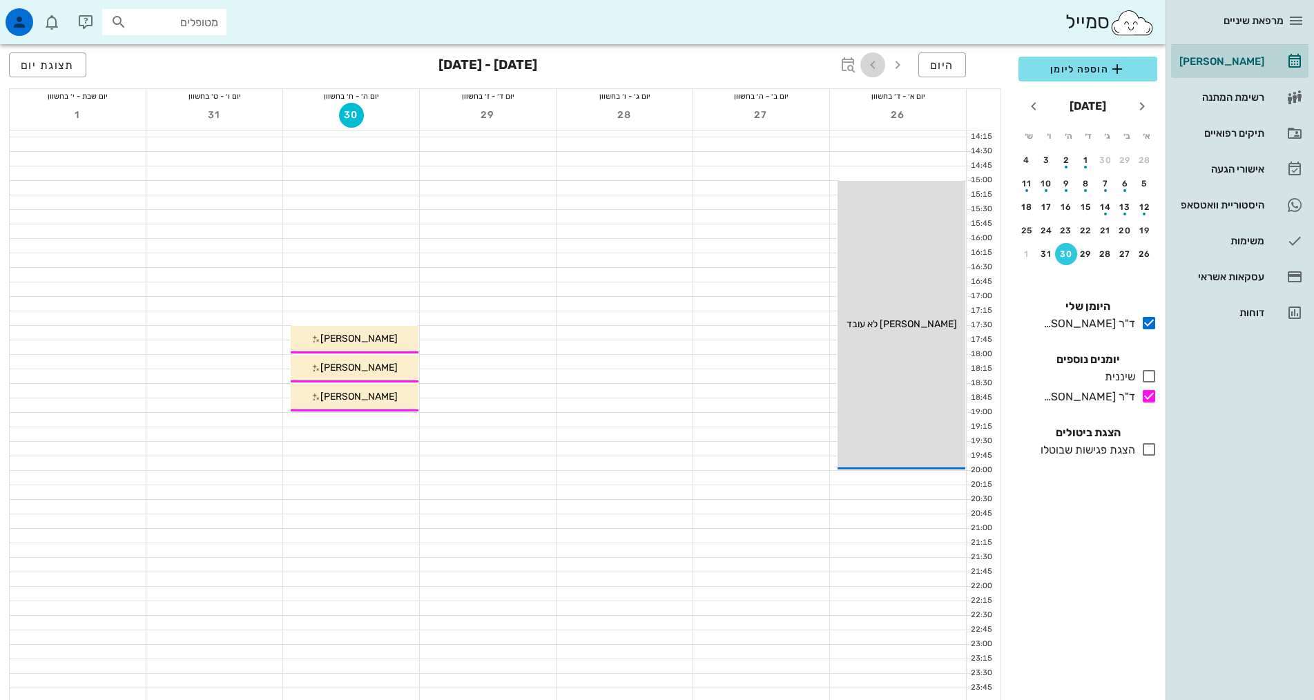
click at [873, 68] on icon "button" at bounding box center [872, 65] width 17 height 17
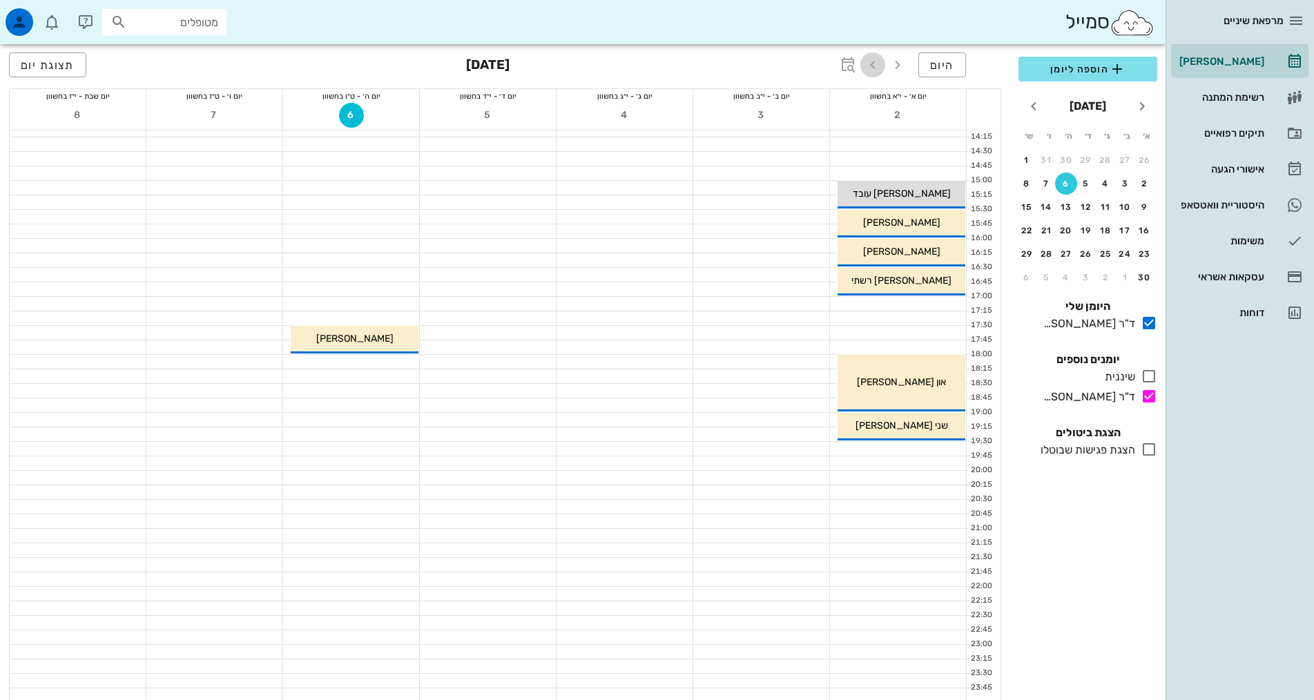
click at [873, 68] on icon "button" at bounding box center [872, 65] width 17 height 17
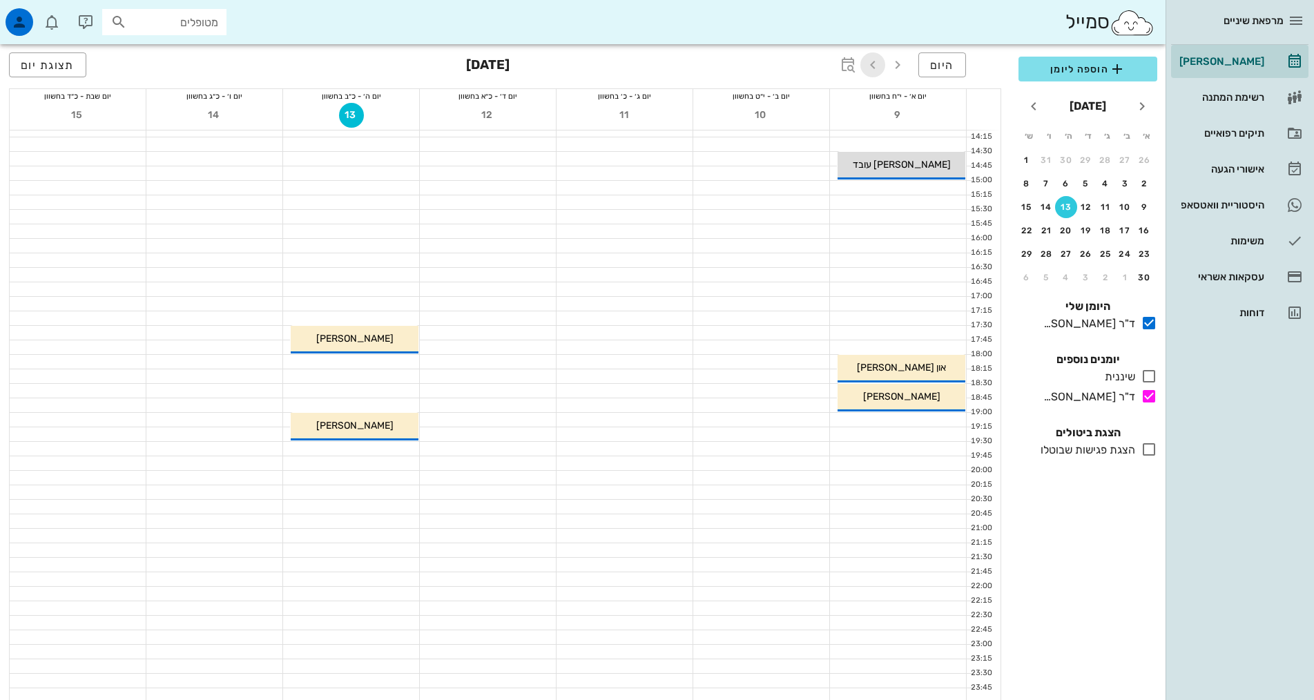
click at [873, 68] on icon "button" at bounding box center [872, 65] width 17 height 17
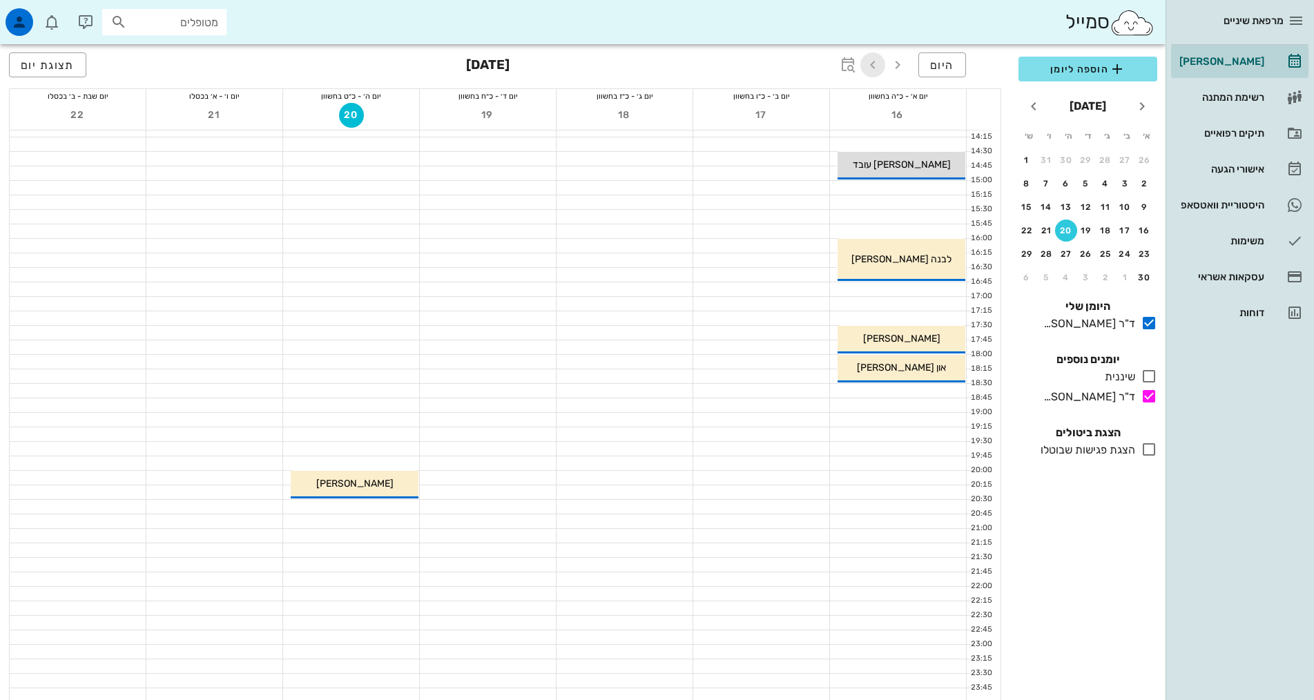
click at [873, 68] on icon "button" at bounding box center [872, 65] width 17 height 17
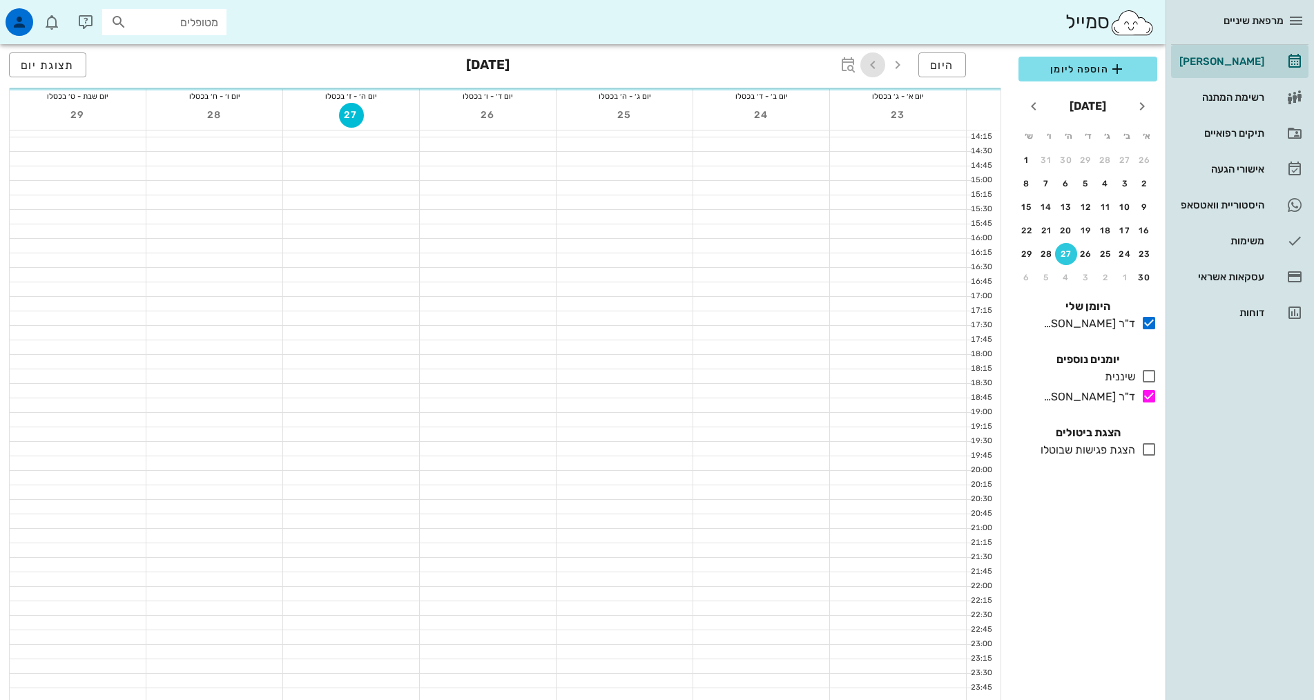
click at [873, 68] on icon "button" at bounding box center [872, 65] width 17 height 17
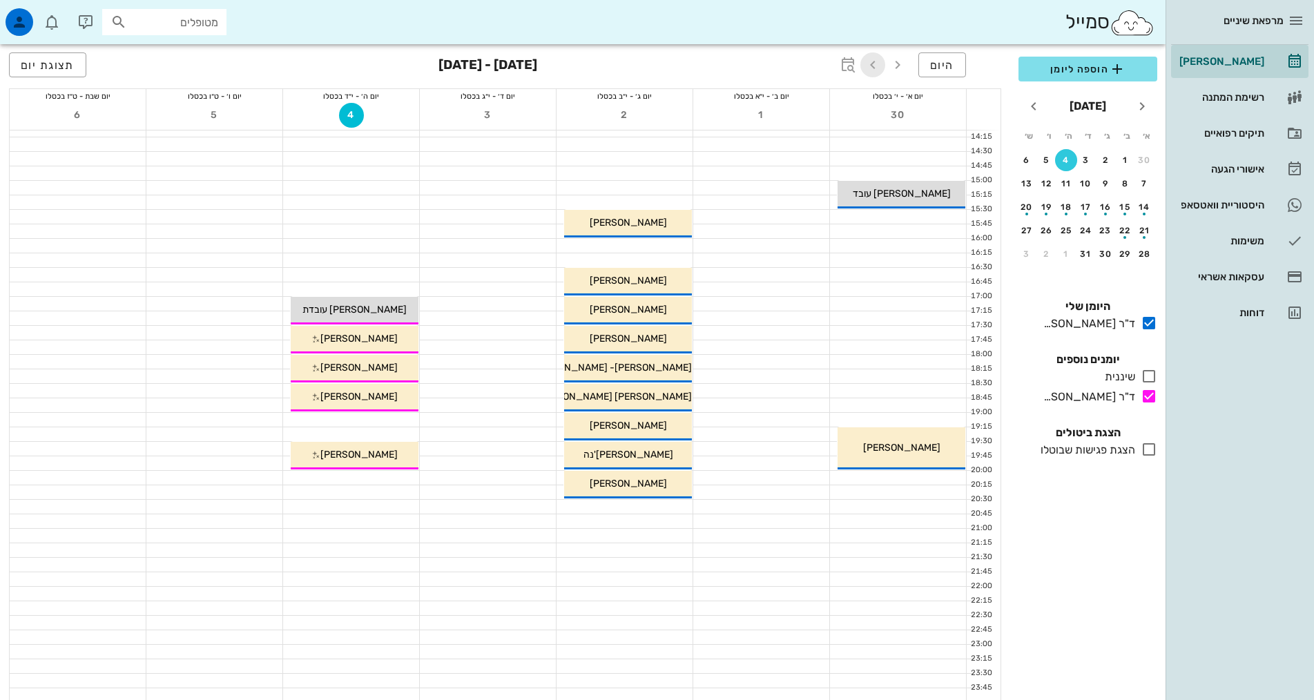
click at [873, 68] on icon "button" at bounding box center [872, 65] width 17 height 17
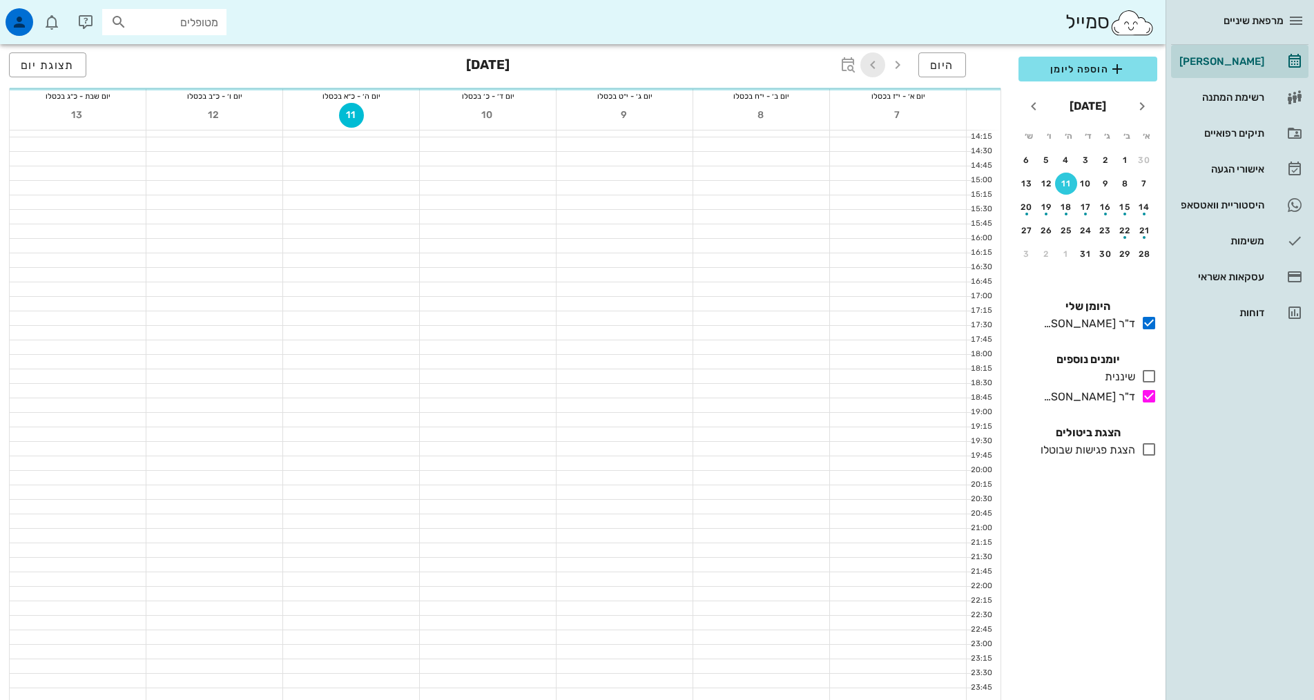
click at [873, 68] on icon "button" at bounding box center [872, 65] width 17 height 17
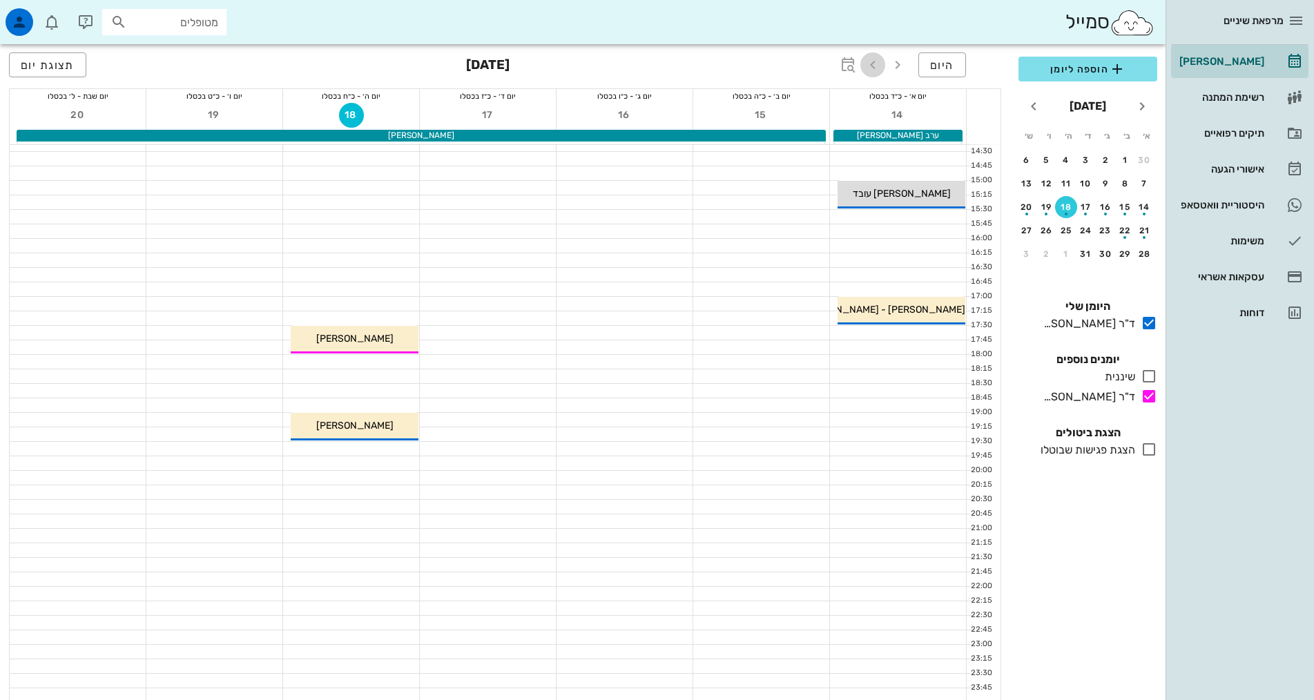
click at [873, 68] on icon "button" at bounding box center [872, 65] width 17 height 17
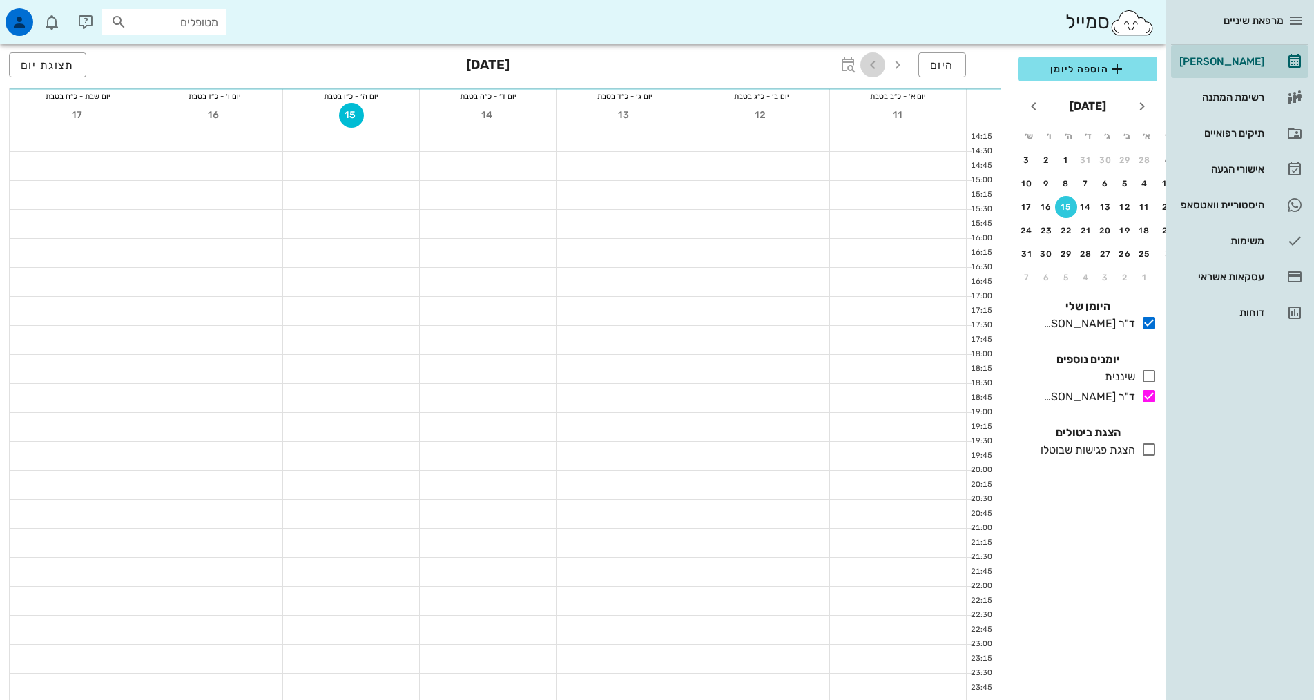
click at [873, 68] on icon "button" at bounding box center [872, 65] width 17 height 17
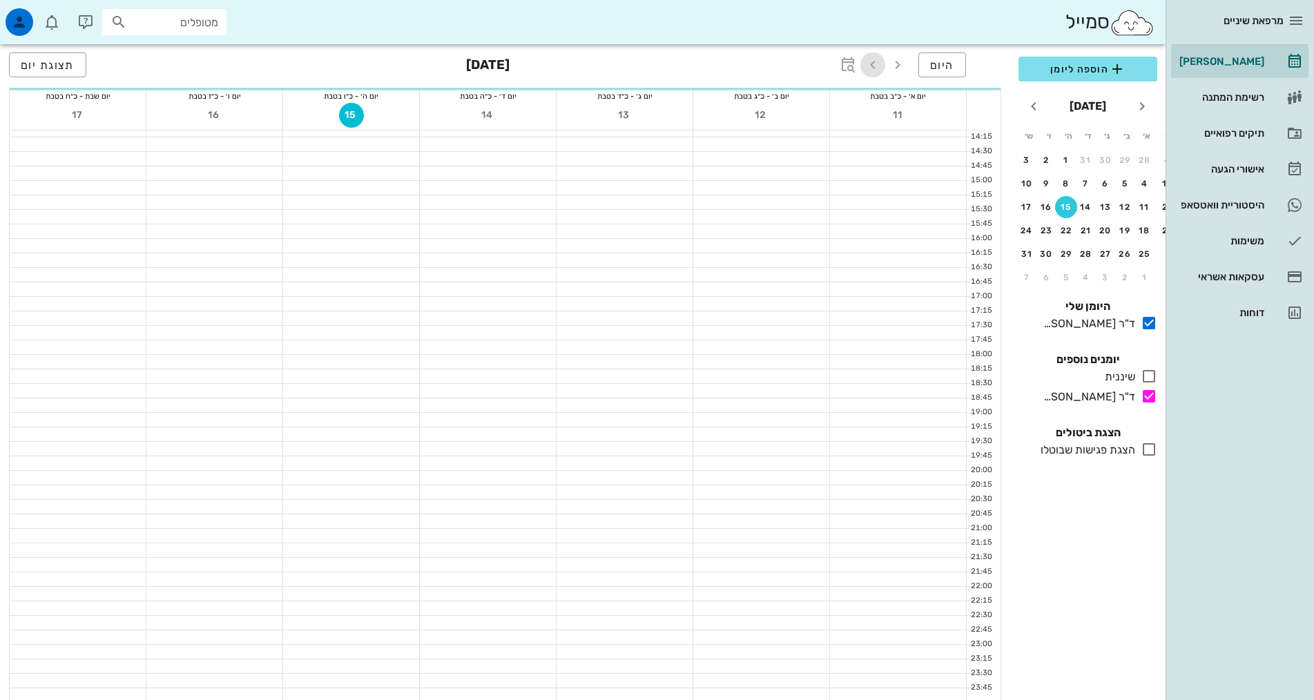
click at [873, 68] on icon "button" at bounding box center [872, 65] width 17 height 17
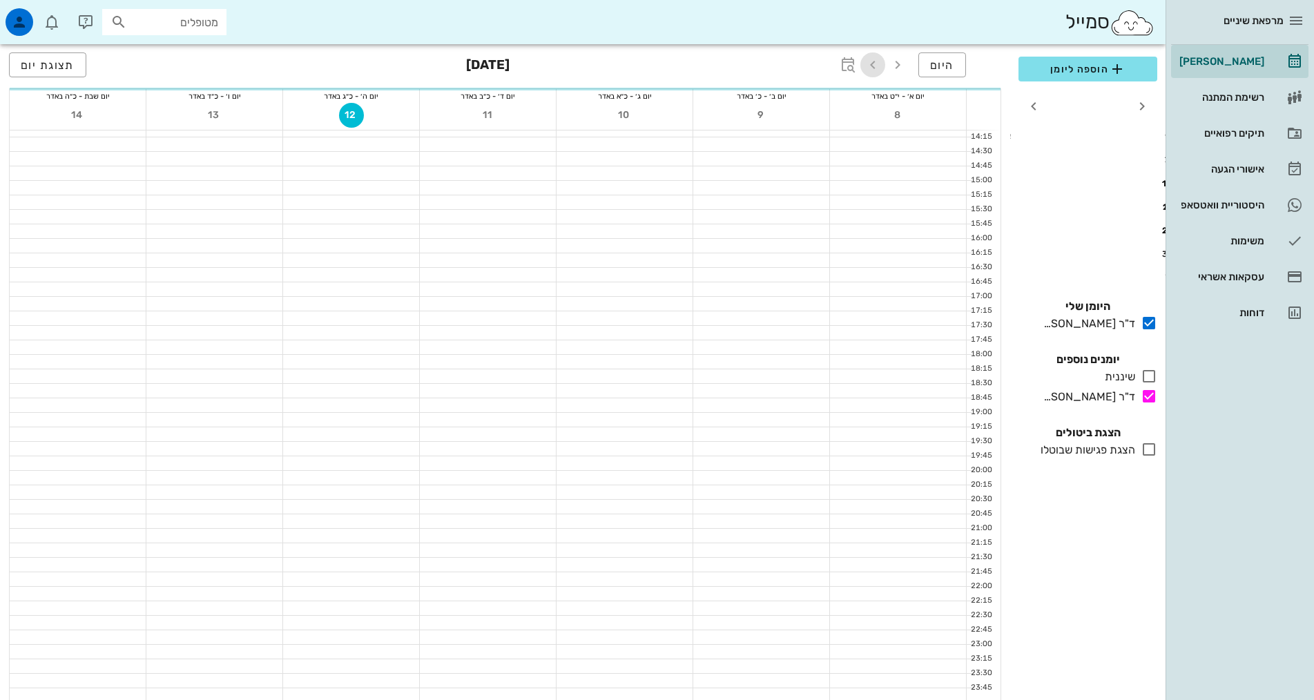
click at [873, 68] on icon "button" at bounding box center [872, 65] width 17 height 17
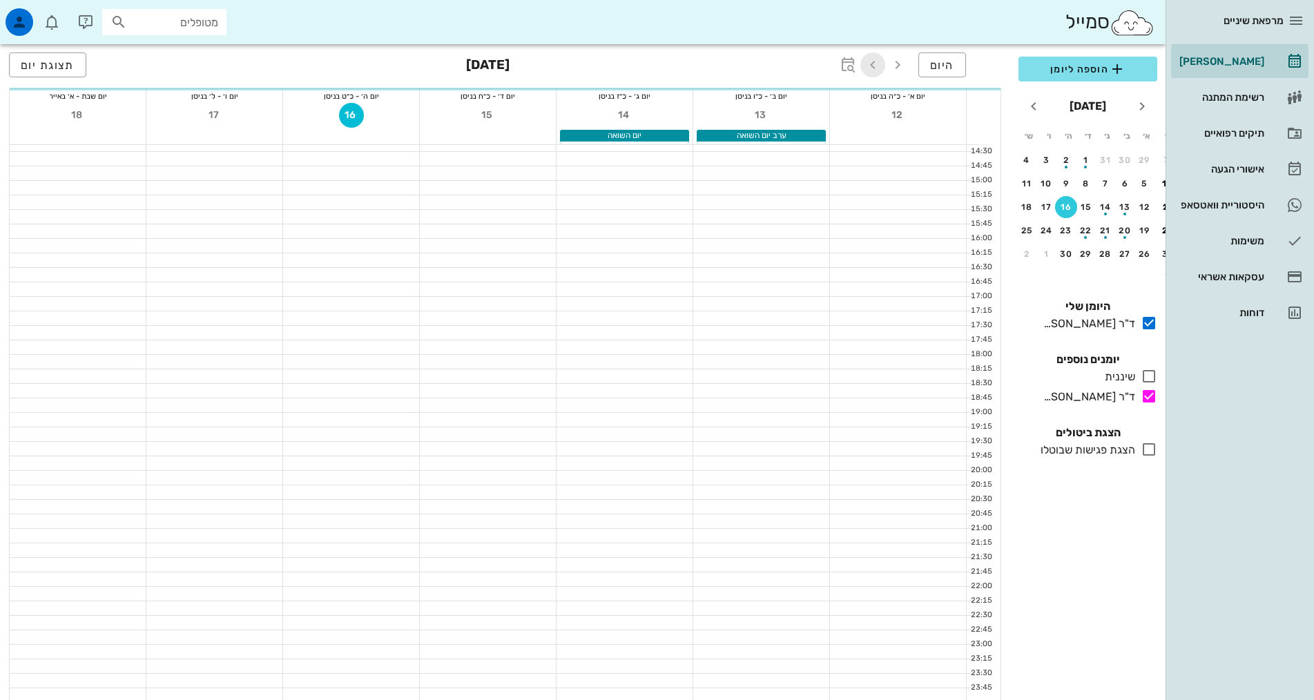
click at [873, 68] on icon "button" at bounding box center [872, 65] width 17 height 17
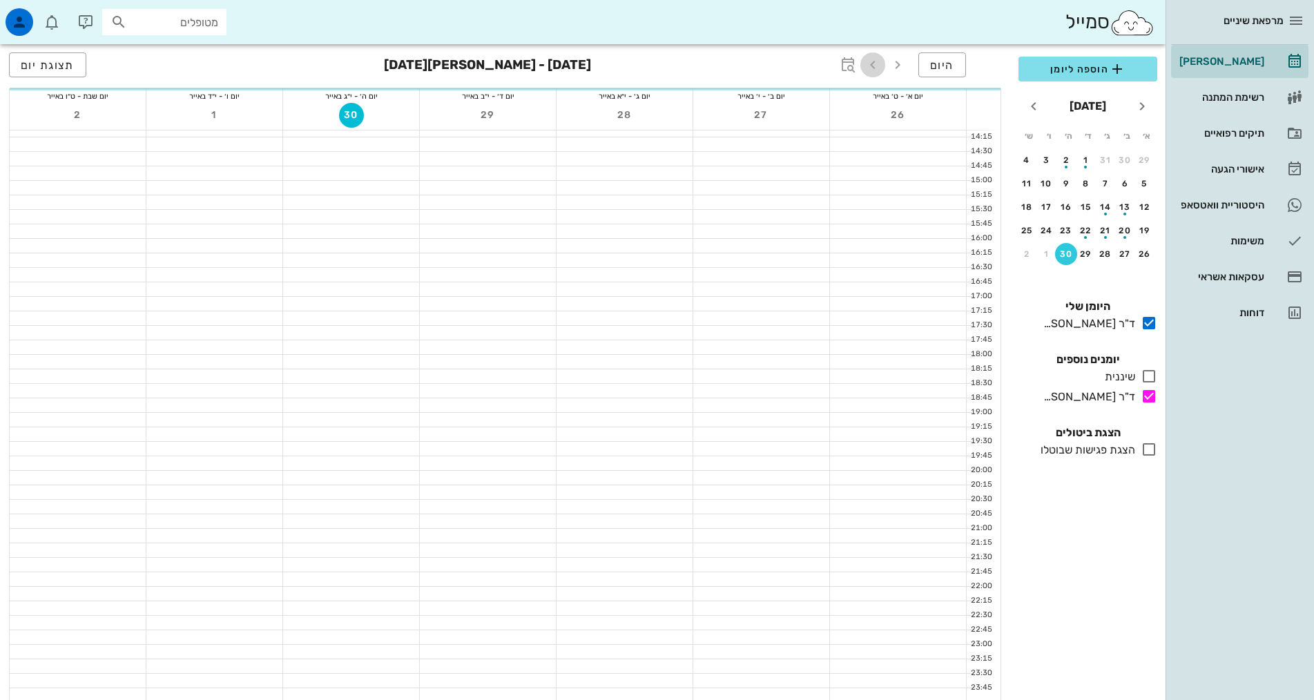
click at [873, 68] on icon "button" at bounding box center [872, 65] width 17 height 17
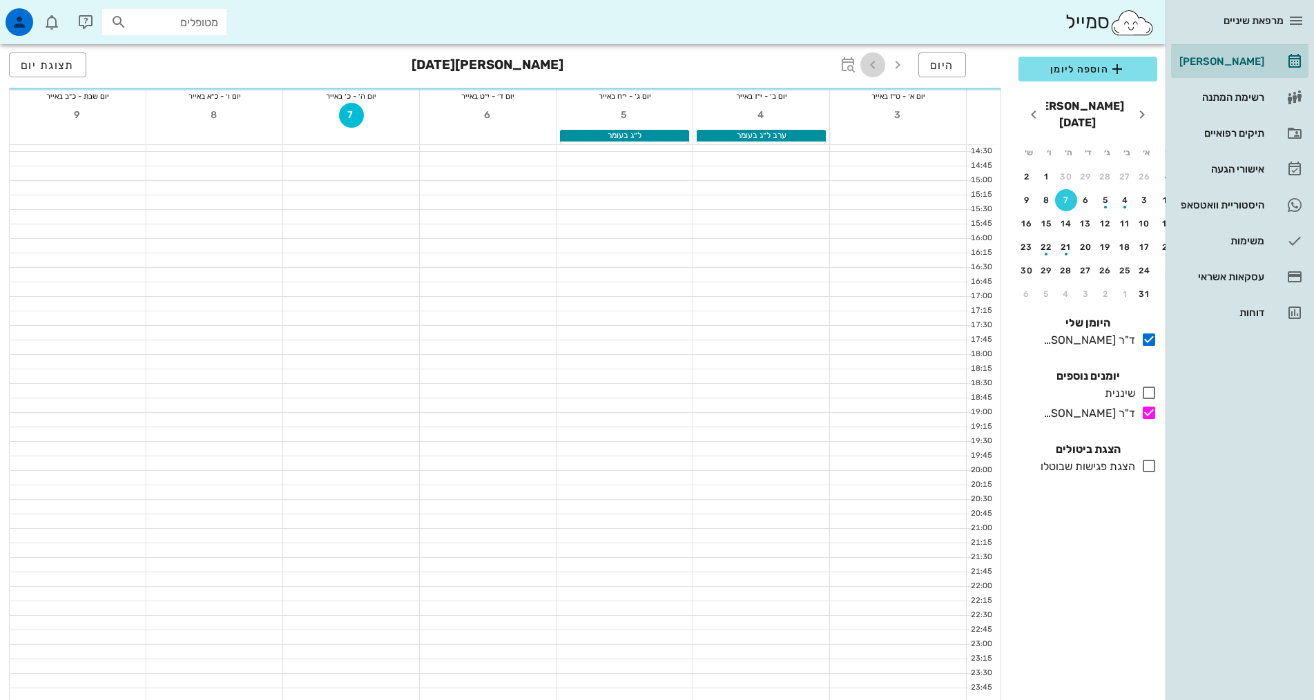
click at [873, 68] on icon "button" at bounding box center [872, 65] width 17 height 17
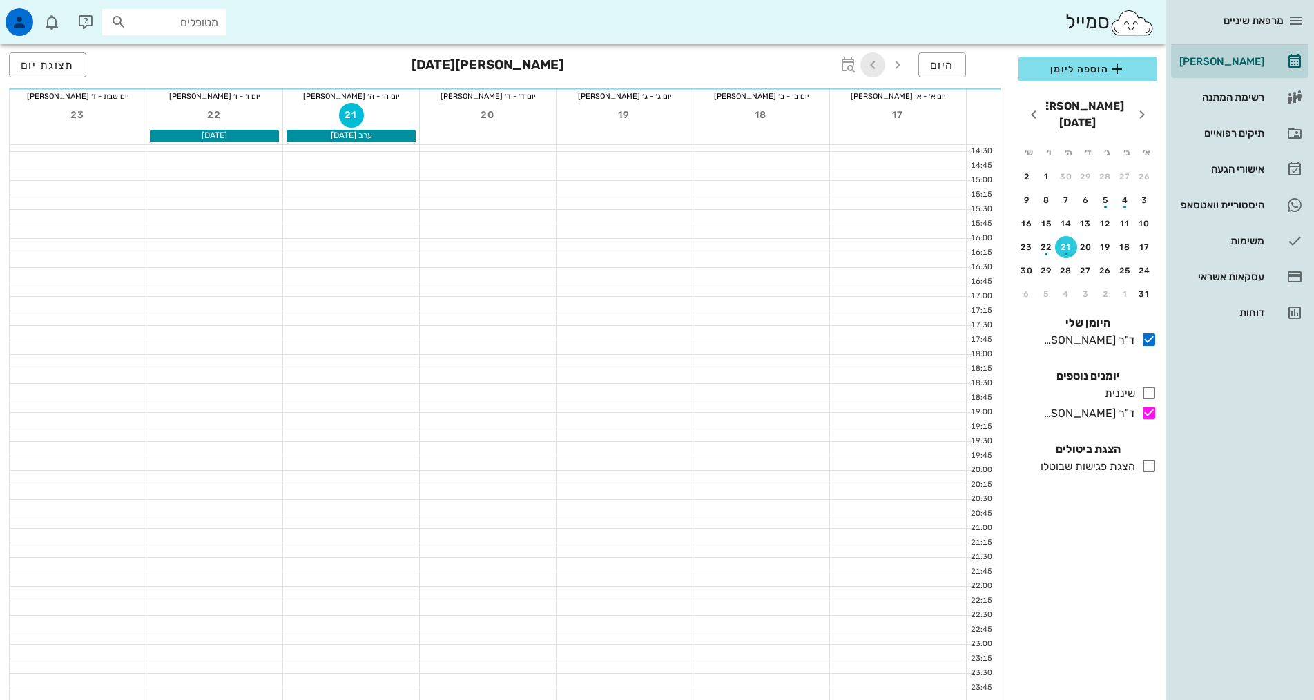
click at [873, 68] on icon "button" at bounding box center [872, 65] width 17 height 17
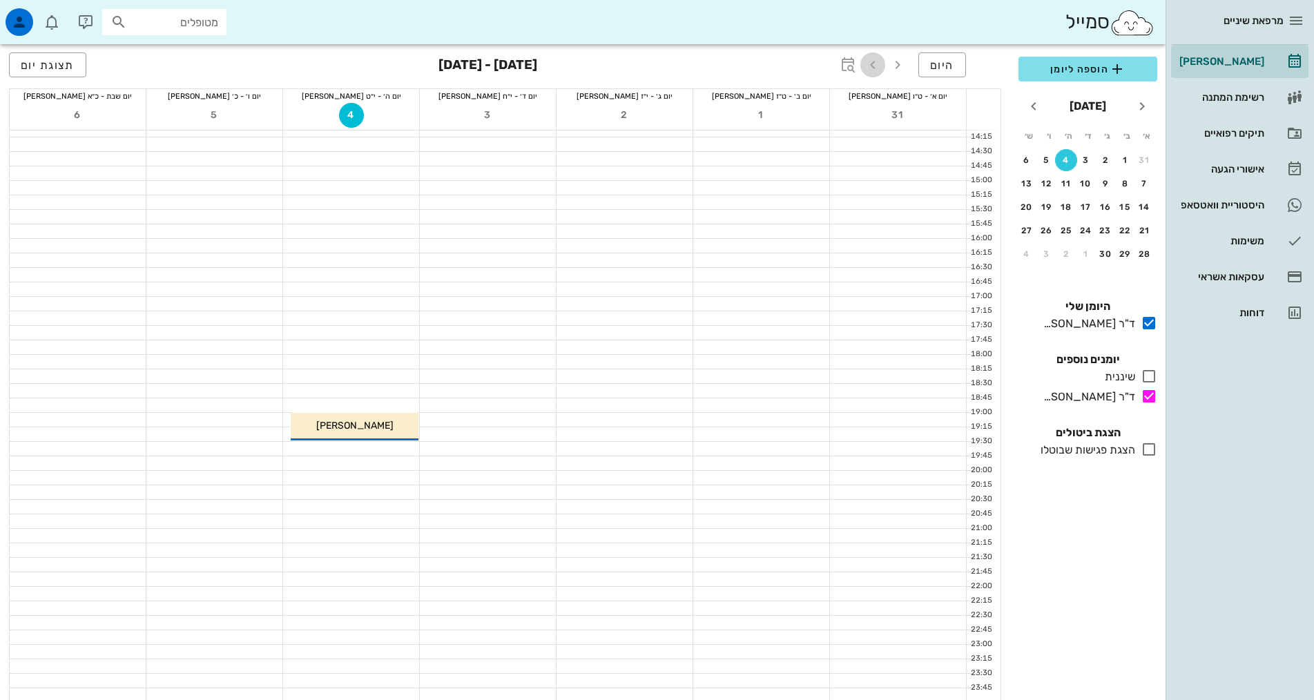
click at [873, 68] on icon "button" at bounding box center [872, 65] width 17 height 17
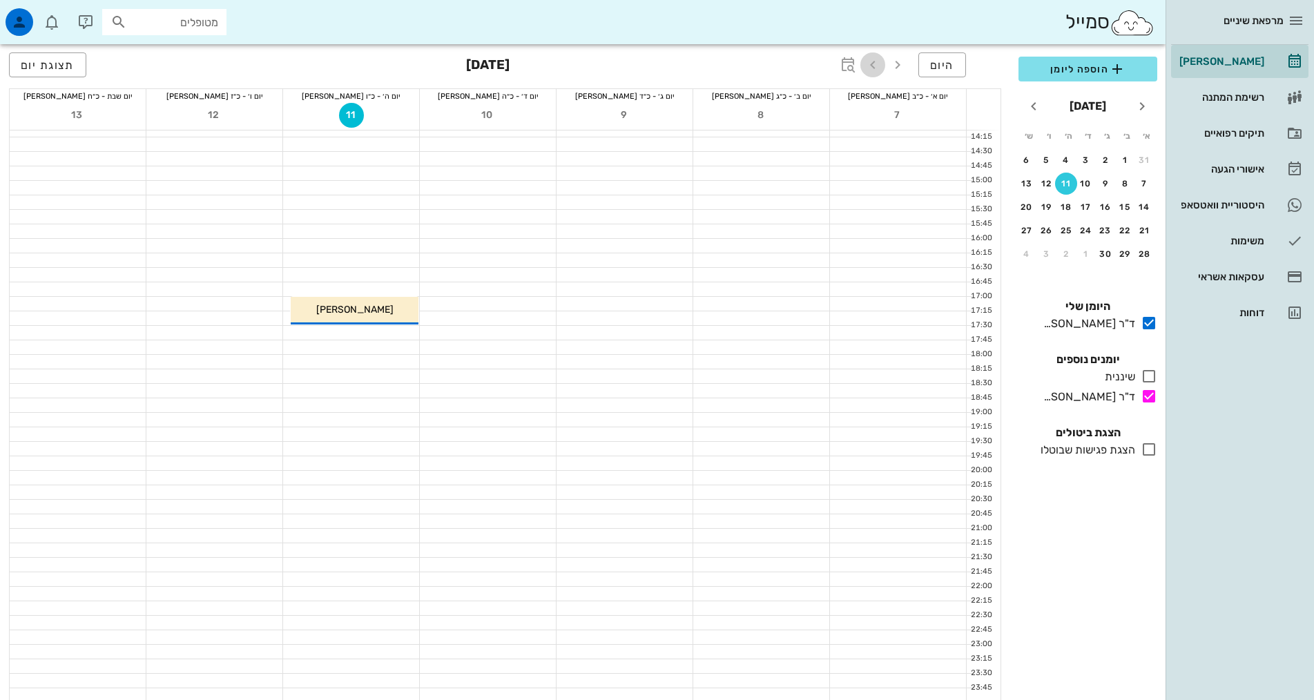
click at [873, 68] on icon "button" at bounding box center [872, 65] width 17 height 17
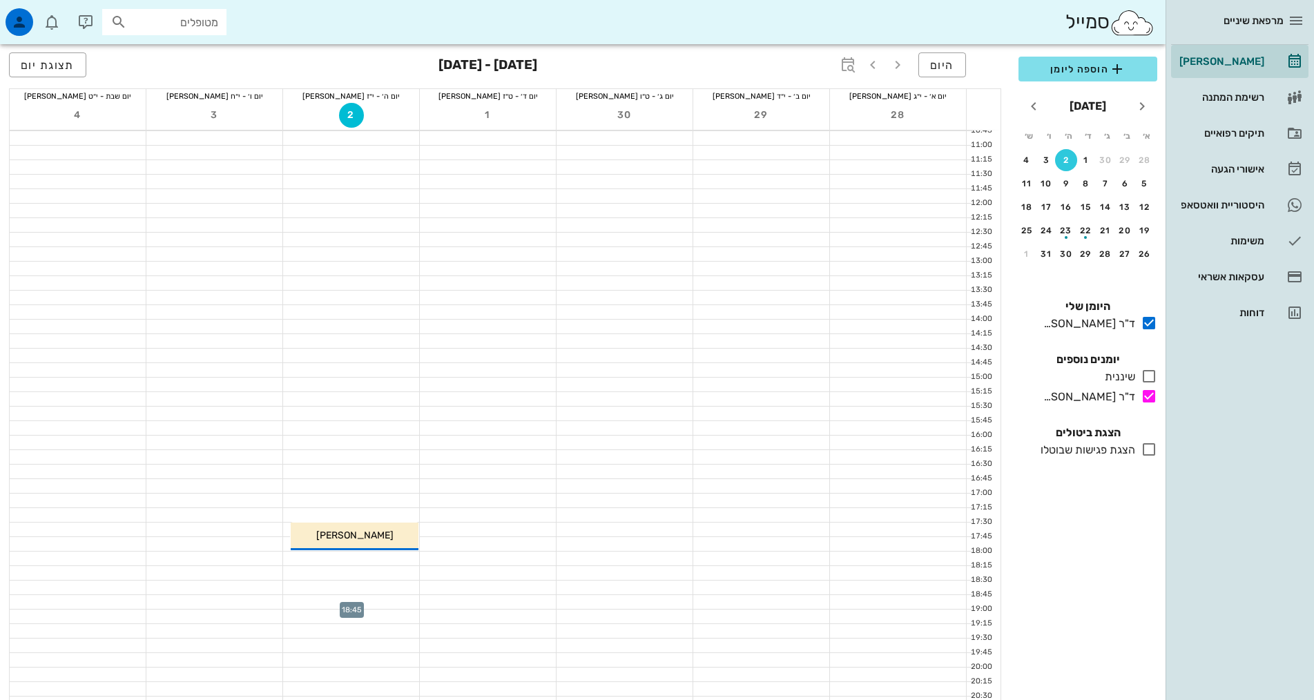
scroll to position [207, 0]
click at [323, 568] on div at bounding box center [351, 569] width 136 height 14
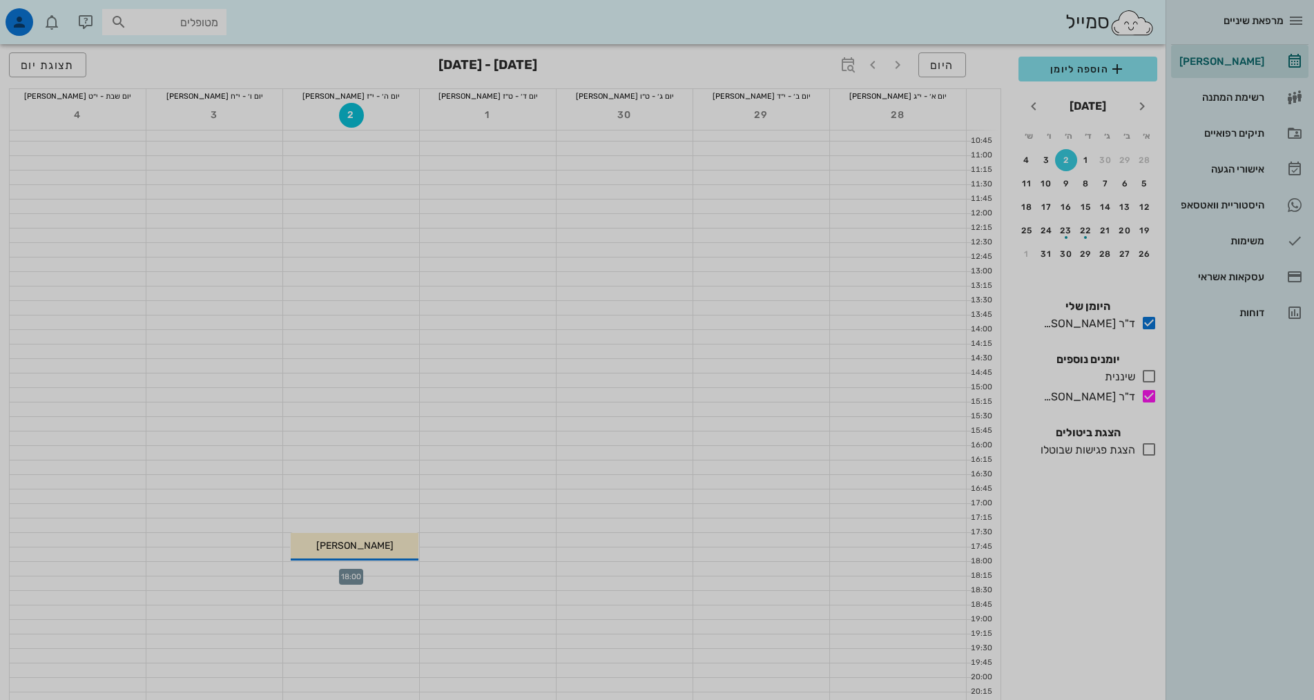
click at [323, 568] on div at bounding box center [657, 350] width 1314 height 700
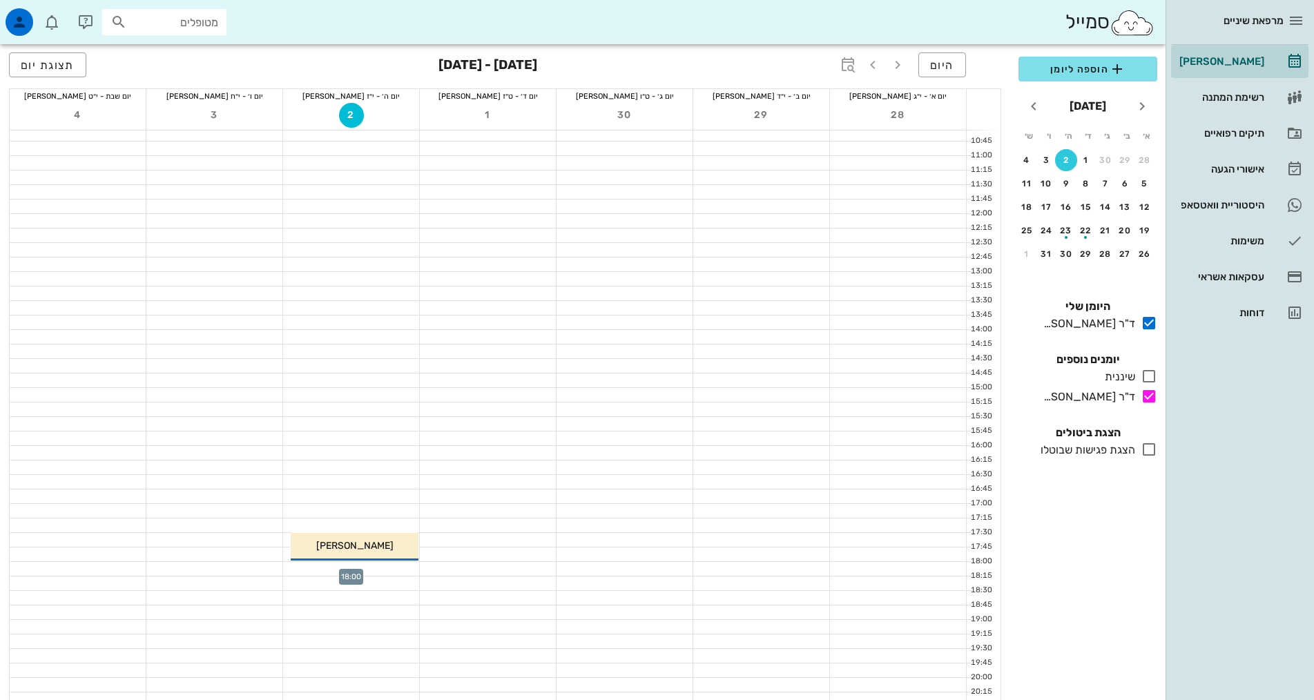
click at [323, 568] on div at bounding box center [351, 569] width 136 height 14
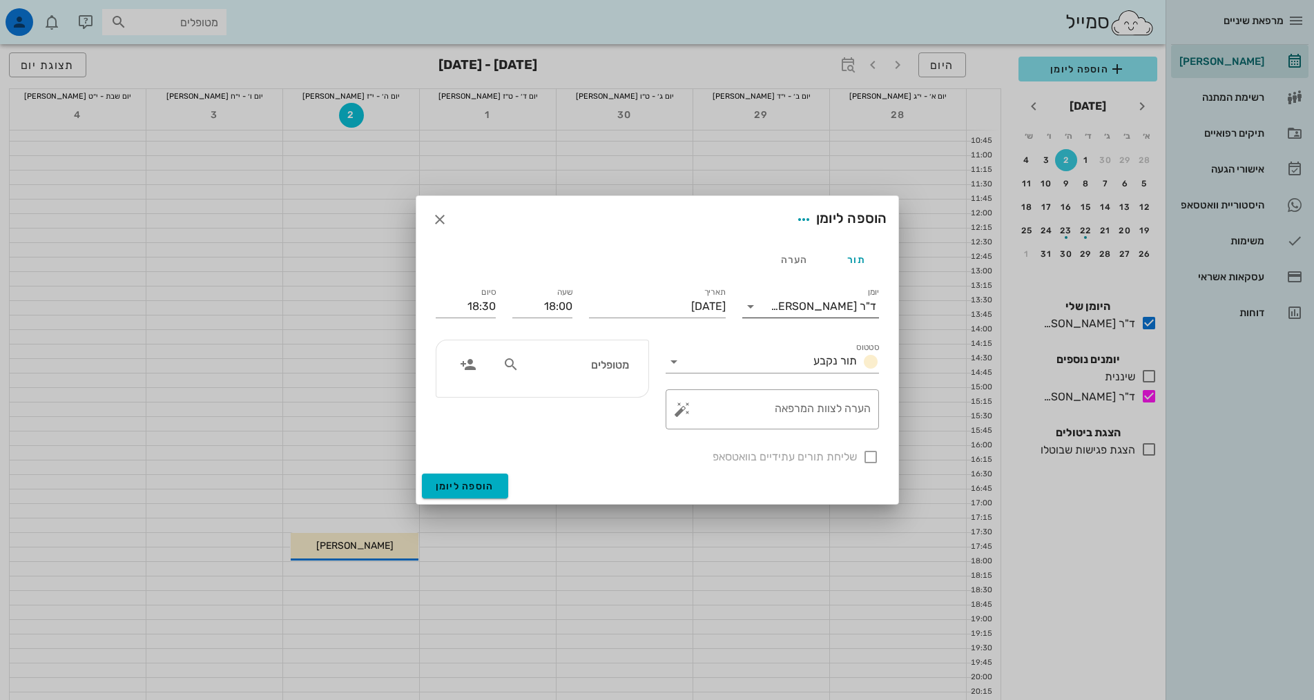
click at [771, 302] on input "יומן" at bounding box center [766, 307] width 9 height 22
click at [436, 222] on icon "button" at bounding box center [440, 219] width 17 height 17
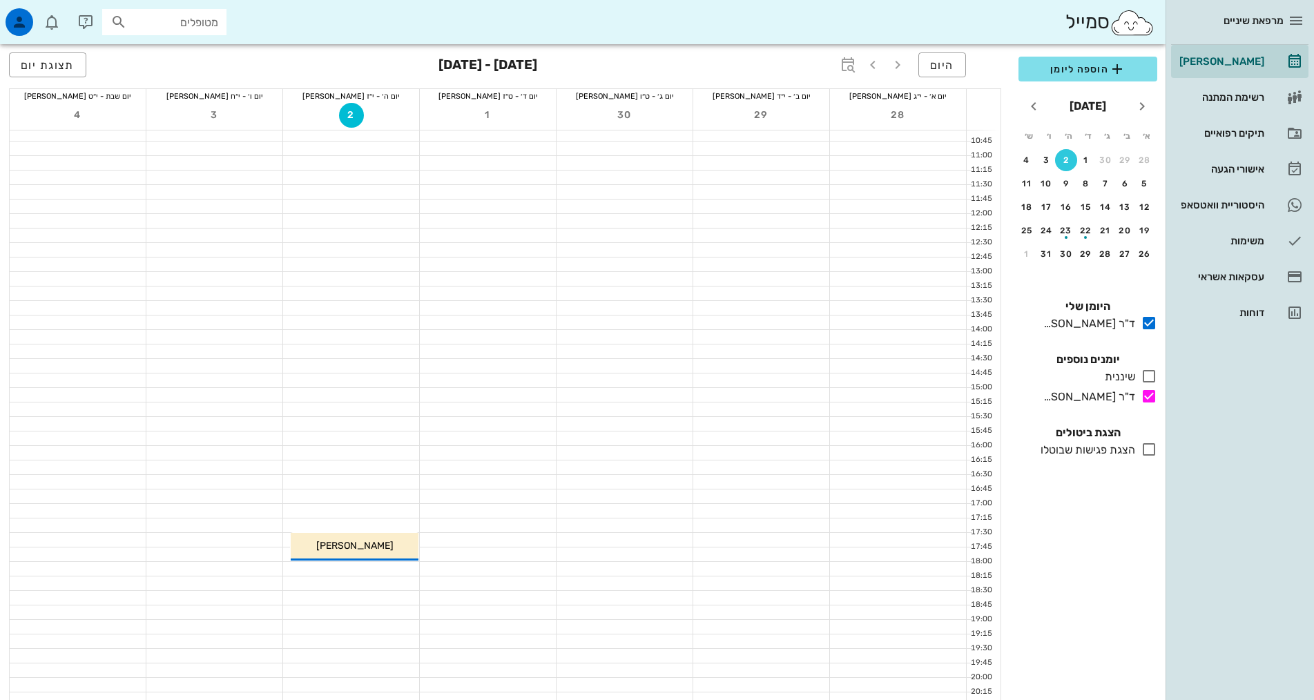
click at [353, 582] on div at bounding box center [351, 584] width 136 height 14
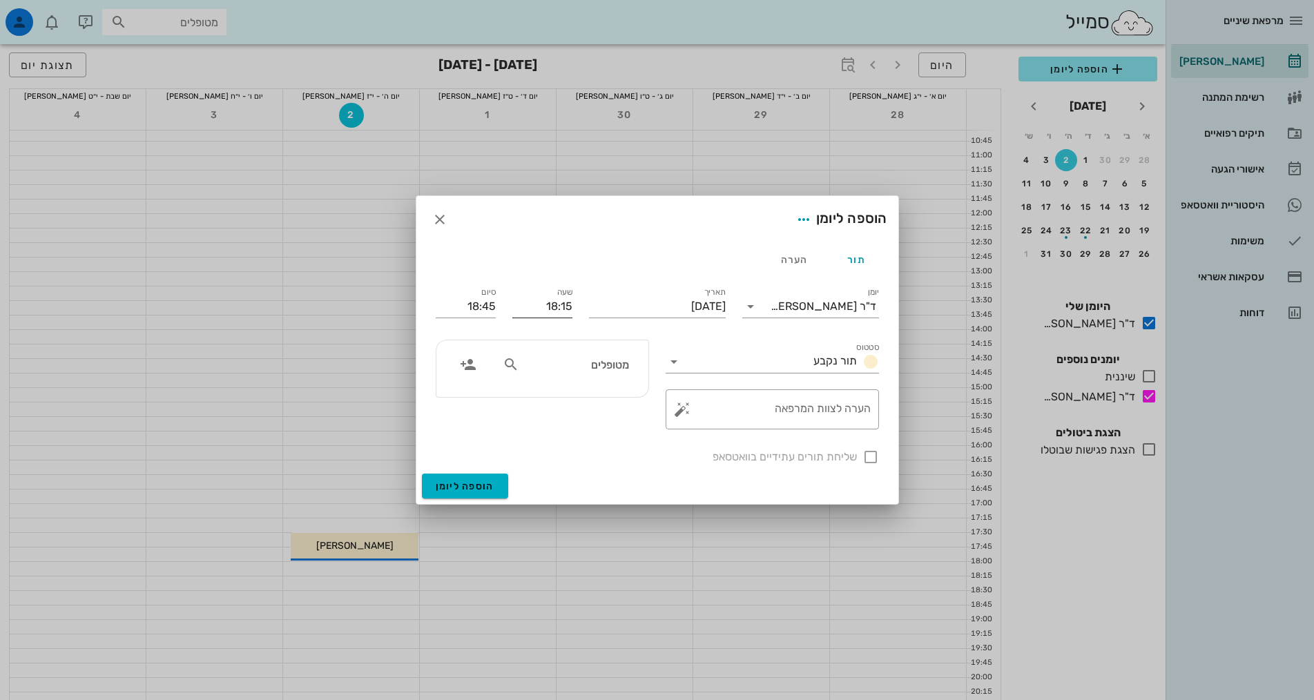
click at [544, 308] on input "18:15" at bounding box center [542, 307] width 60 height 22
click at [556, 413] on div "19:00" at bounding box center [542, 418] width 38 height 11
type input "19:00"
type input "19:30"
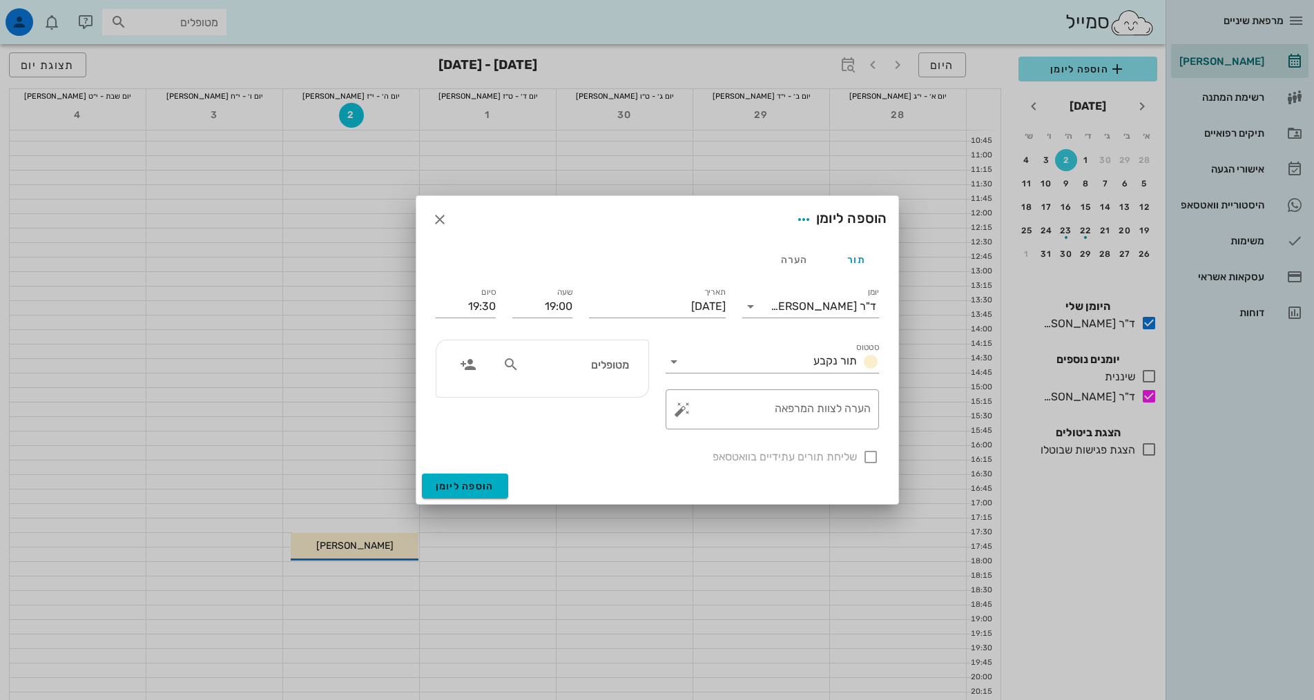
click at [572, 369] on input "מטופלים" at bounding box center [575, 365] width 106 height 18
type input "[PERSON_NAME]"
click at [575, 404] on div "0529406548" at bounding box center [550, 407] width 152 height 11
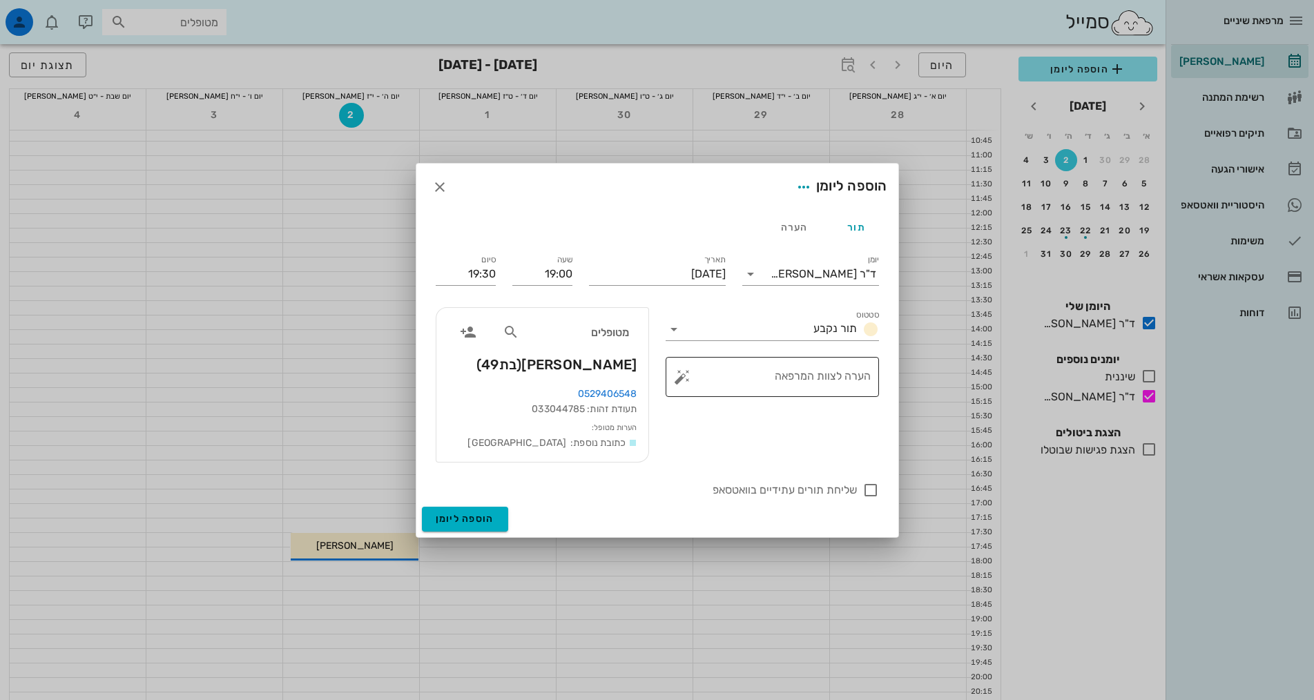
click at [778, 369] on textarea "הערה לצוות המרפאה" at bounding box center [778, 380] width 186 height 33
type textarea "בדיקה"
click at [447, 516] on span "הוספה ליומן" at bounding box center [465, 519] width 59 height 12
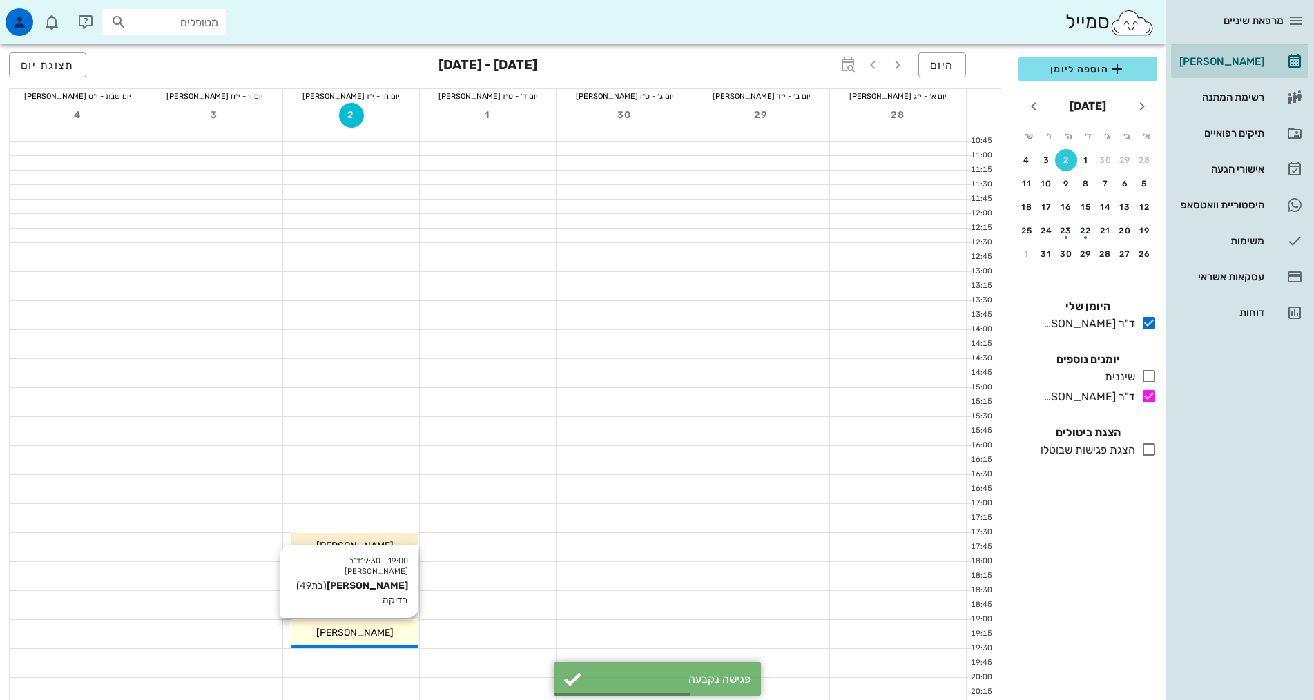
click at [371, 634] on span "[PERSON_NAME]" at bounding box center [354, 633] width 77 height 12
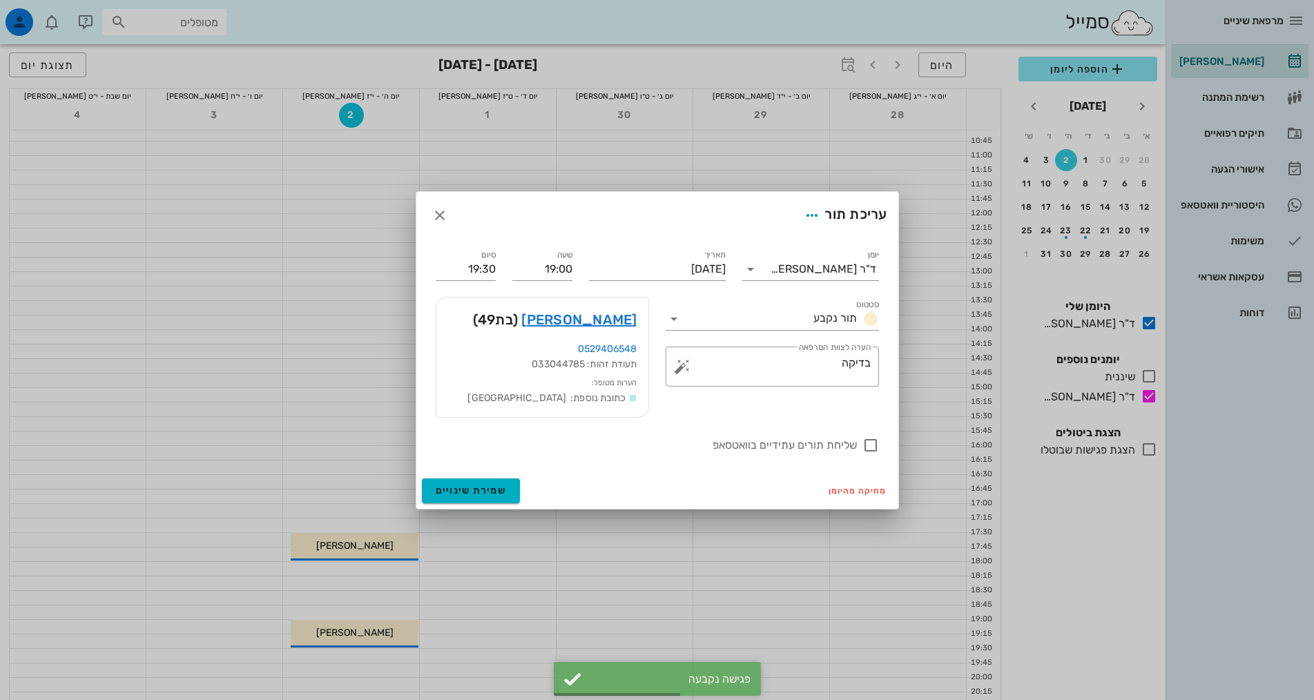
click at [371, 634] on div at bounding box center [657, 350] width 1314 height 700
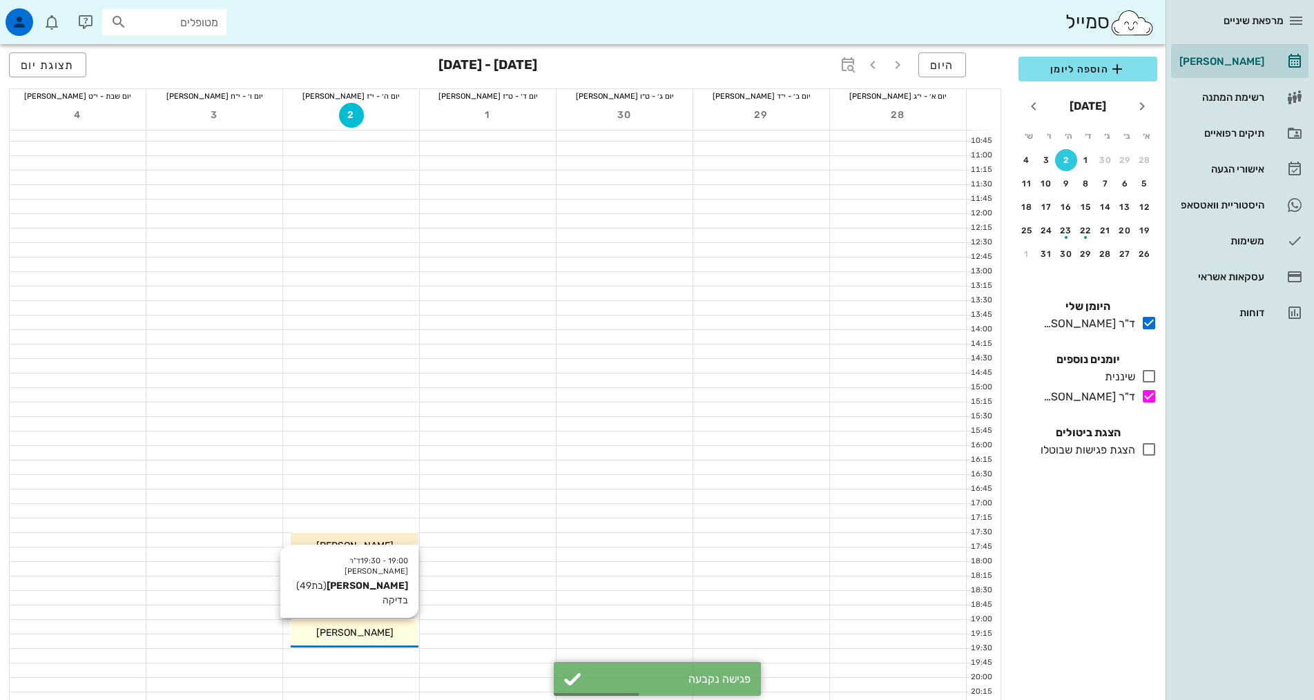
click at [391, 631] on div "[PERSON_NAME]" at bounding box center [355, 633] width 128 height 14
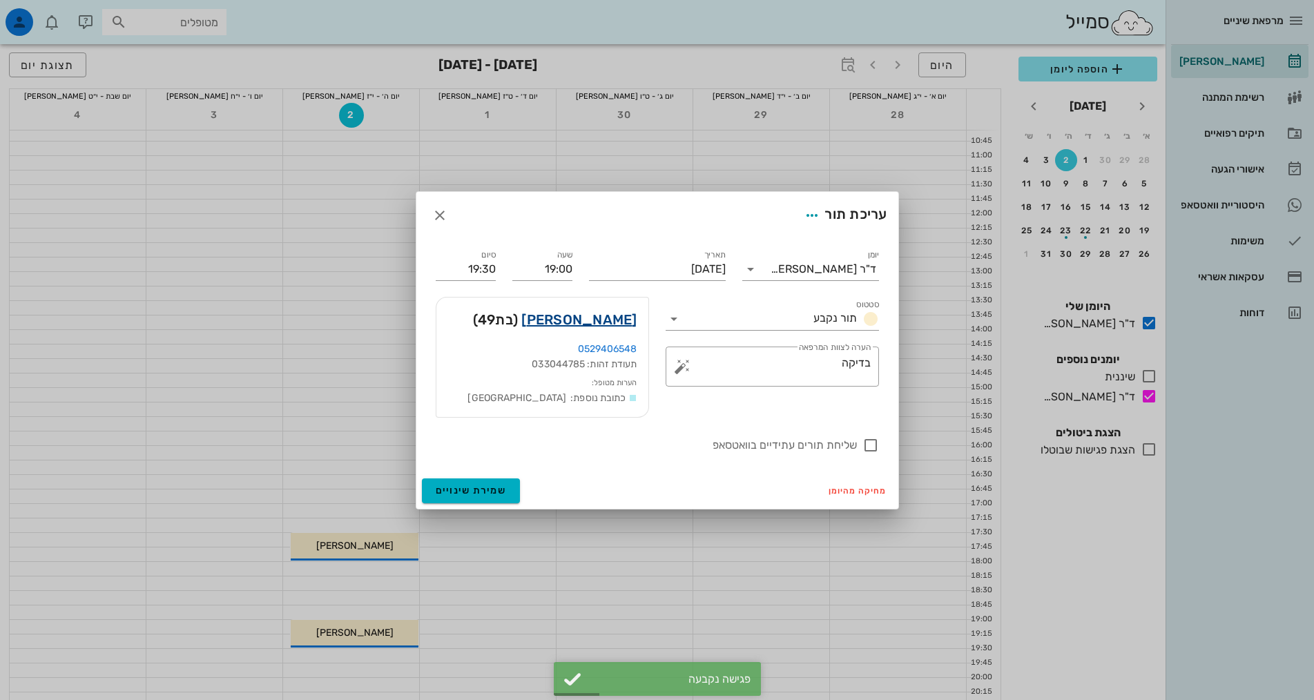
click at [597, 322] on link "[PERSON_NAME]" at bounding box center [578, 320] width 115 height 22
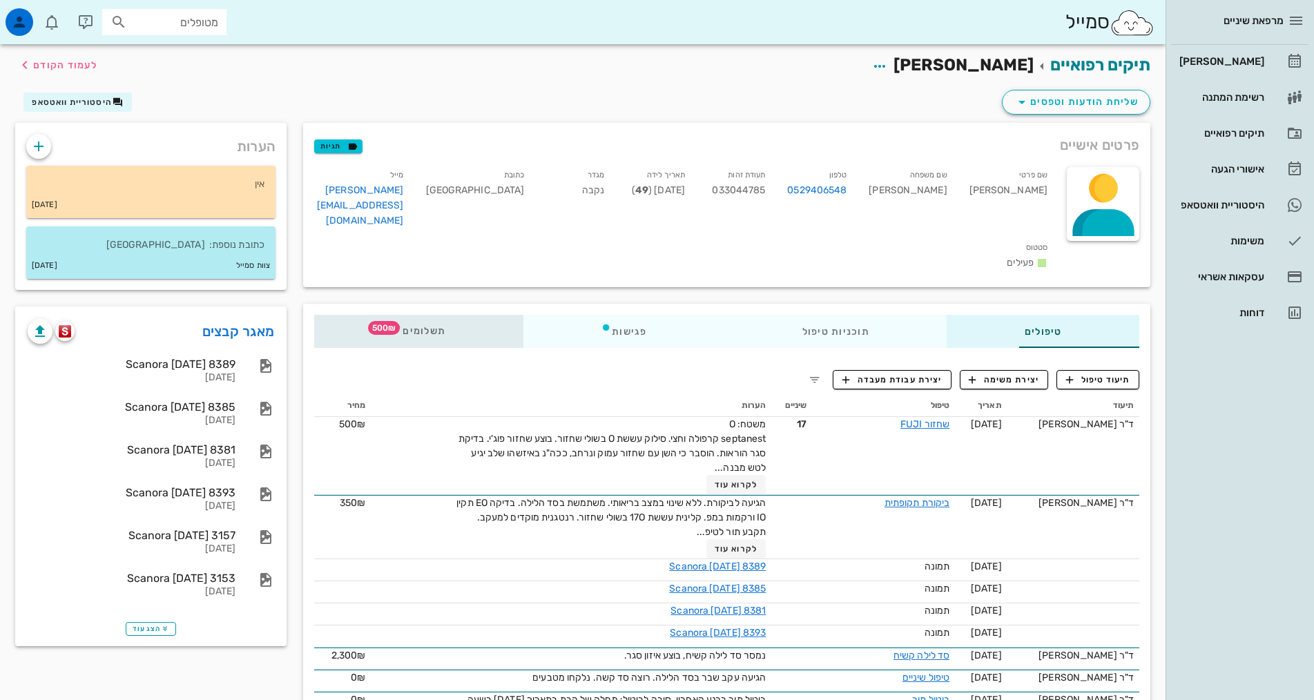
click at [368, 321] on span "500₪" at bounding box center [384, 328] width 32 height 14
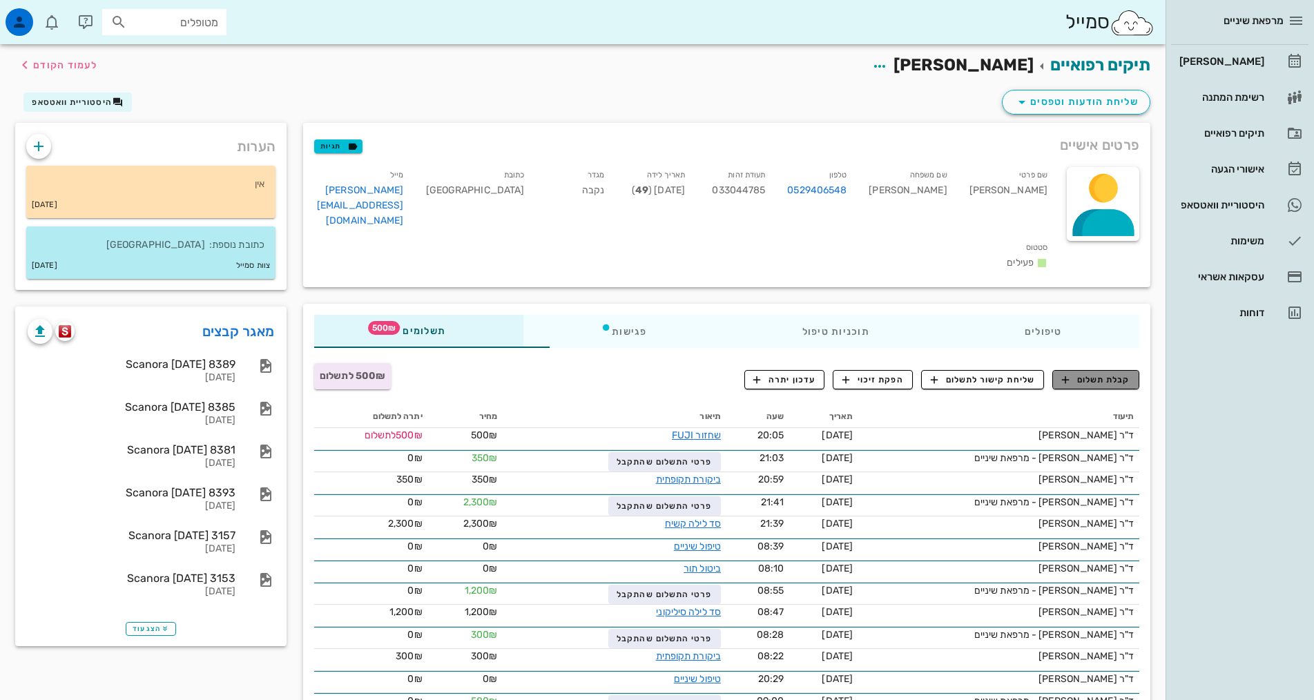
click at [1087, 370] on button "קבלת תשלום" at bounding box center [1095, 379] width 87 height 19
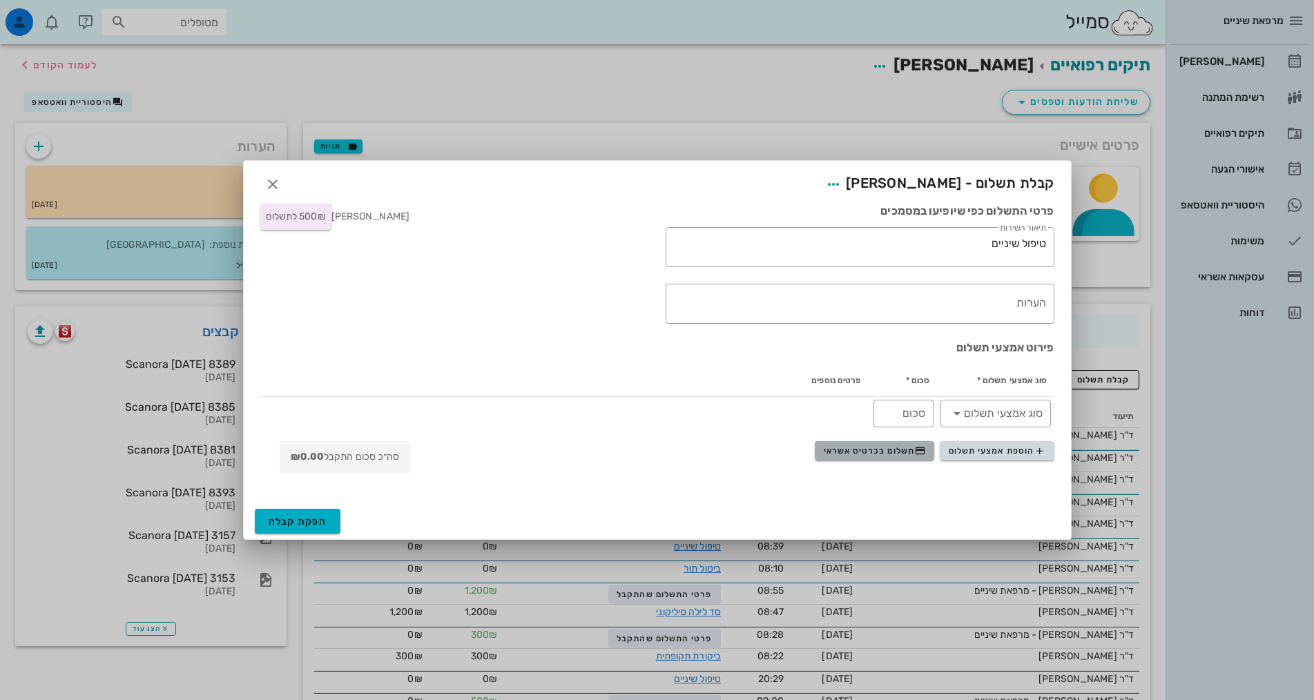
click at [904, 450] on span "תשלום בכרטיס אשראי" at bounding box center [875, 450] width 102 height 11
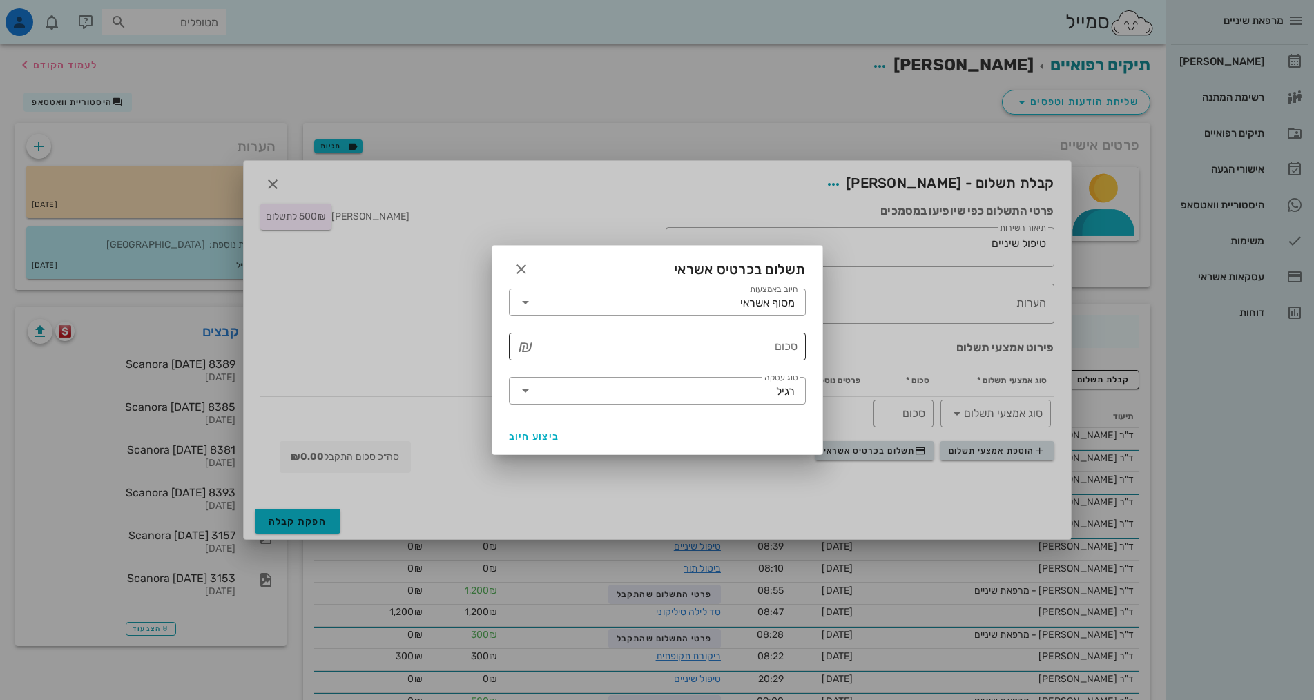
click at [784, 341] on div "סכום" at bounding box center [666, 347] width 261 height 28
type input "500"
click at [530, 443] on button "ביצוע חיוב" at bounding box center [534, 436] width 62 height 25
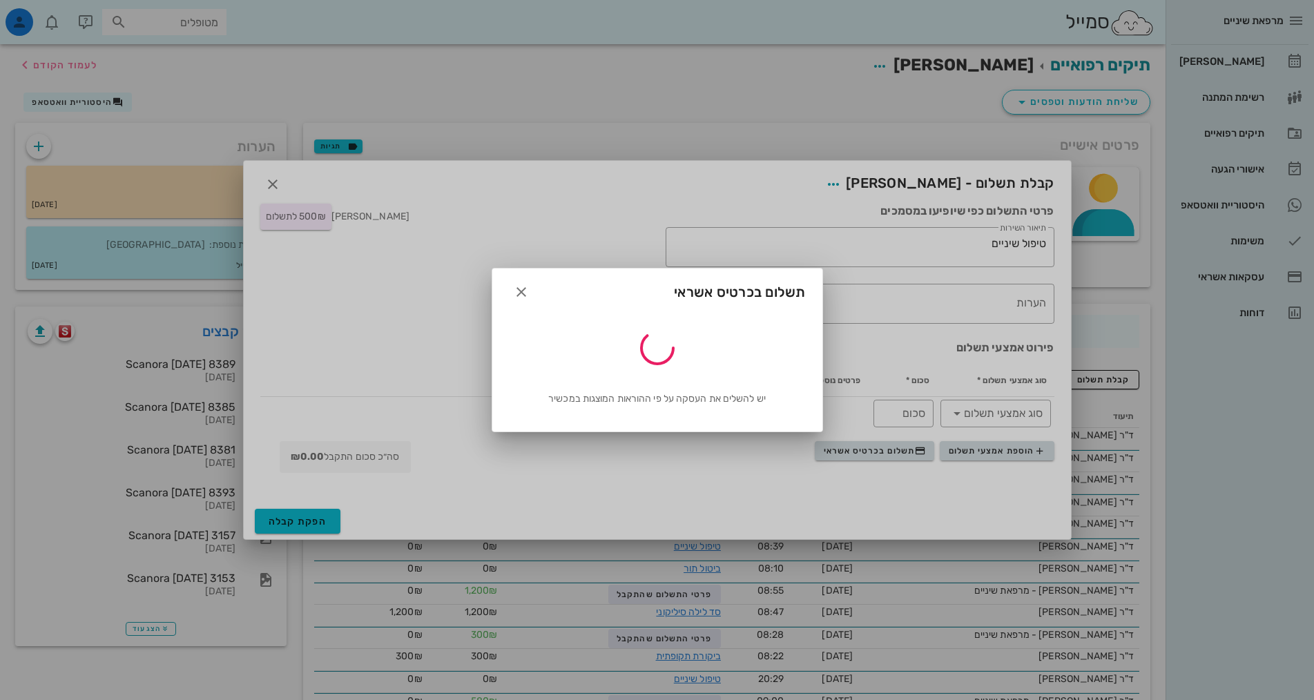
type input "500"
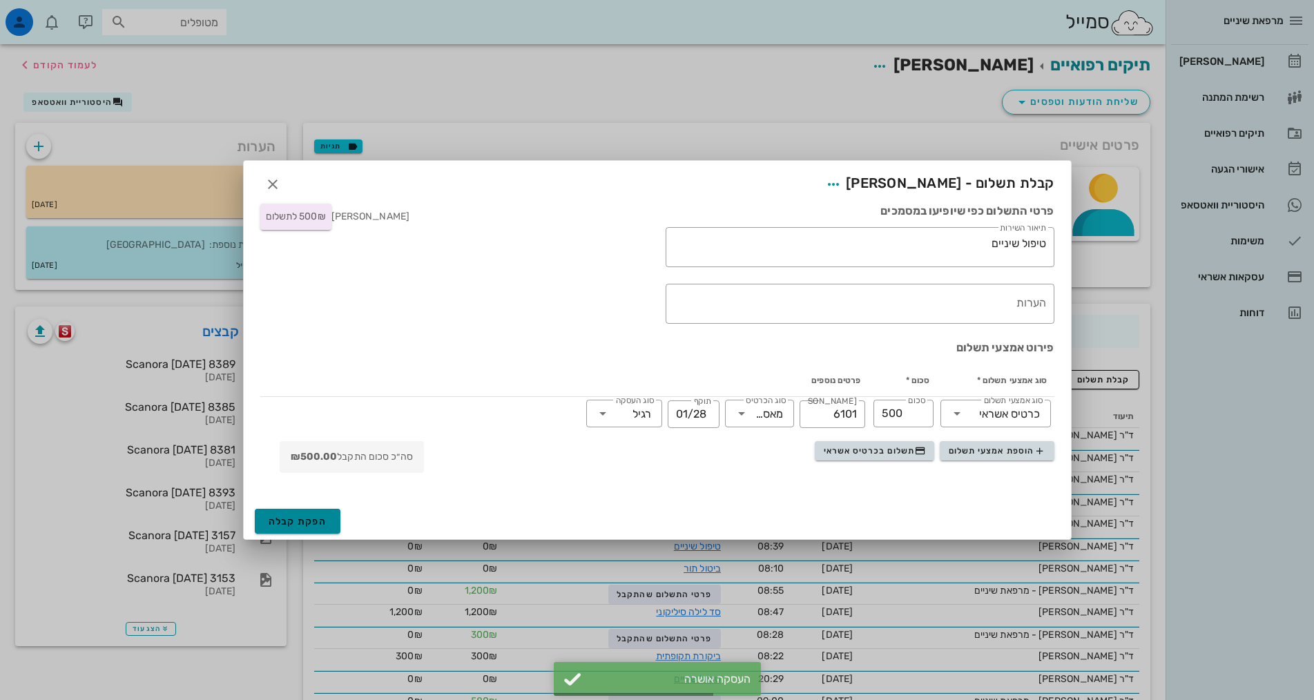
click at [309, 521] on span "הפקת קבלה" at bounding box center [298, 522] width 59 height 12
